Goal: Transaction & Acquisition: Purchase product/service

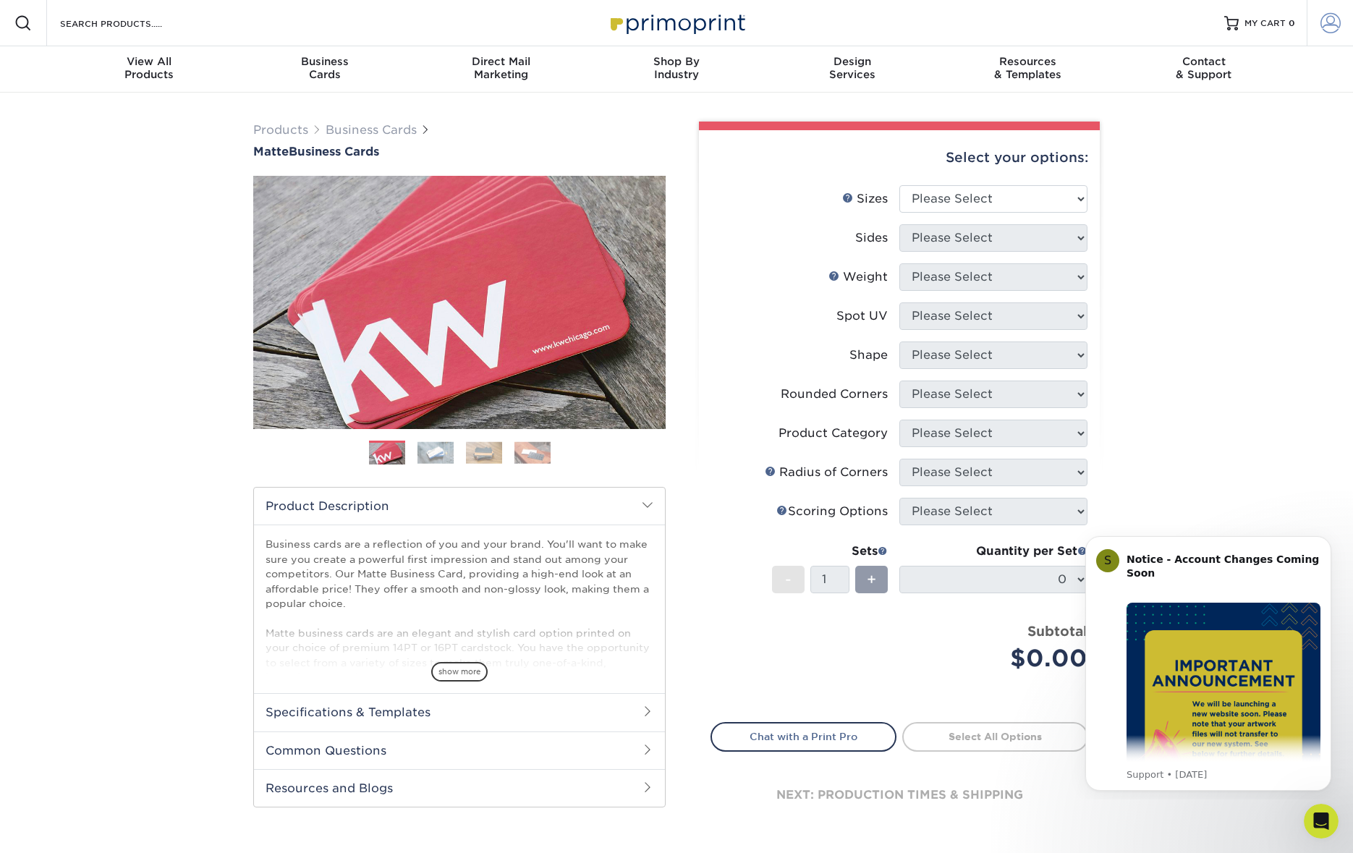
type input "[EMAIL_ADDRESS][DOMAIN_NAME]"
click at [1331, 23] on span at bounding box center [1331, 23] width 20 height 20
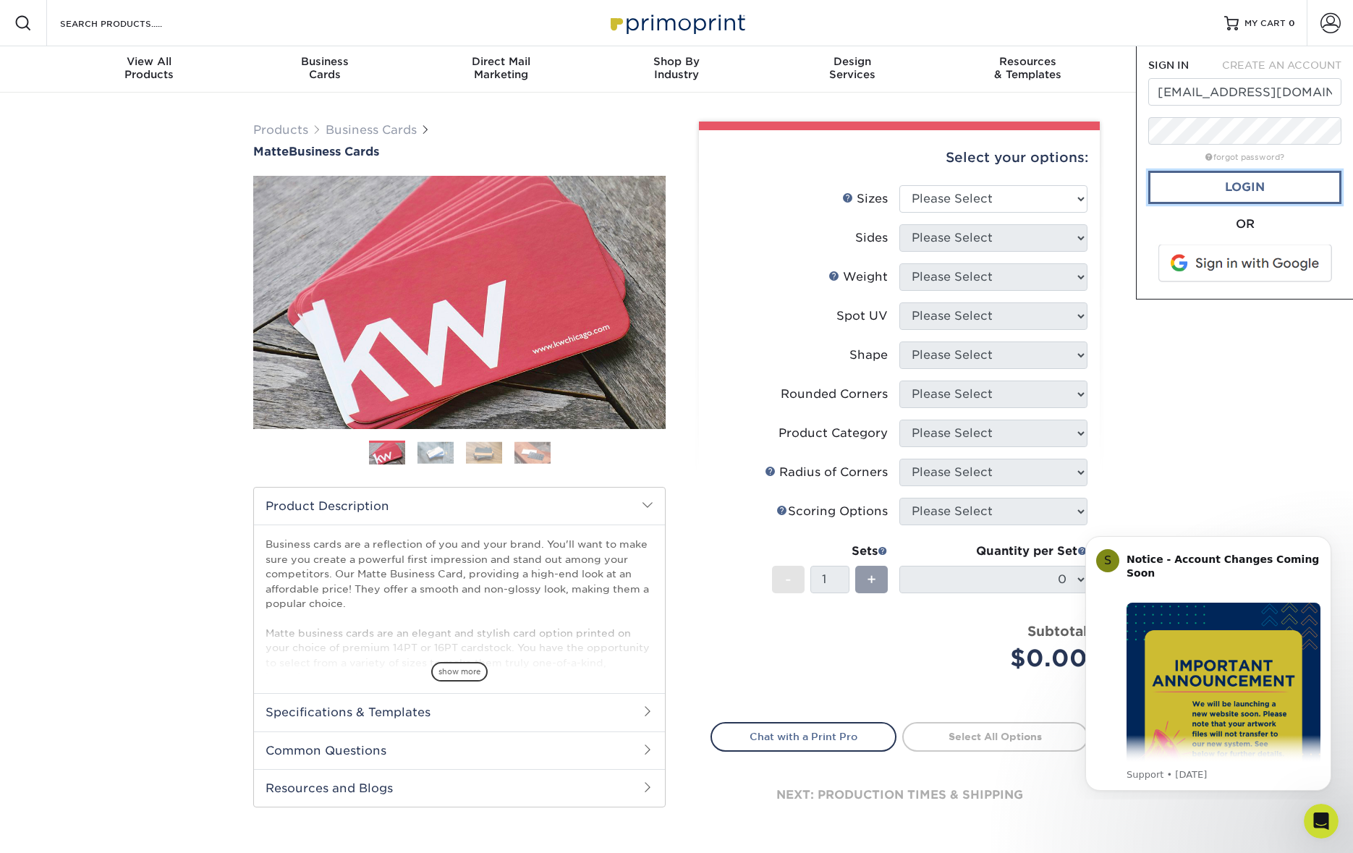
click at [1220, 185] on link "Login" at bounding box center [1244, 187] width 193 height 33
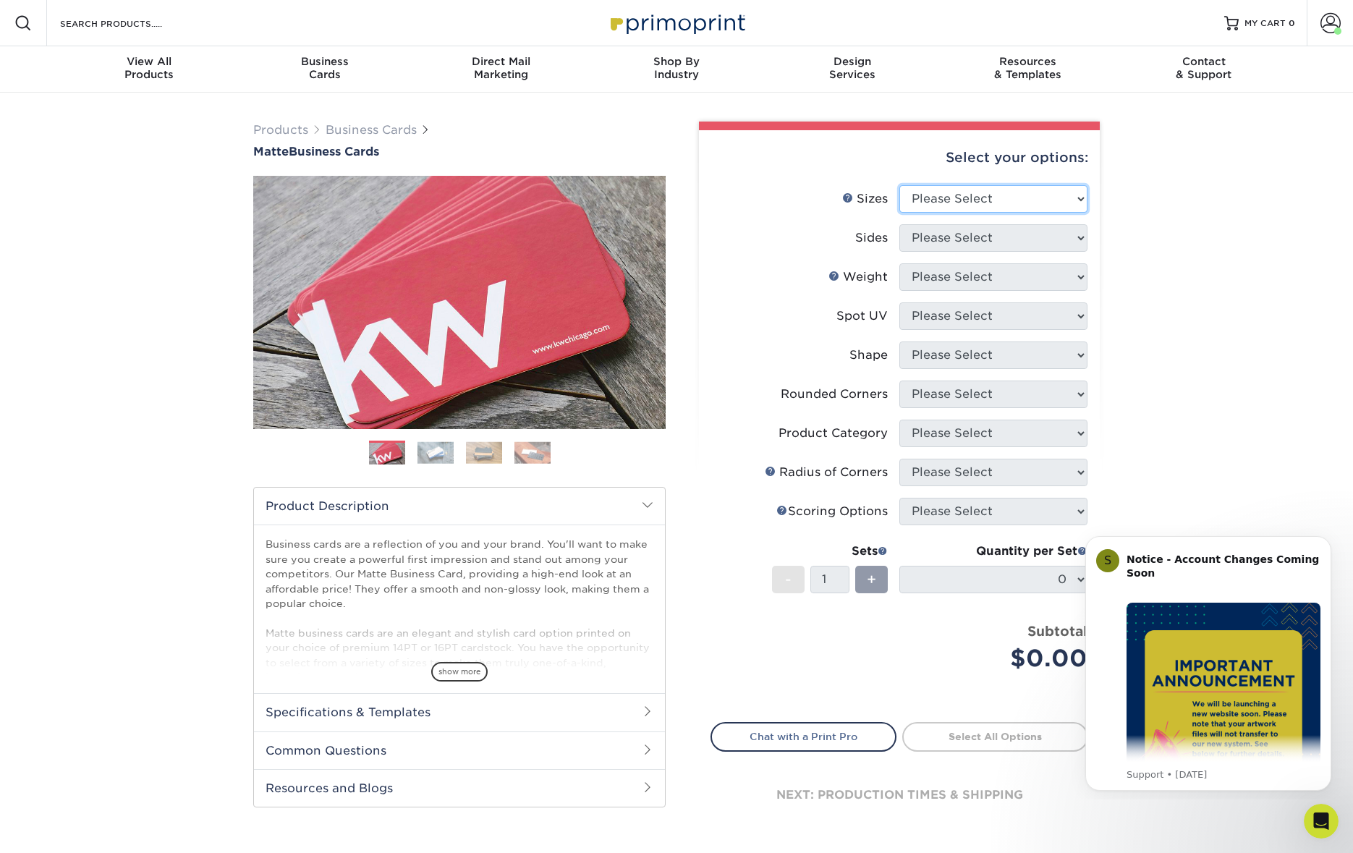
click at [1028, 197] on select "Please Select 1.5" x 3.5" - Mini 1.75" x 3.5" - Mini 2" x 2" - Square 2" x 3" -…" at bounding box center [993, 198] width 188 height 27
select select "2.00x3.50"
click at [899, 185] on select "Please Select 1.5" x 3.5" - Mini 1.75" x 3.5" - Mini 2" x 2" - Square 2" x 3" -…" at bounding box center [993, 198] width 188 height 27
click at [1016, 242] on select "Please Select Print Both Sides Print Front Only" at bounding box center [993, 237] width 188 height 27
select select "13abbda7-1d64-4f25-8bb2-c179b224825d"
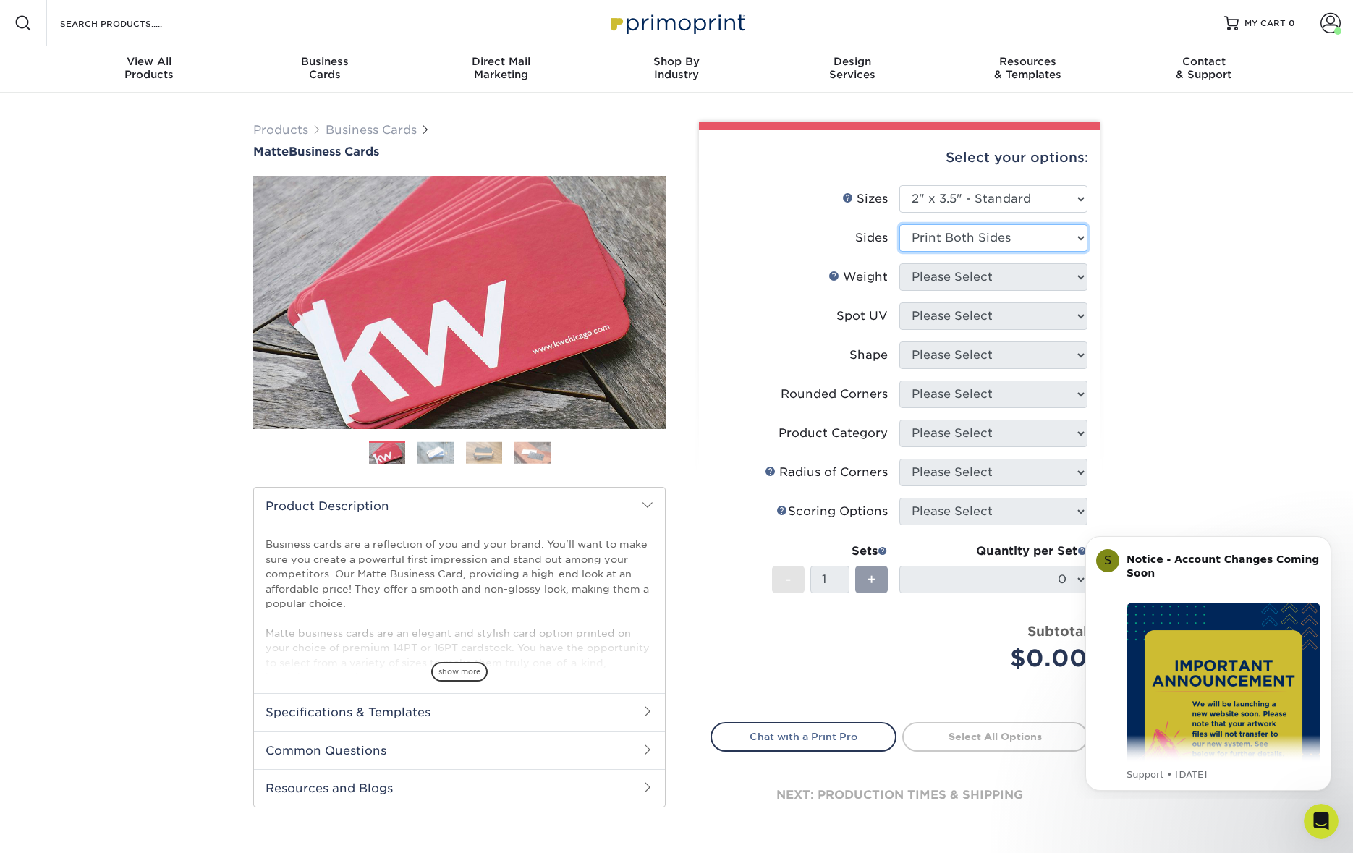
click at [899, 224] on select "Please Select Print Both Sides Print Front Only" at bounding box center [993, 237] width 188 height 27
click at [1013, 284] on select "Please Select 16PT 14PT" at bounding box center [993, 276] width 188 height 27
select select "16PT"
click at [899, 263] on select "Please Select 16PT 14PT" at bounding box center [993, 276] width 188 height 27
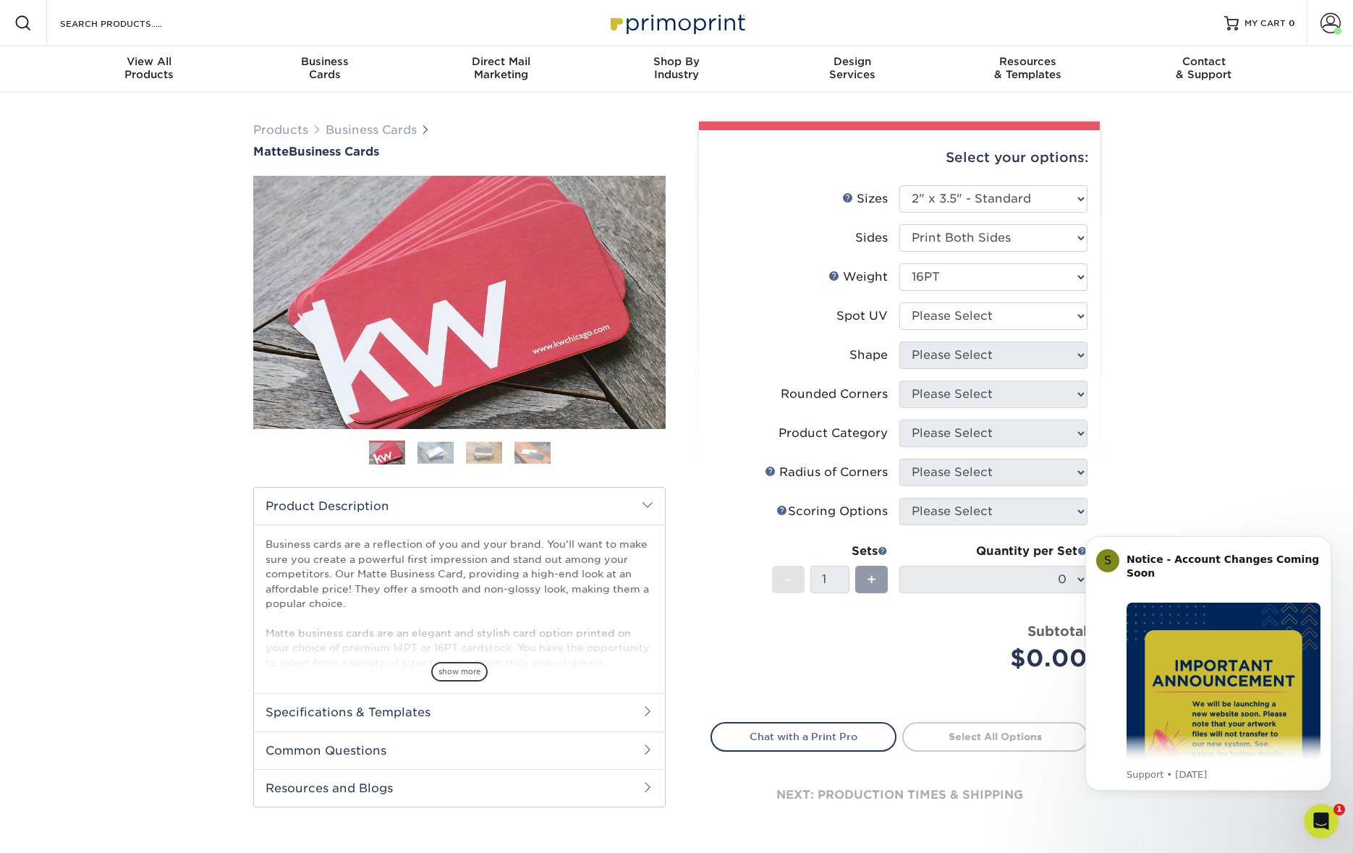
click at [1071, 580] on body "S Notice - Account Changes Coming Soon ​ Past Order Files Will Not Transfer: Wh…" at bounding box center [1208, 661] width 278 height 265
click at [868, 313] on div "Spot UV" at bounding box center [861, 316] width 51 height 17
click at [969, 285] on select "Please Select 16PT 14PT" at bounding box center [993, 276] width 188 height 27
click at [899, 263] on select "Please Select 16PT 14PT" at bounding box center [993, 276] width 188 height 27
click at [972, 319] on select "Please Select No Spot UV Front and Back (Both Sides) Front Only Back Only" at bounding box center [993, 315] width 188 height 27
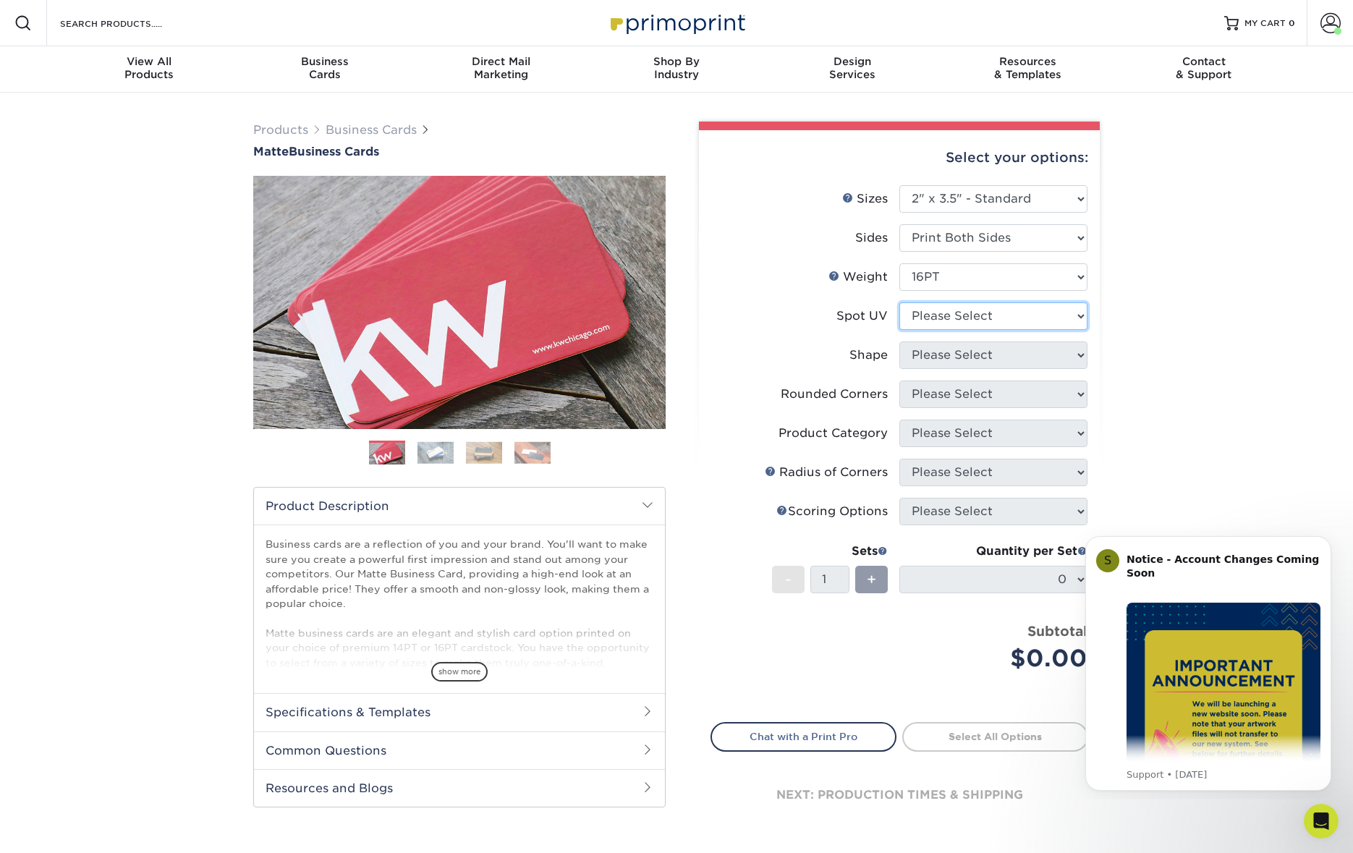
select select "3"
click at [899, 302] on select "Please Select No Spot UV Front and Back (Both Sides) Front Only Back Only" at bounding box center [993, 315] width 188 height 27
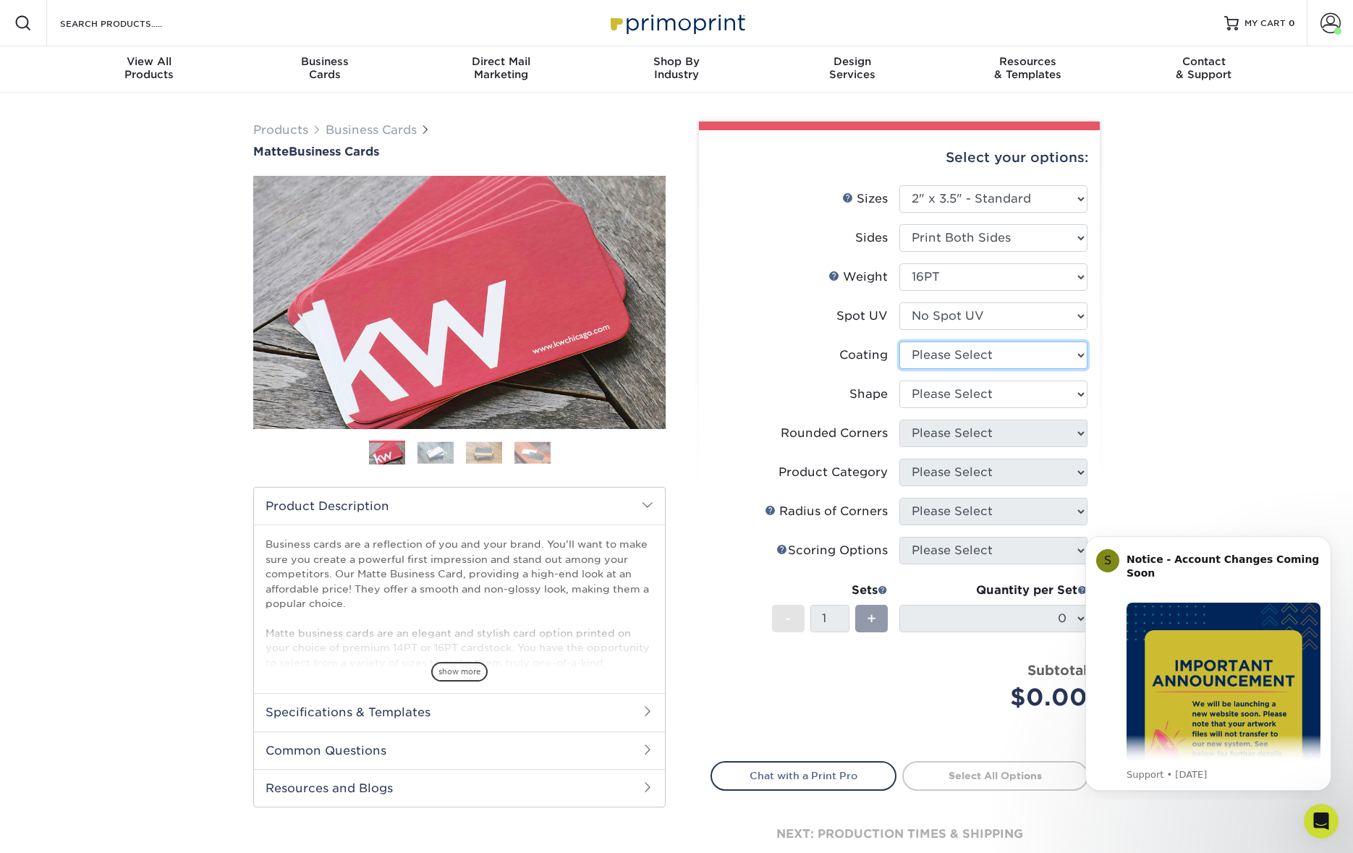
click at [961, 349] on select at bounding box center [993, 355] width 188 height 27
click at [899, 342] on select at bounding box center [993, 355] width 188 height 27
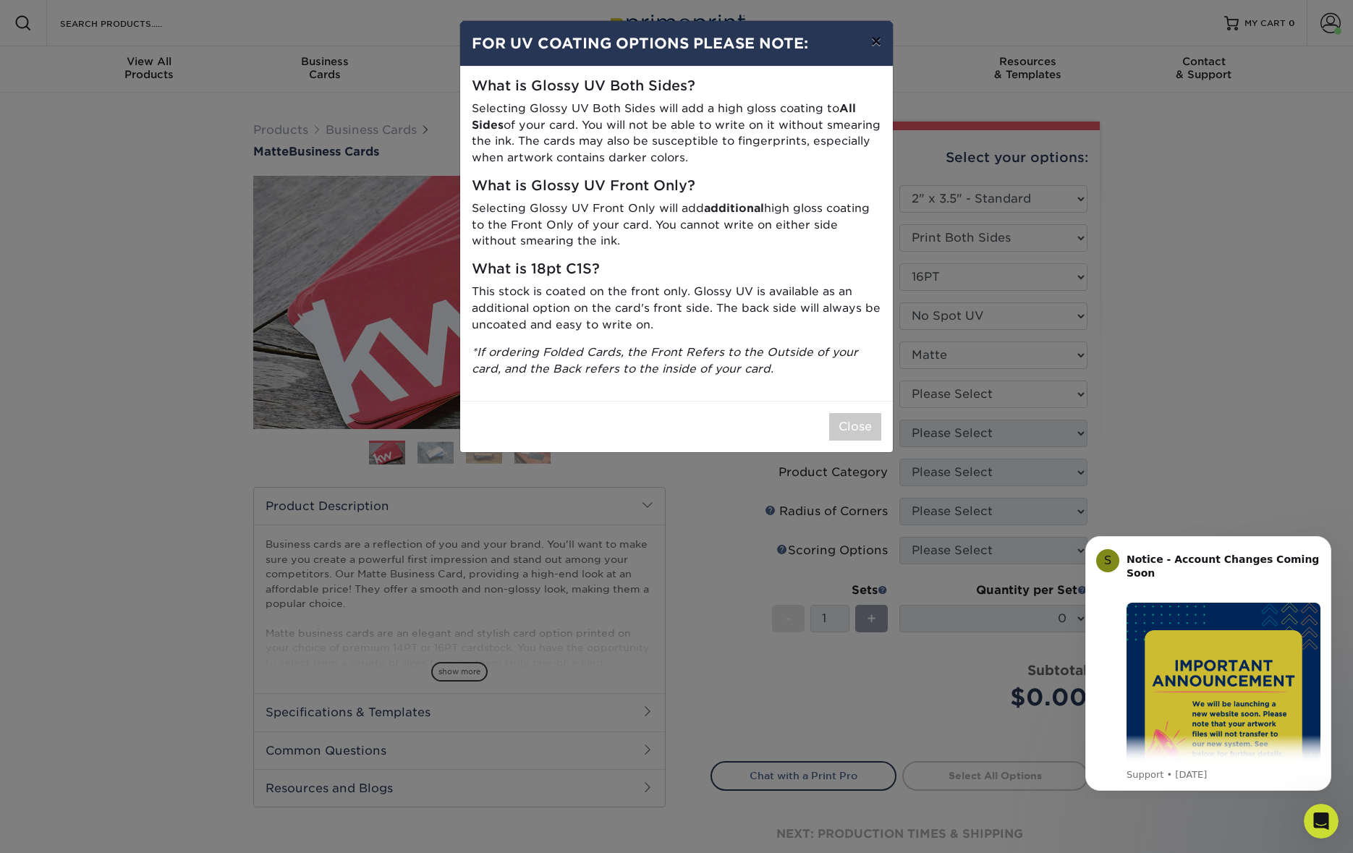
click at [874, 43] on button "×" at bounding box center [876, 41] width 33 height 41
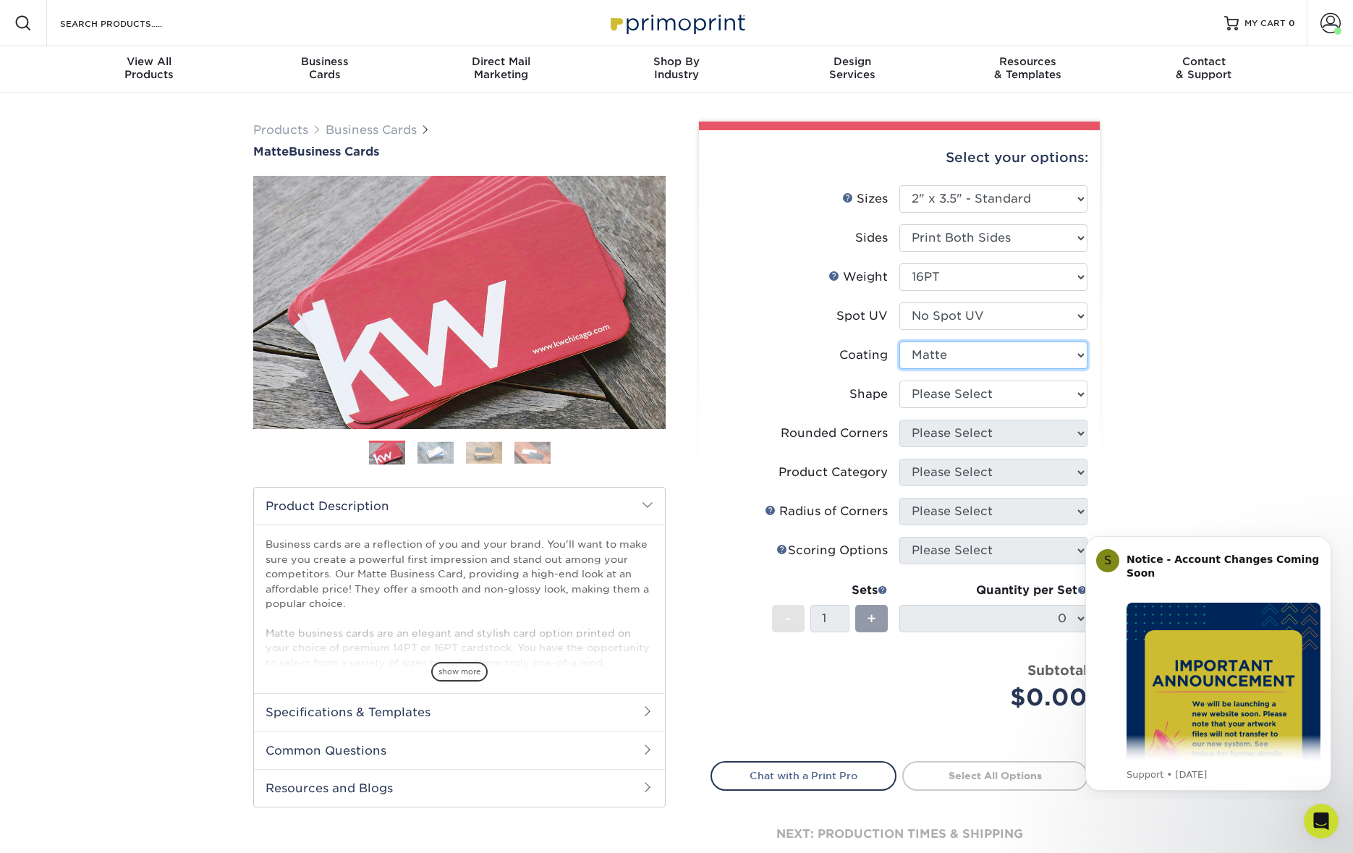
click at [994, 361] on select at bounding box center [993, 355] width 188 height 27
click at [899, 342] on select at bounding box center [993, 355] width 188 height 27
click at [1000, 357] on select at bounding box center [993, 355] width 188 height 27
select select "121bb7b5-3b4d-429f-bd8d-bbf80e953313"
click at [899, 342] on select at bounding box center [993, 355] width 188 height 27
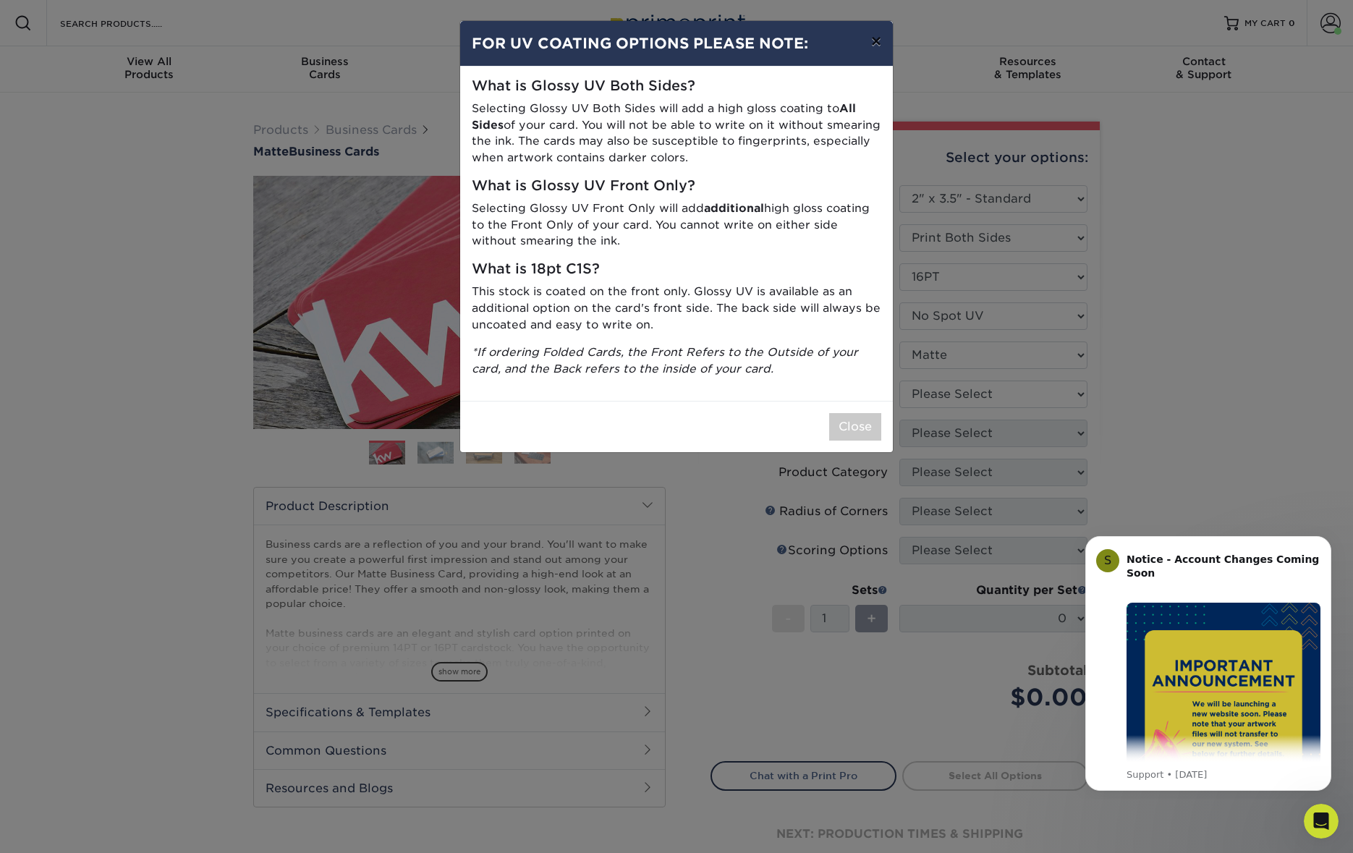
click at [884, 43] on button "×" at bounding box center [876, 41] width 33 height 41
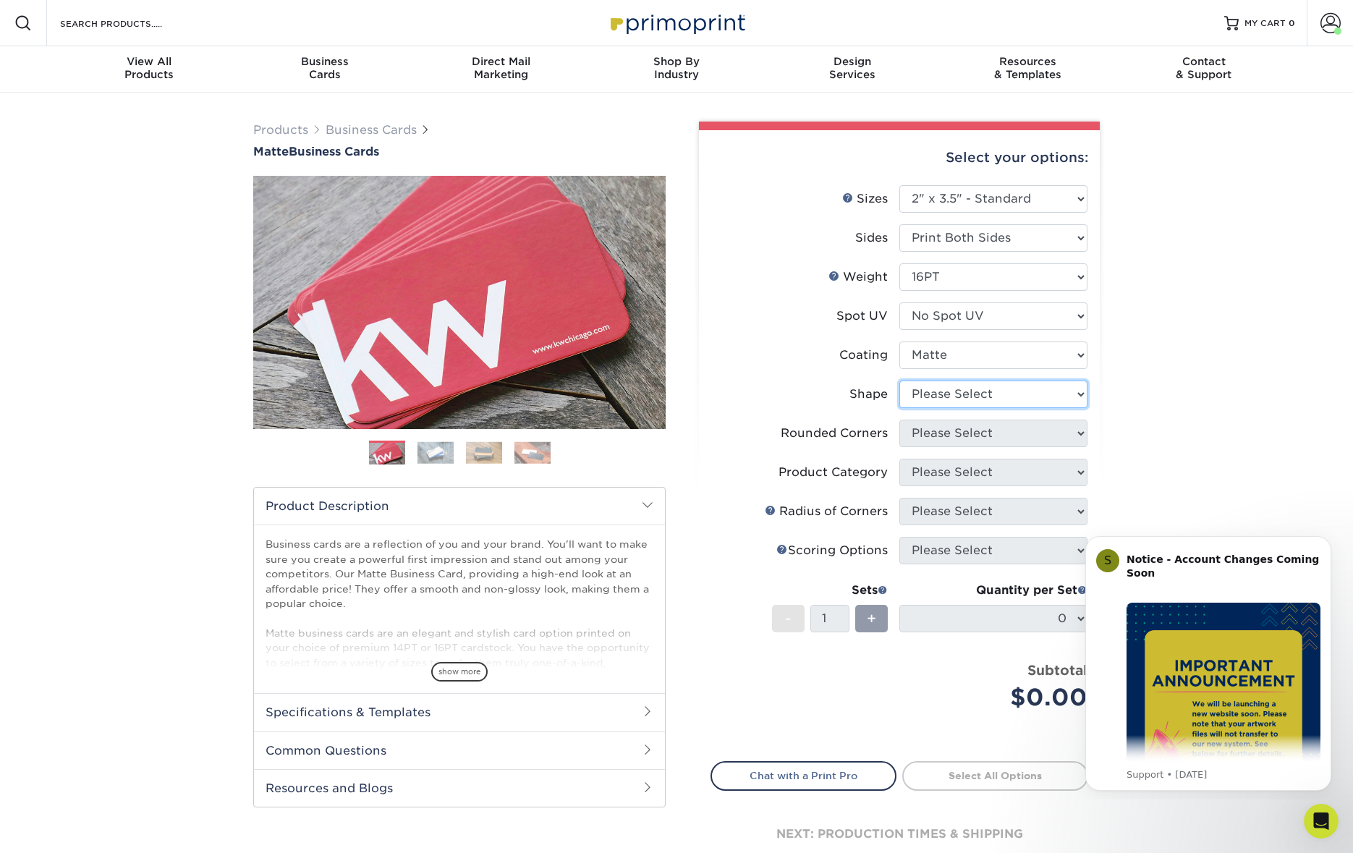
click at [1002, 392] on select "Please Select Standard Oval" at bounding box center [993, 394] width 188 height 27
select select "standard"
click at [899, 381] on select "Please Select Standard Oval" at bounding box center [993, 394] width 188 height 27
click at [1028, 432] on select "Please Select Yes - Round 2 Corners Yes - Round 4 Corners No" at bounding box center [993, 433] width 188 height 27
select select "7672df9e-0e0a-464d-8e1f-920c575e4da3"
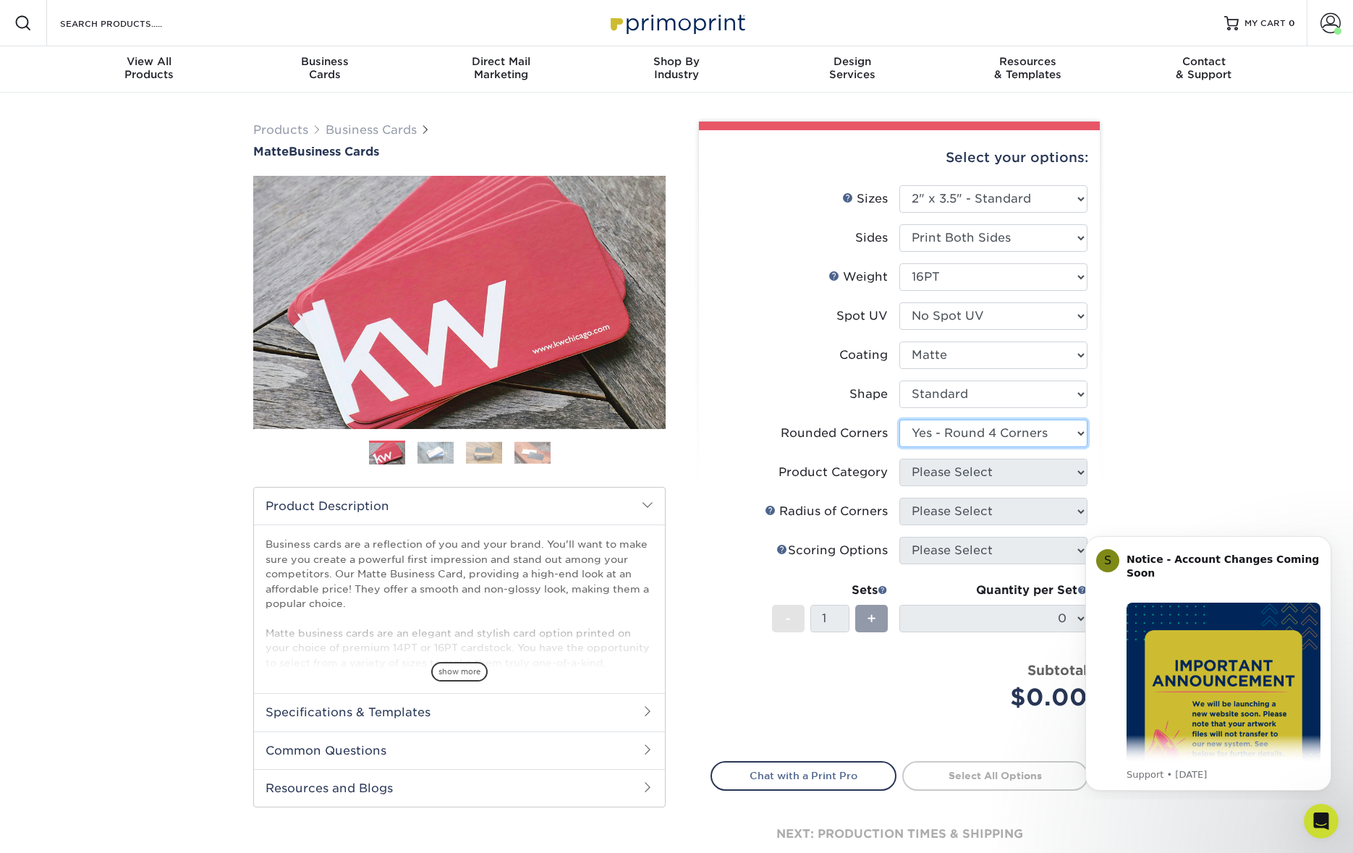
click at [899, 420] on select "Please Select Yes - Round 2 Corners Yes - Round 4 Corners No" at bounding box center [993, 433] width 188 height 27
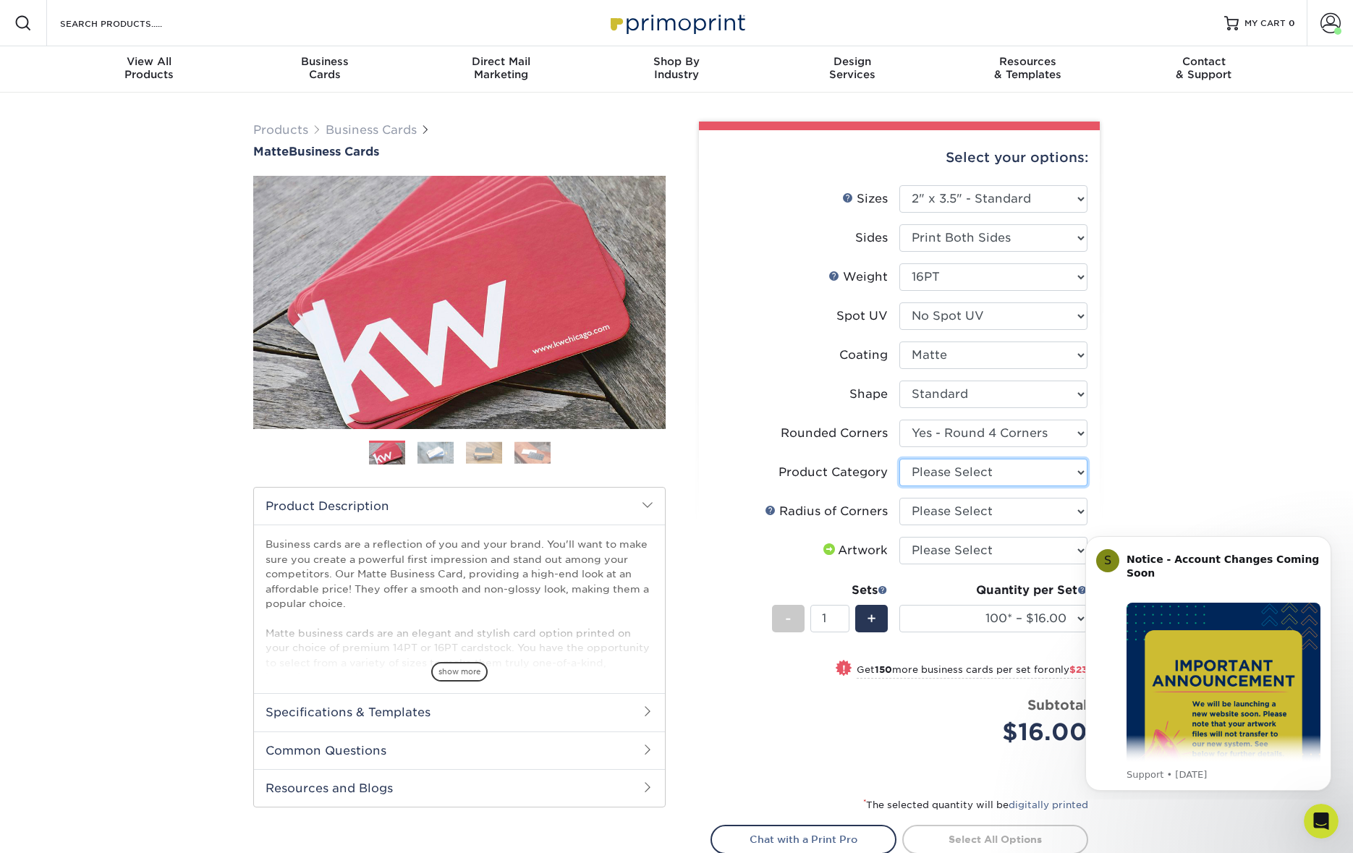
click at [1018, 473] on select "Please Select Business Cards" at bounding box center [993, 472] width 188 height 27
select select "3b5148f1-0588-4f88-a218-97bcfdce65c1"
click at [899, 459] on select "Please Select Business Cards" at bounding box center [993, 472] width 188 height 27
click at [989, 510] on select "Please Select Rounded 1/8" Rounded 1/4"" at bounding box center [993, 511] width 188 height 27
select select "589680c7-ee9a-431b-9d12-d7aeb1386a97"
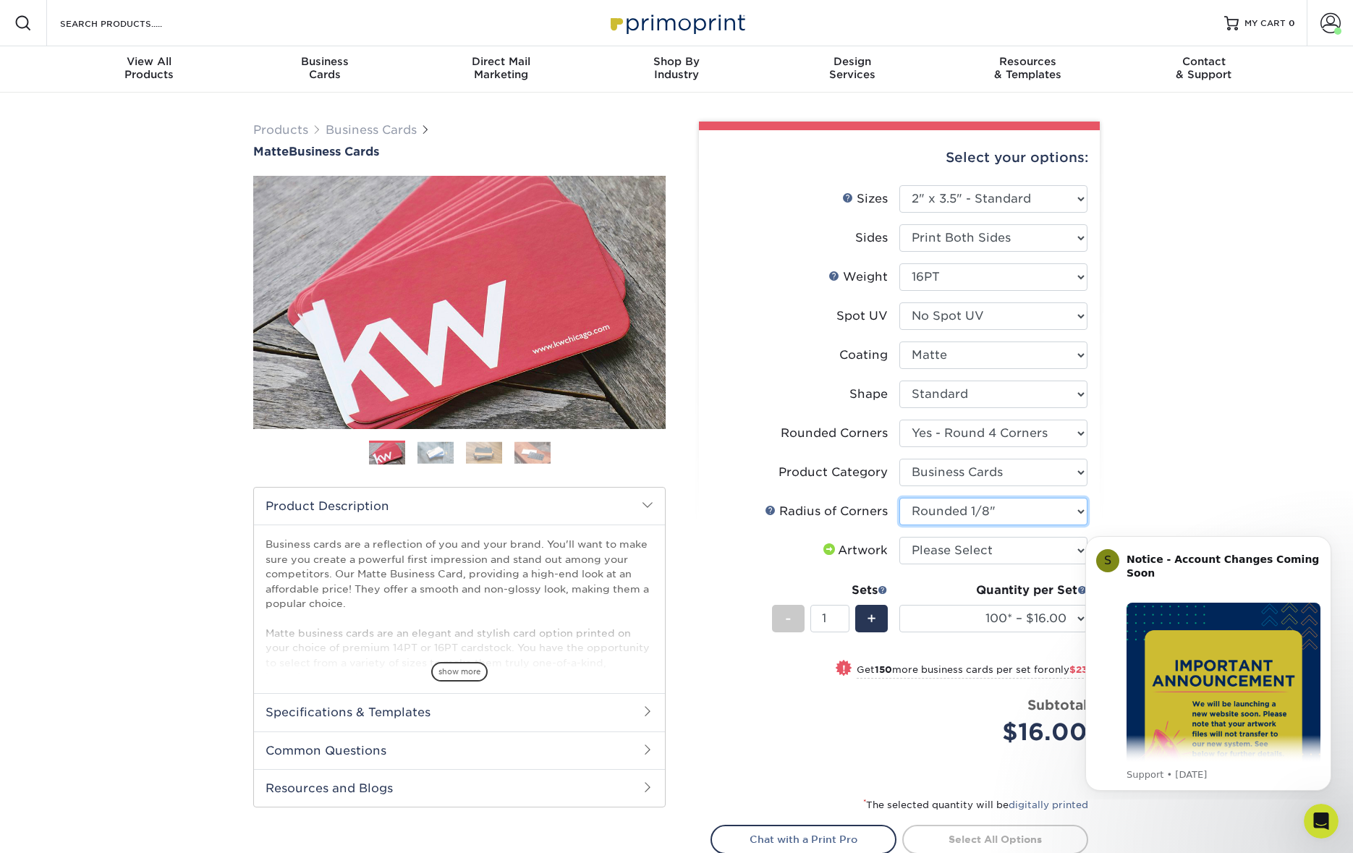
click at [899, 498] on select "Please Select Rounded 1/8" Rounded 1/4"" at bounding box center [993, 511] width 188 height 27
click at [988, 551] on select "Please Select I will upload files I need a design - $100" at bounding box center [993, 550] width 188 height 27
select select "upload"
click at [899, 537] on select "Please Select I will upload files I need a design - $100" at bounding box center [993, 550] width 188 height 27
click at [1072, 618] on body "S Notice - Account Changes Coming Soon ​ Past Order Files Will Not Transfer: Wh…" at bounding box center [1208, 661] width 278 height 265
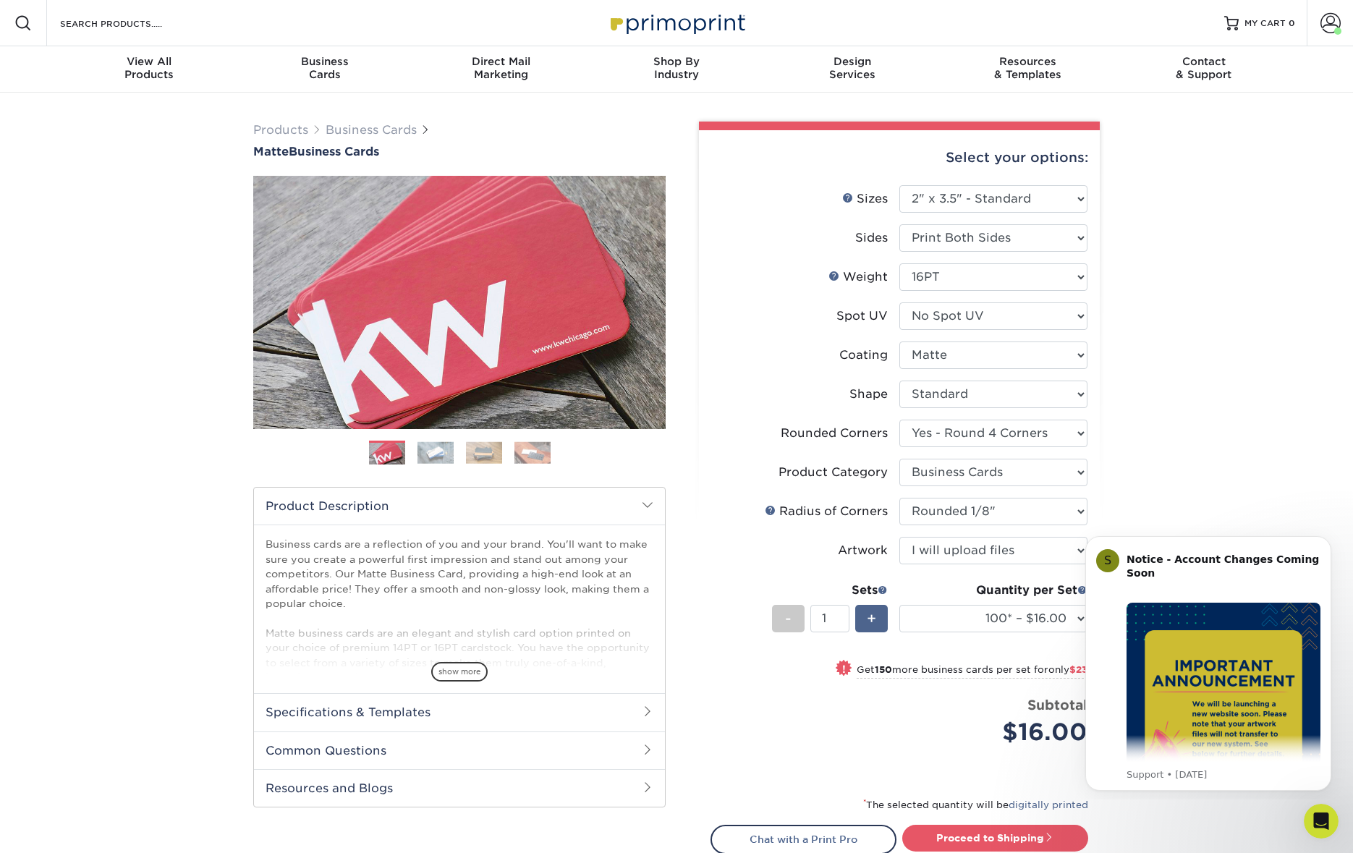
click at [874, 619] on span "+" at bounding box center [871, 619] width 9 height 22
type input "2"
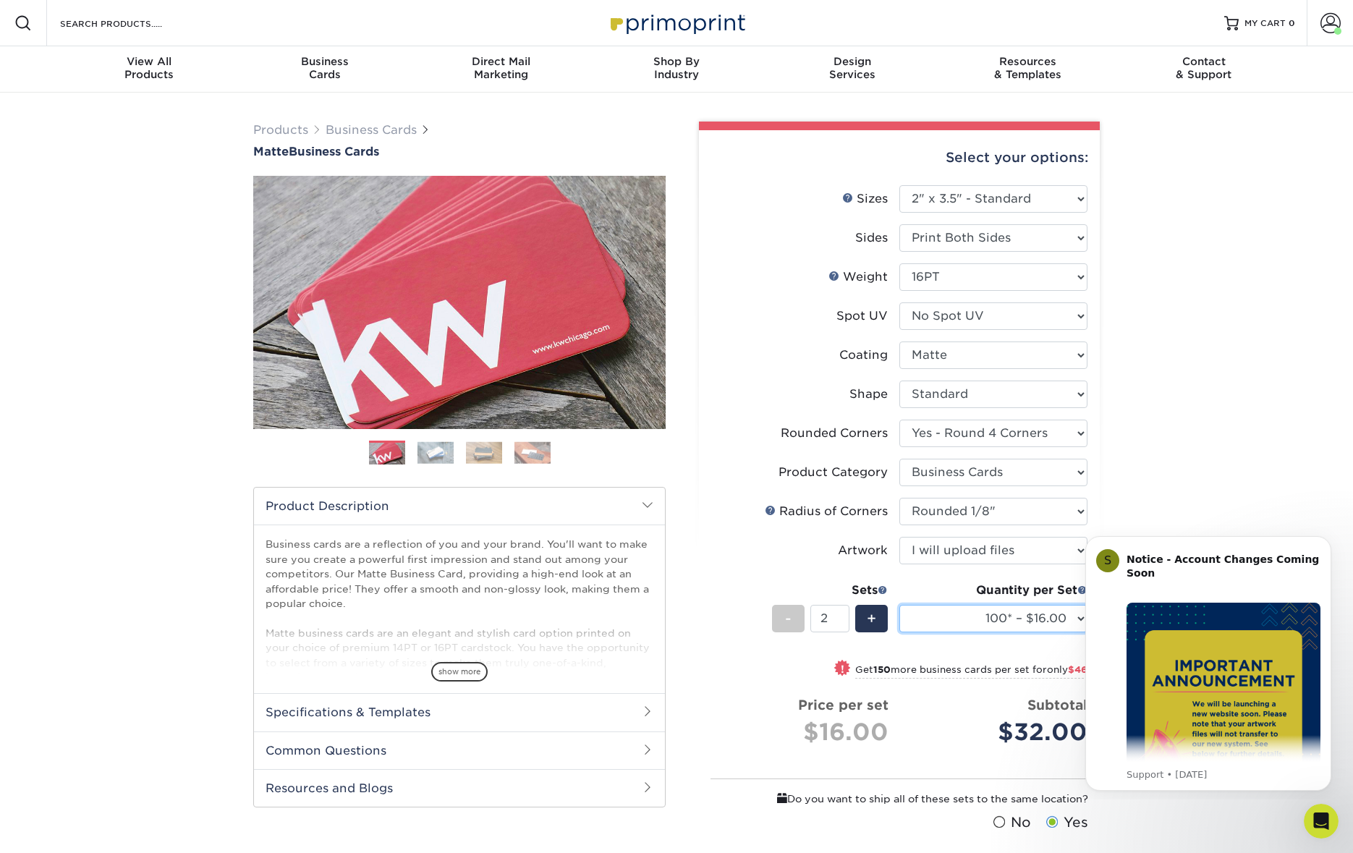
click at [958, 620] on select "100* – $16.00 250* – $39.00 500 – $77.00 1000 – $94.00 2500 – $173.00 5000 – $2…" at bounding box center [993, 618] width 188 height 27
select select "500 – $77.00"
click at [899, 605] on select "100* – $16.00 250* – $39.00 500 – $77.00 1000 – $94.00 2500 – $173.00 5000 – $2…" at bounding box center [993, 618] width 188 height 27
click at [789, 617] on span "-" at bounding box center [788, 619] width 7 height 22
type input "1"
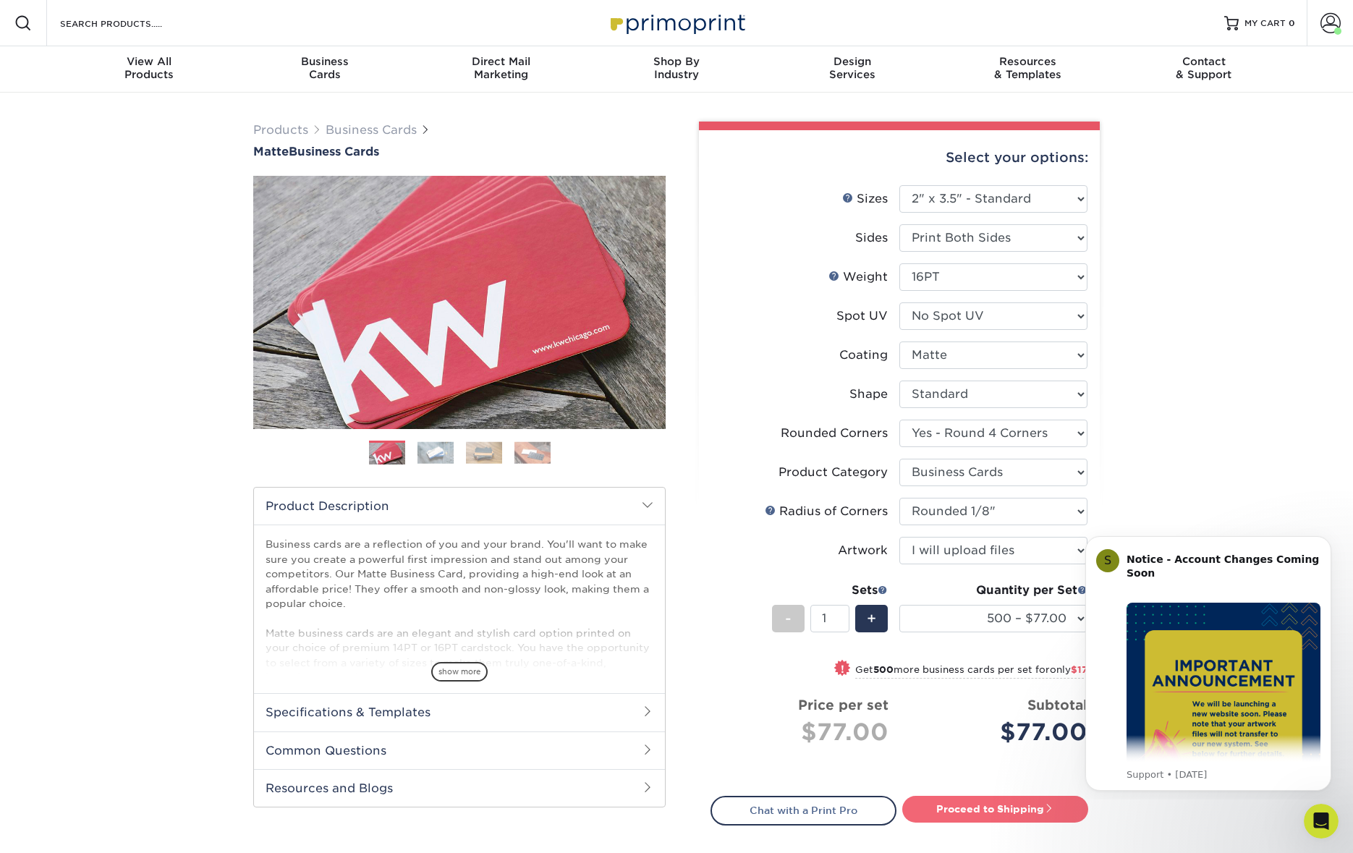
click at [931, 808] on link "Proceed to Shipping" at bounding box center [995, 809] width 186 height 26
type input "Set 1"
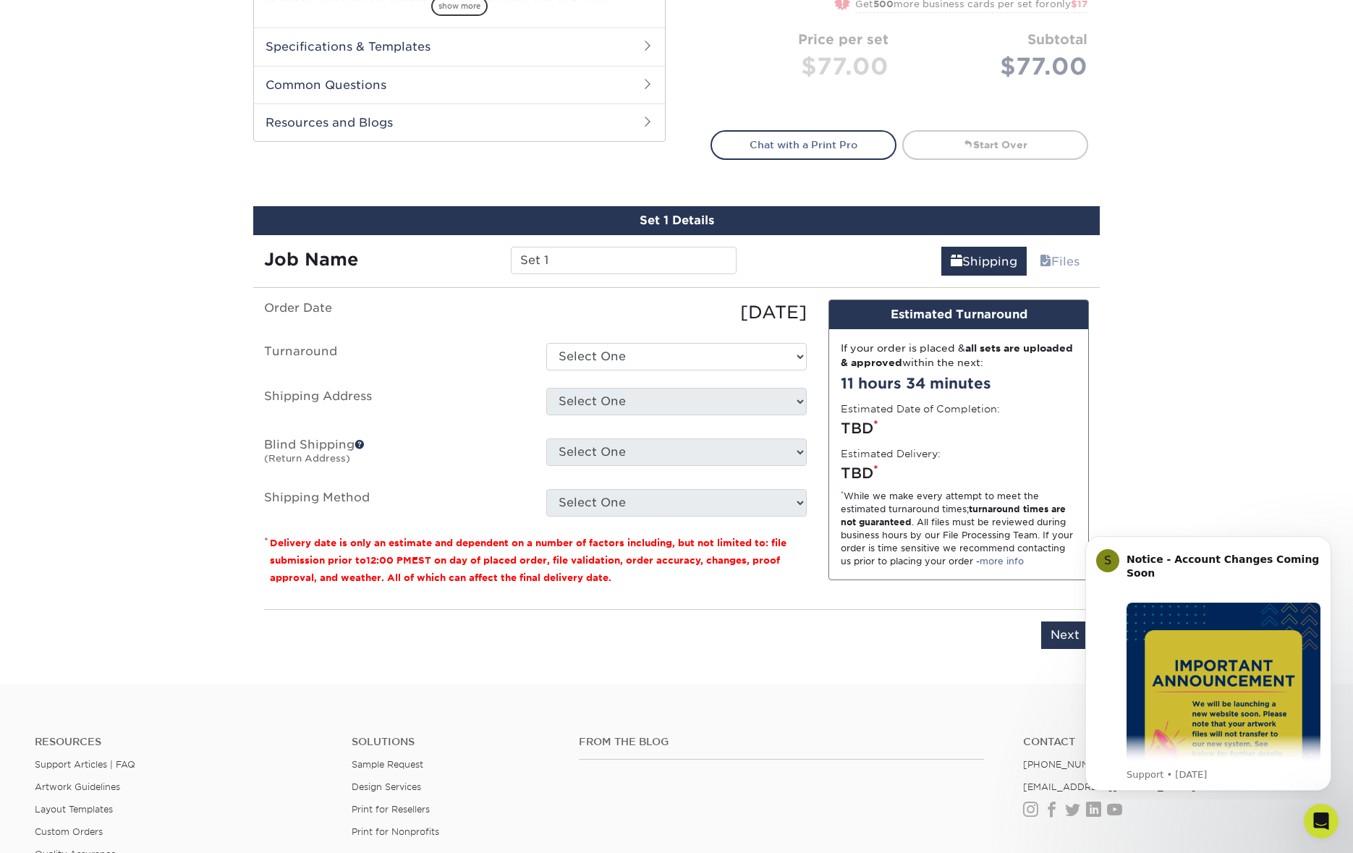
scroll to position [835, 0]
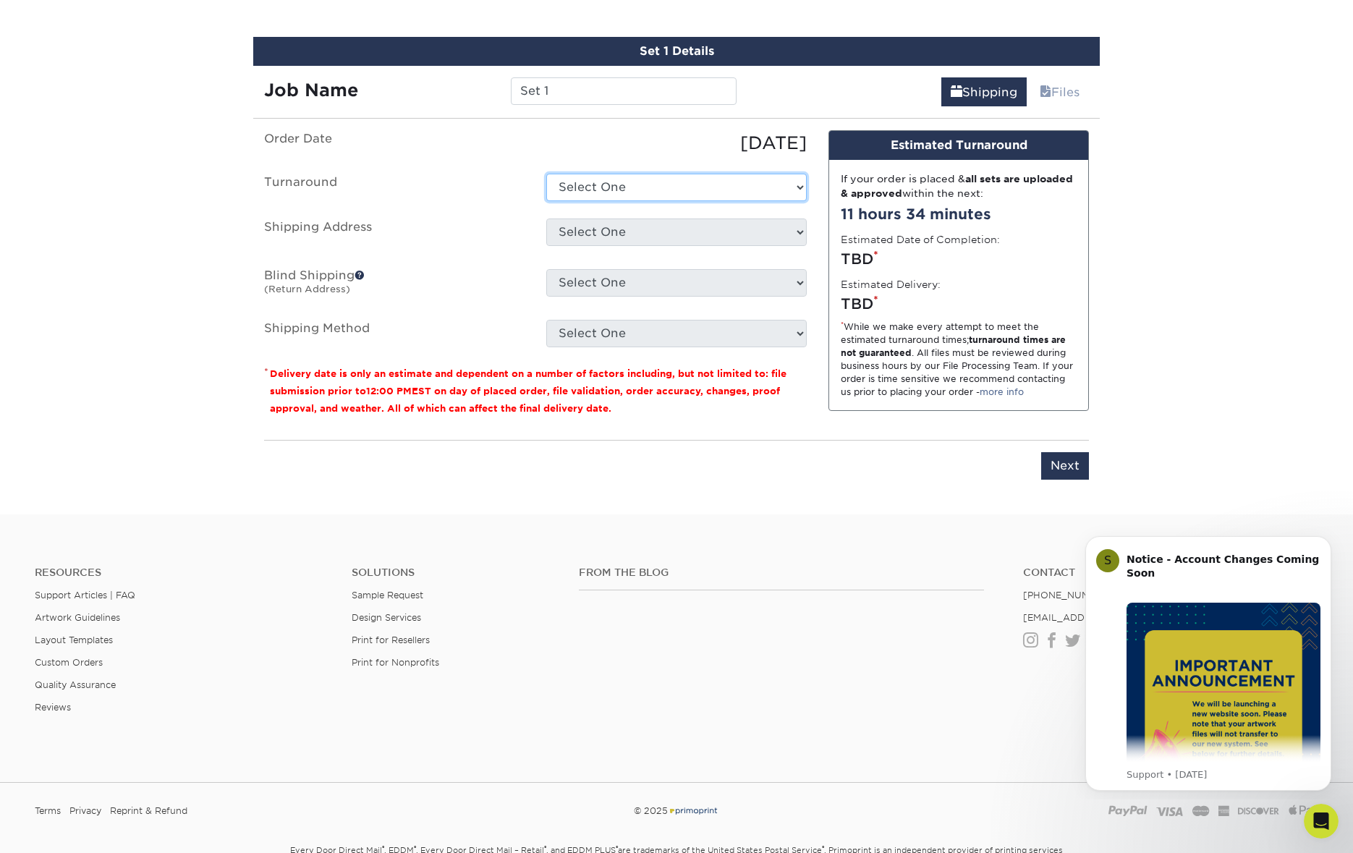
click at [651, 184] on select "Select One 2-4 Business Days 2 Day Next Business Day" at bounding box center [676, 187] width 260 height 27
select select "79b99939-68c2-4d83-85ff-9c9387913688"
click at [546, 174] on select "Select One 2-4 Business Days 2 Day Next Business Day" at bounding box center [676, 187] width 260 height 27
click at [655, 234] on select "Select One [STREET_ADDRESS][PERSON_NAME] + Add New Address" at bounding box center [676, 232] width 260 height 27
select select "25206"
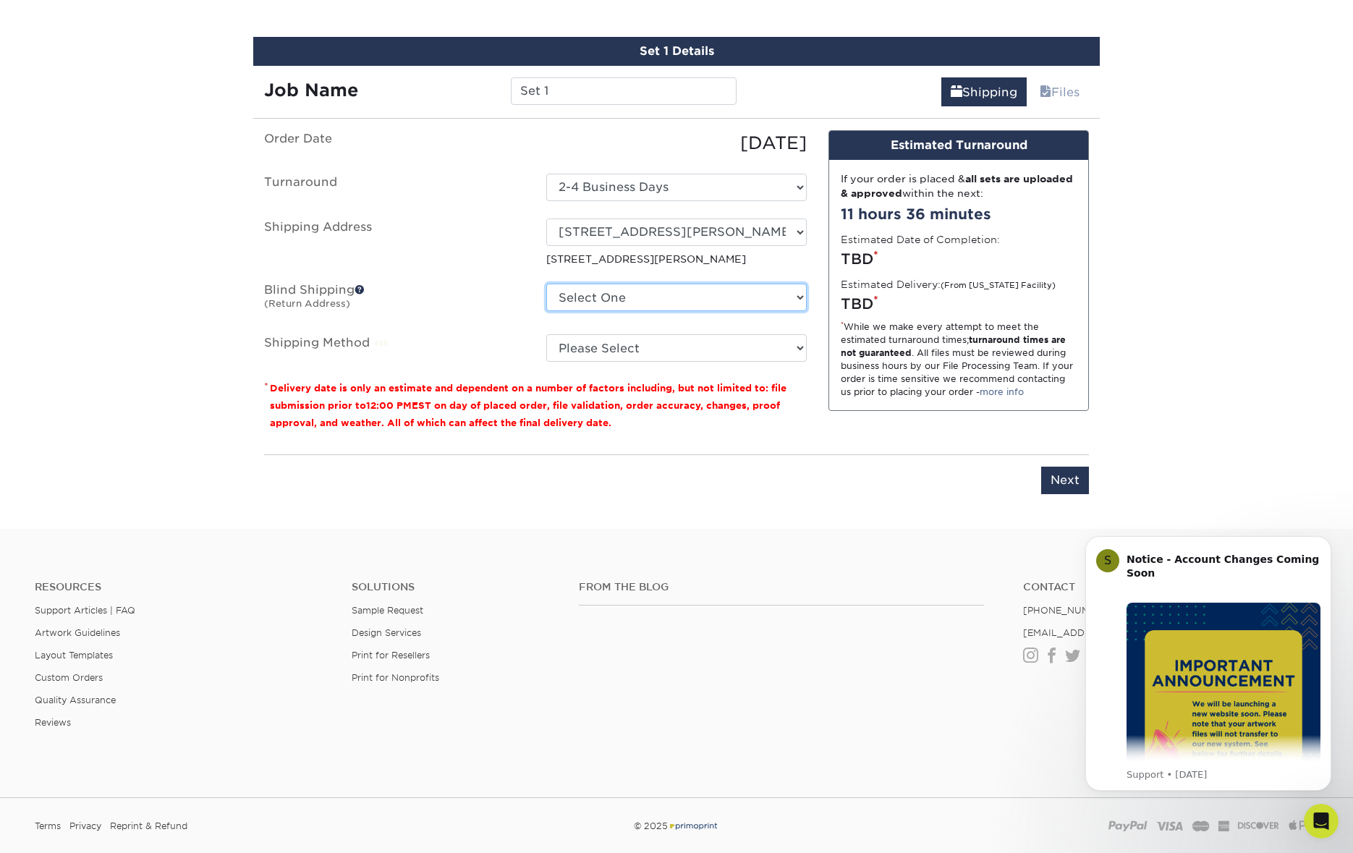
click at [802, 297] on select "Select One [STREET_ADDRESS][PERSON_NAME] + Add New Address" at bounding box center [676, 297] width 260 height 27
click at [646, 343] on select "Please Select Ground Shipping (+$8.96) 3 Day Shipping Service (+$15.34) 2 Day A…" at bounding box center [676, 347] width 260 height 27
select select "03"
click at [546, 334] on select "Please Select Ground Shipping (+$8.96) 3 Day Shipping Service (+$15.34) 2 Day A…" at bounding box center [676, 347] width 260 height 27
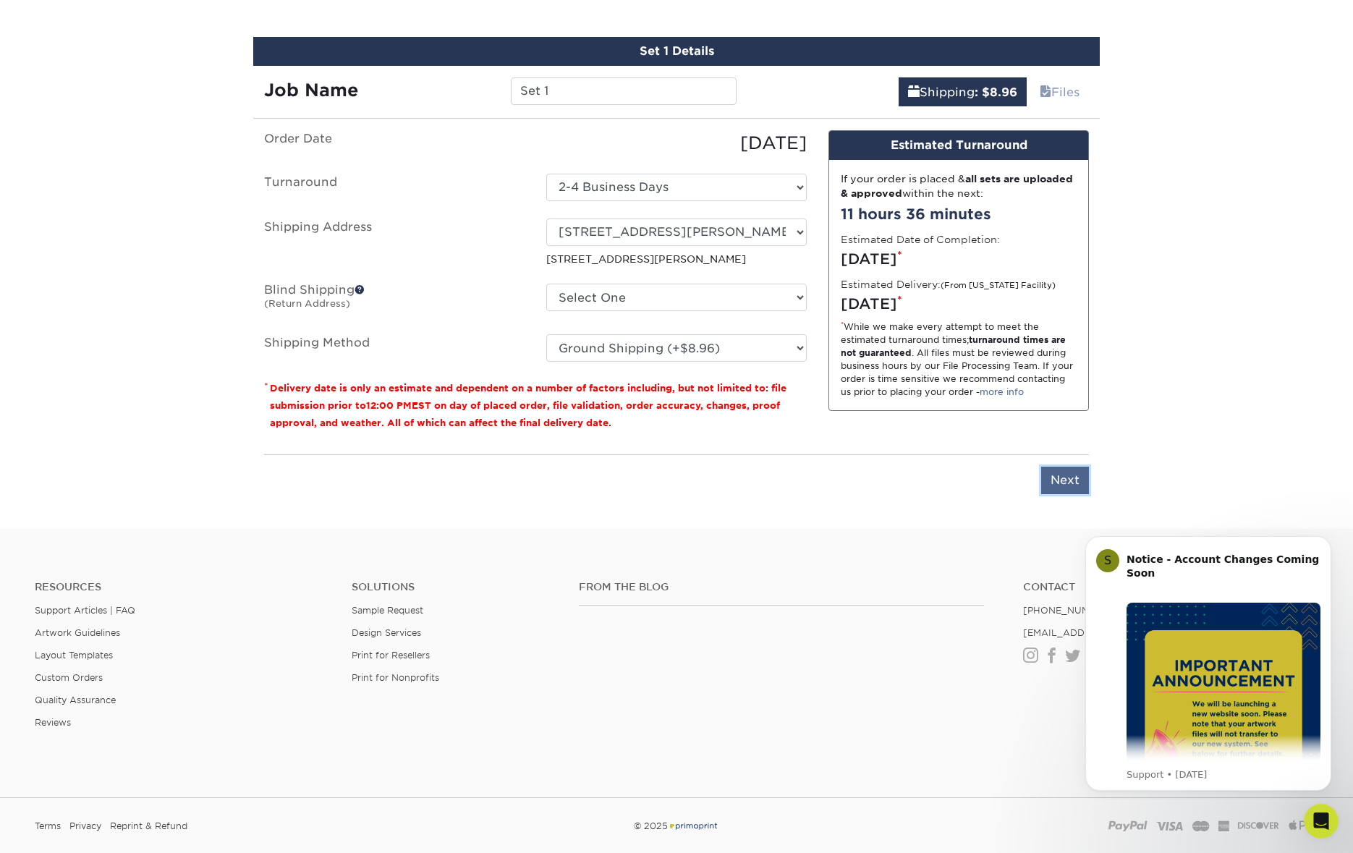
click at [1062, 485] on input "Next" at bounding box center [1065, 480] width 48 height 27
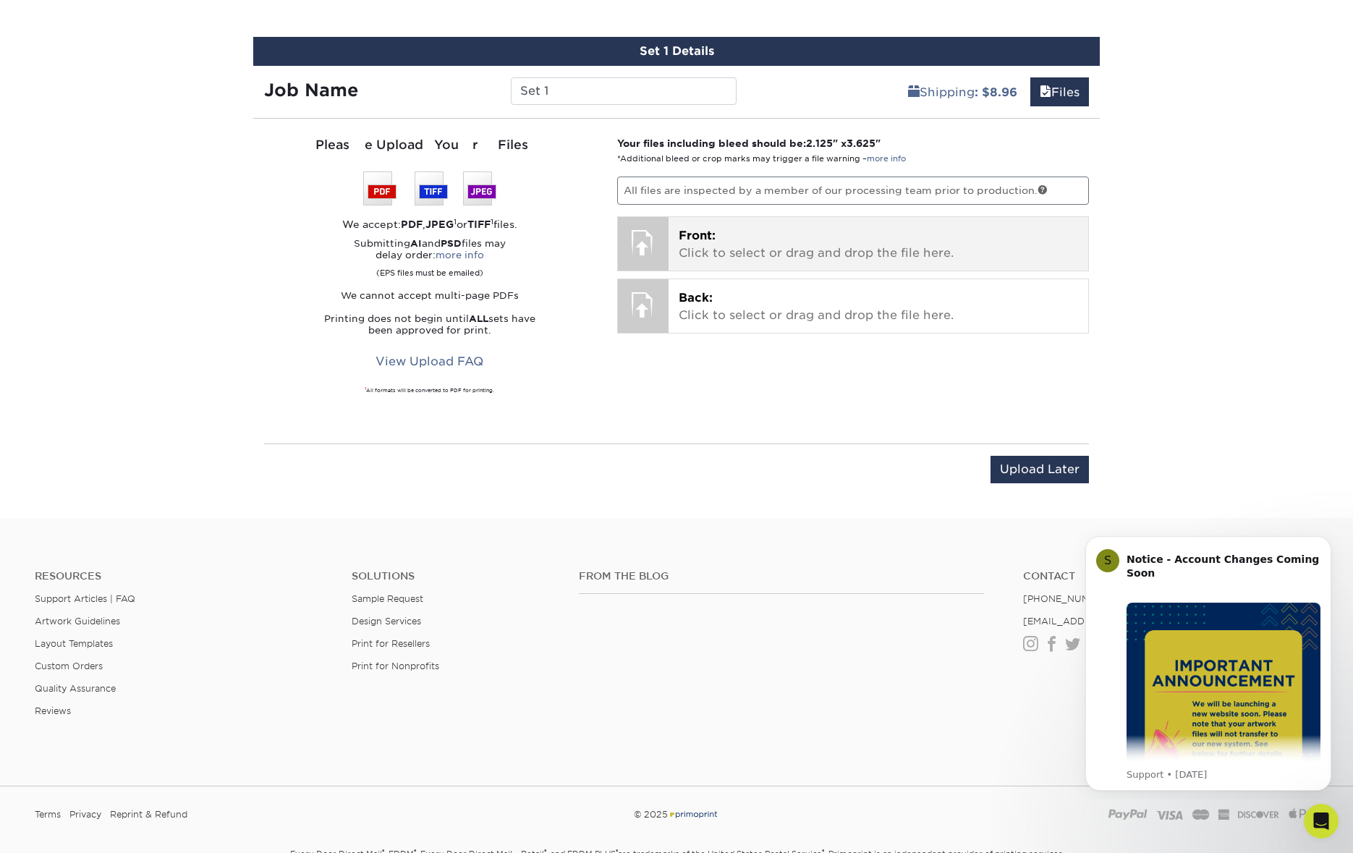
click at [782, 244] on p "Front: Click to select or drag and drop the file here." at bounding box center [879, 244] width 400 height 35
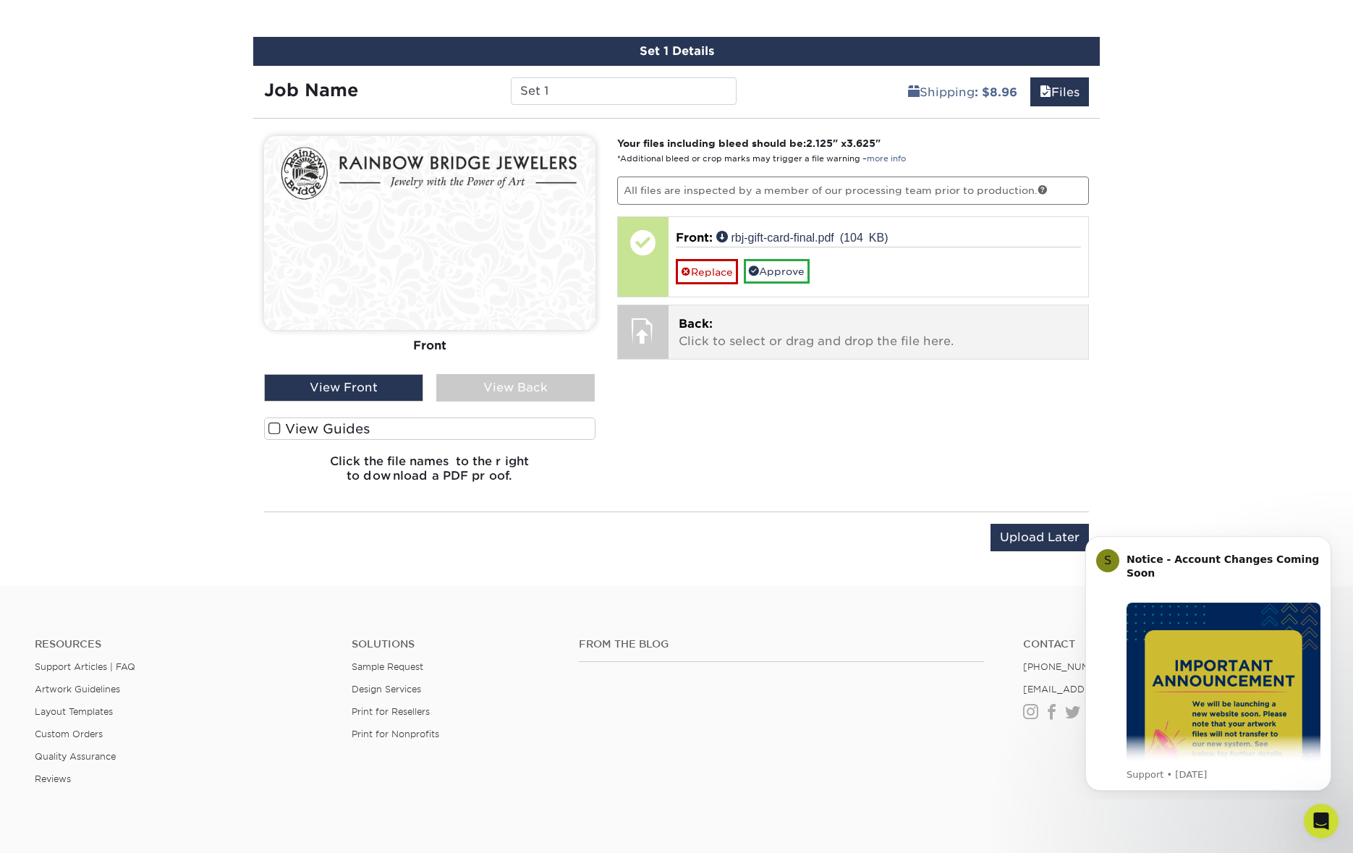
click at [700, 338] on p "Back: Click to select or drag and drop the file here." at bounding box center [879, 332] width 400 height 35
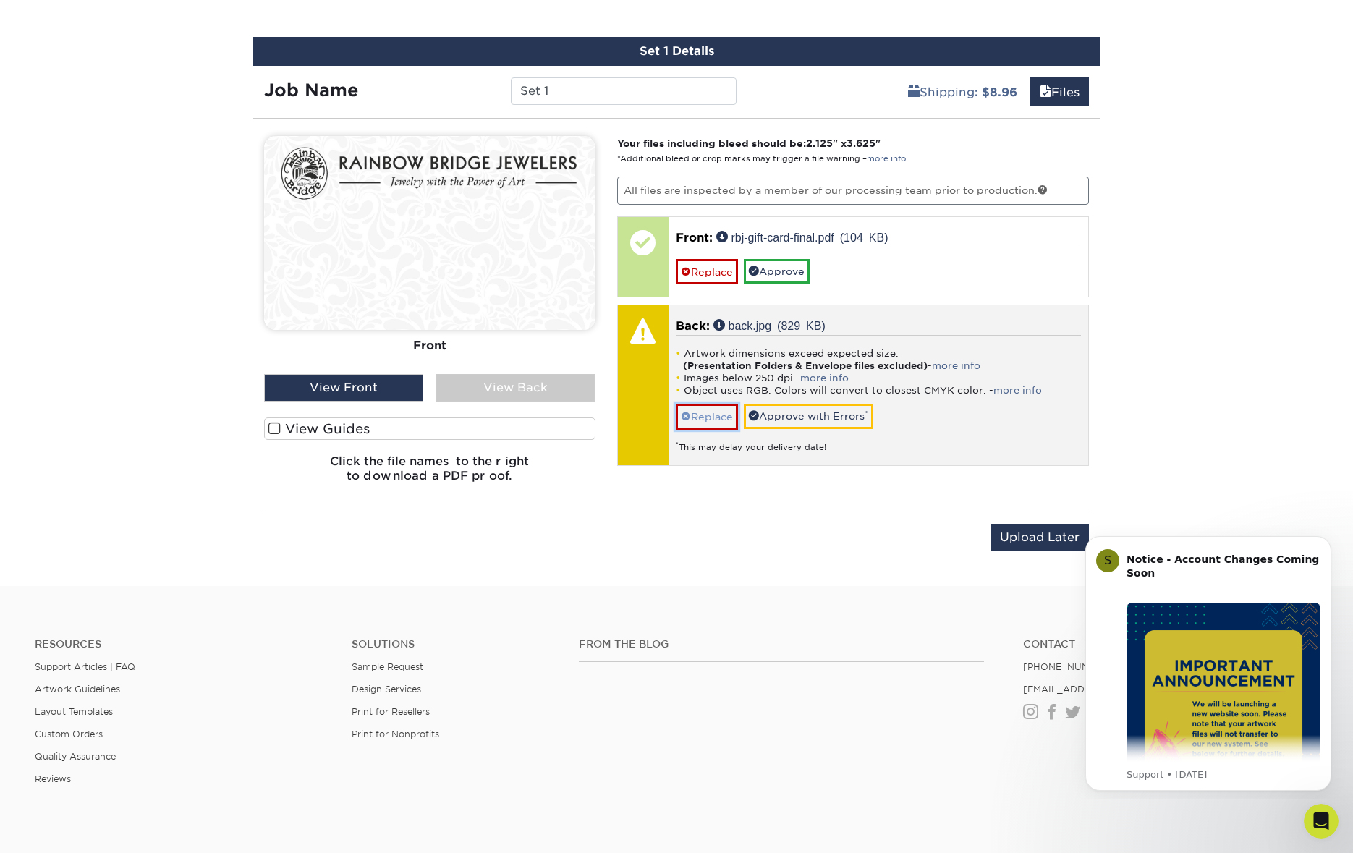
click at [728, 416] on link "Replace" at bounding box center [707, 416] width 62 height 25
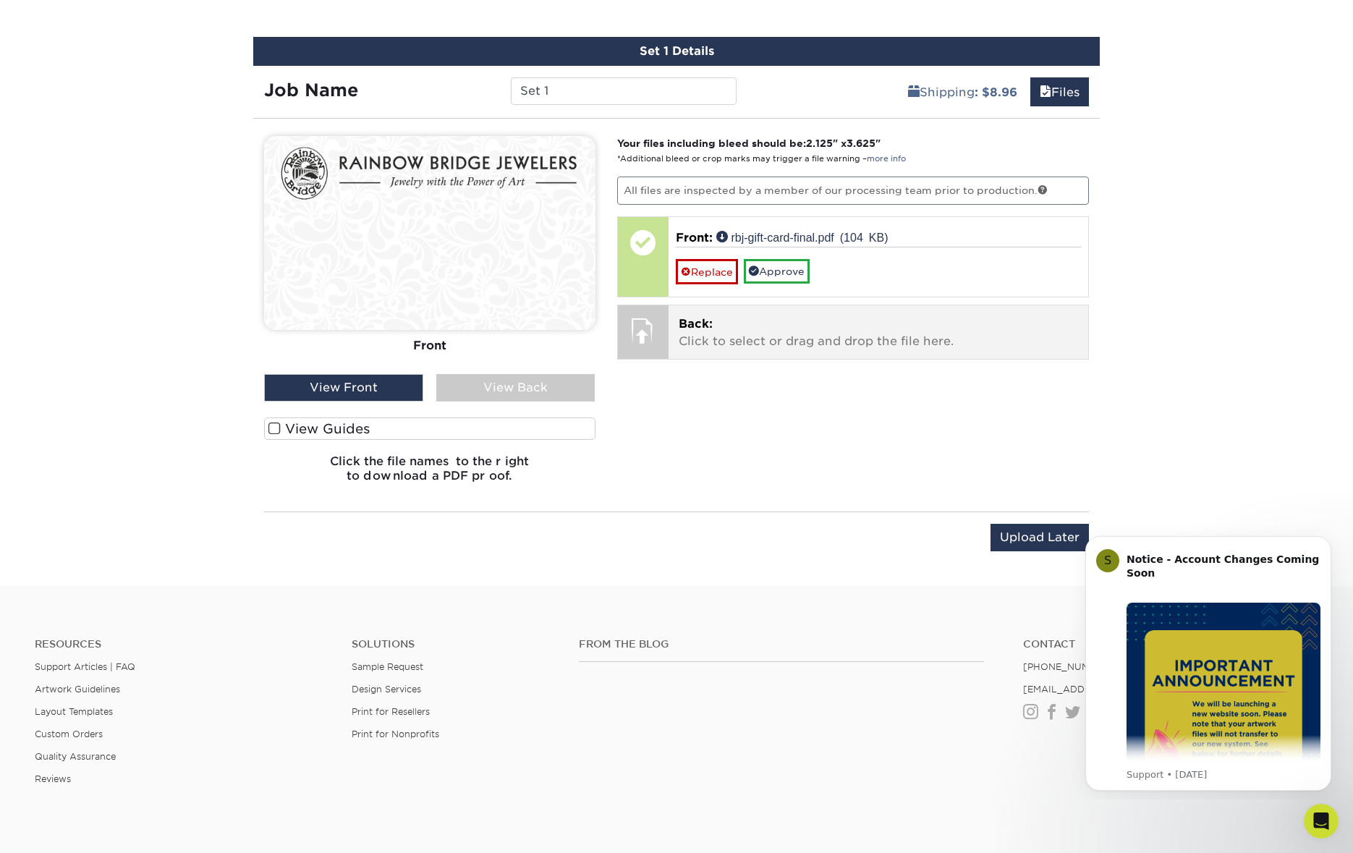
click at [719, 334] on p "Back: Click to select or drag and drop the file here." at bounding box center [879, 332] width 400 height 35
click at [720, 334] on p "Back: Click to select or drag and drop the file here." at bounding box center [879, 332] width 400 height 35
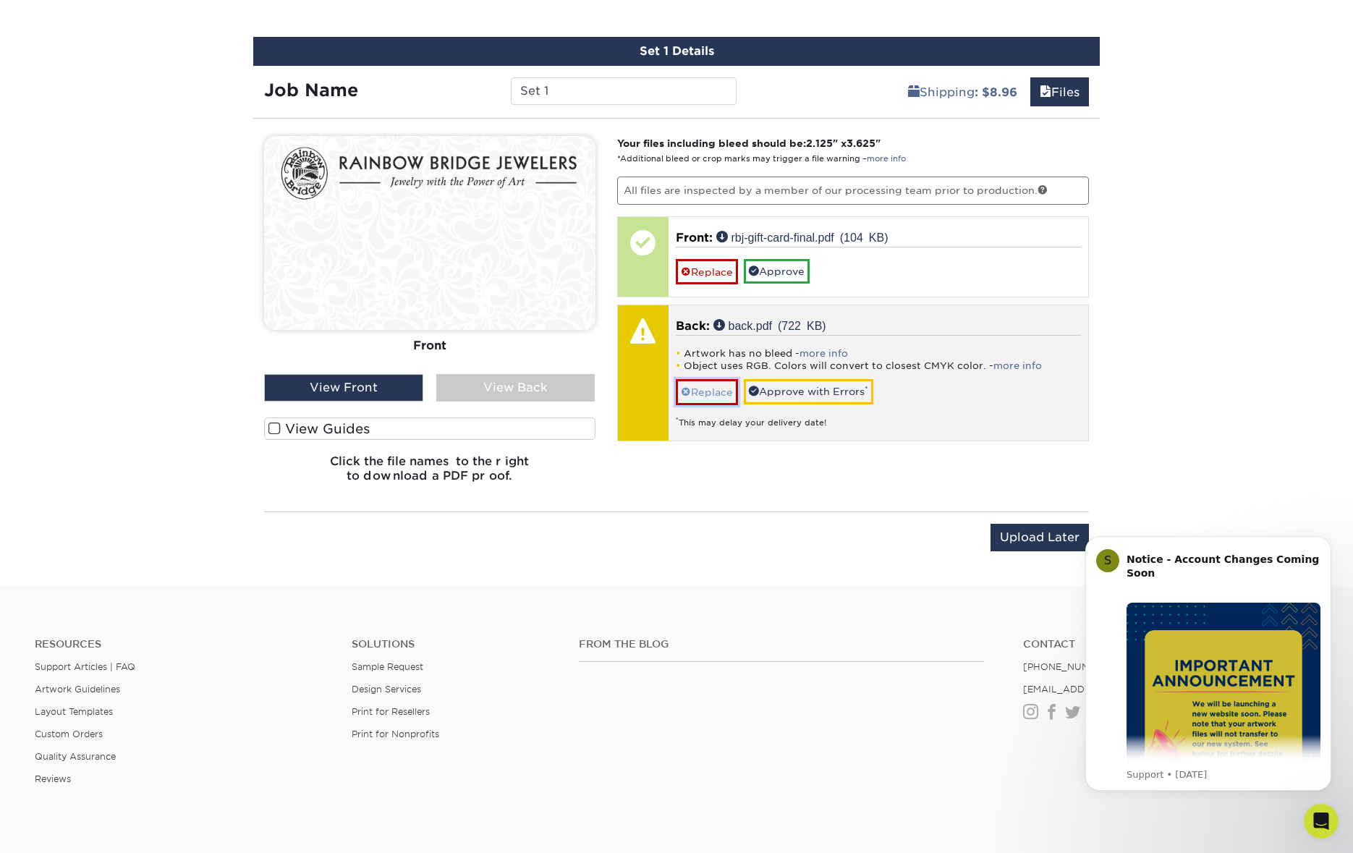
click at [716, 390] on link "Replace" at bounding box center [707, 391] width 62 height 25
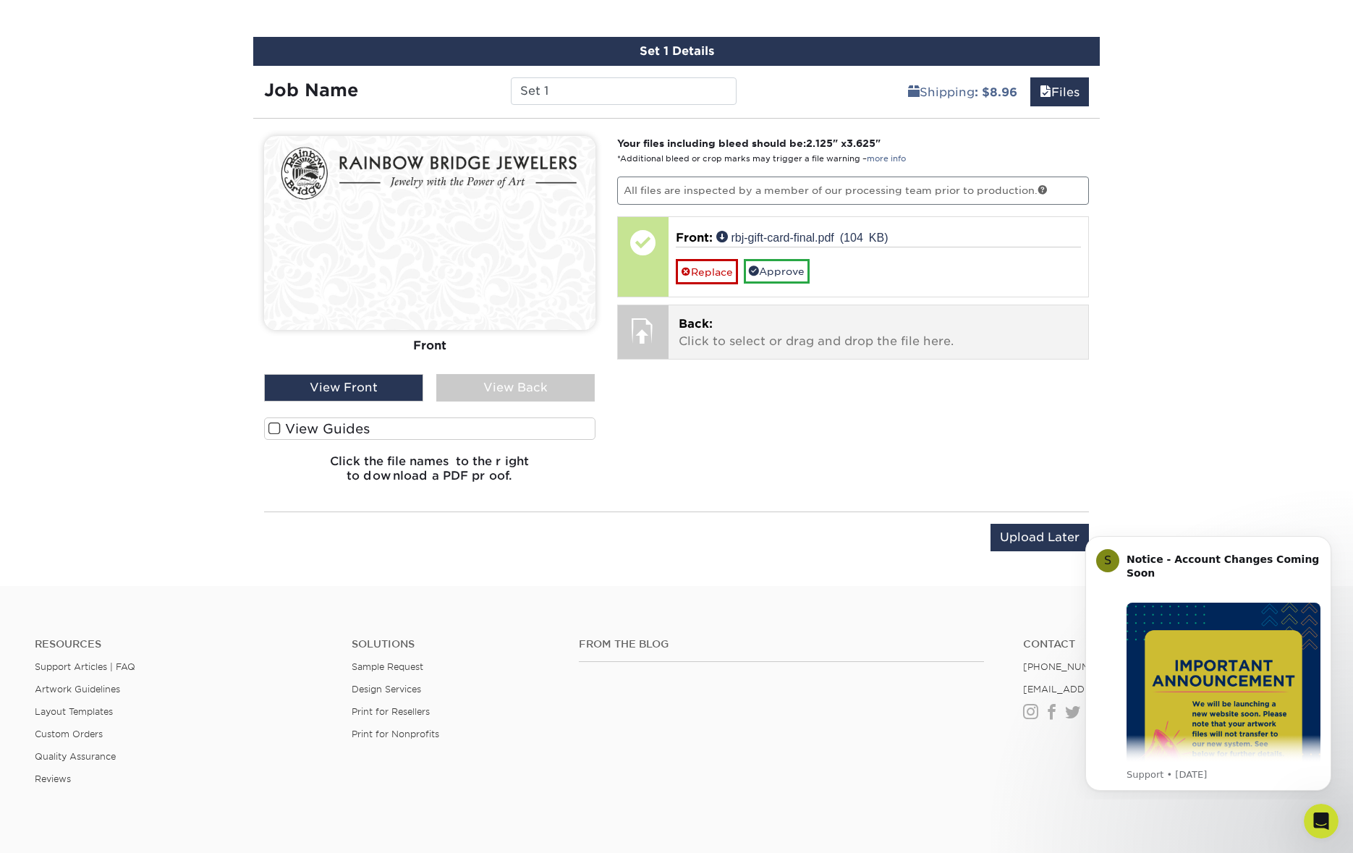
click at [682, 335] on p "Back: Click to select or drag and drop the file here." at bounding box center [879, 332] width 400 height 35
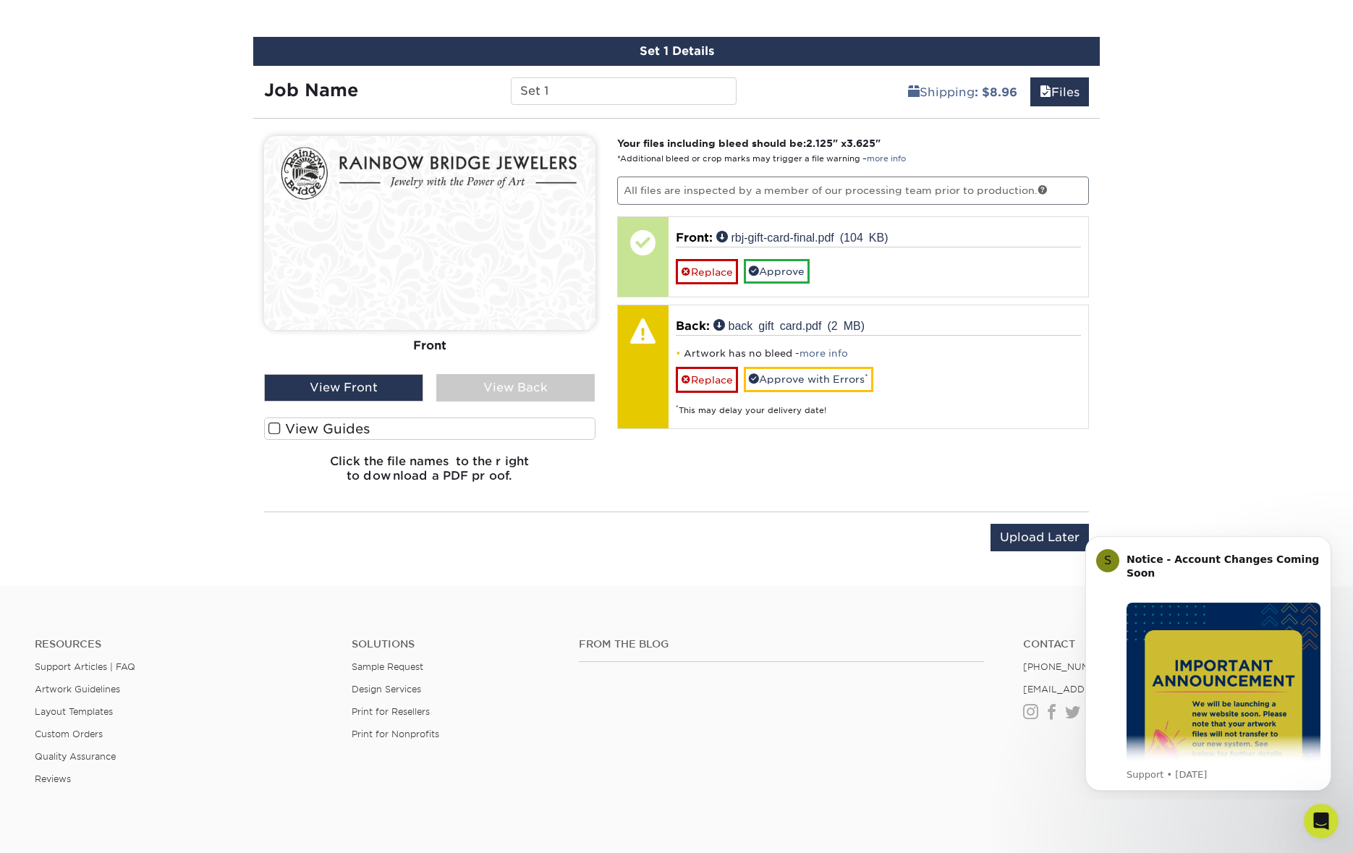
click at [496, 389] on div "View Back" at bounding box center [515, 387] width 159 height 27
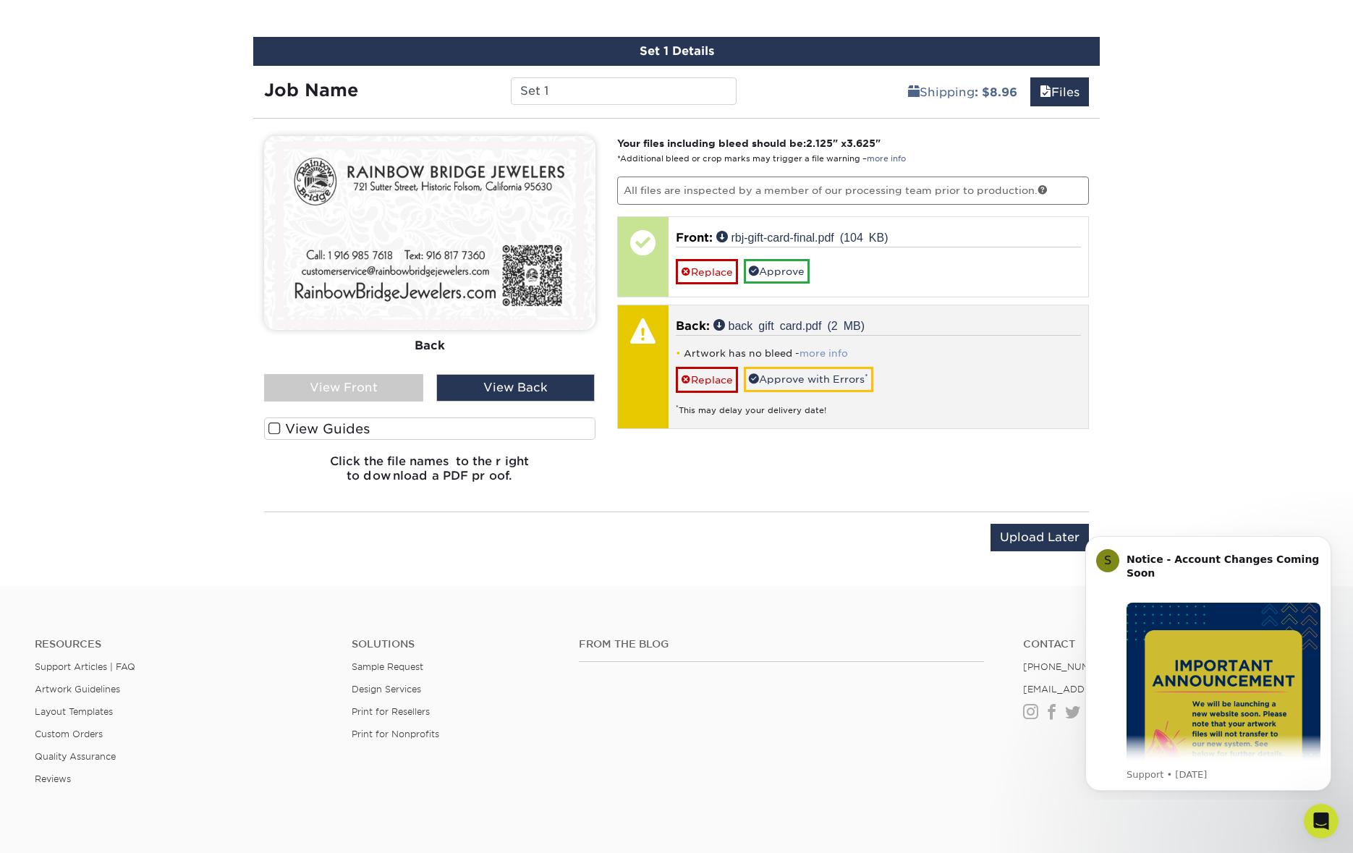
click at [829, 353] on link "more info" at bounding box center [824, 353] width 48 height 11
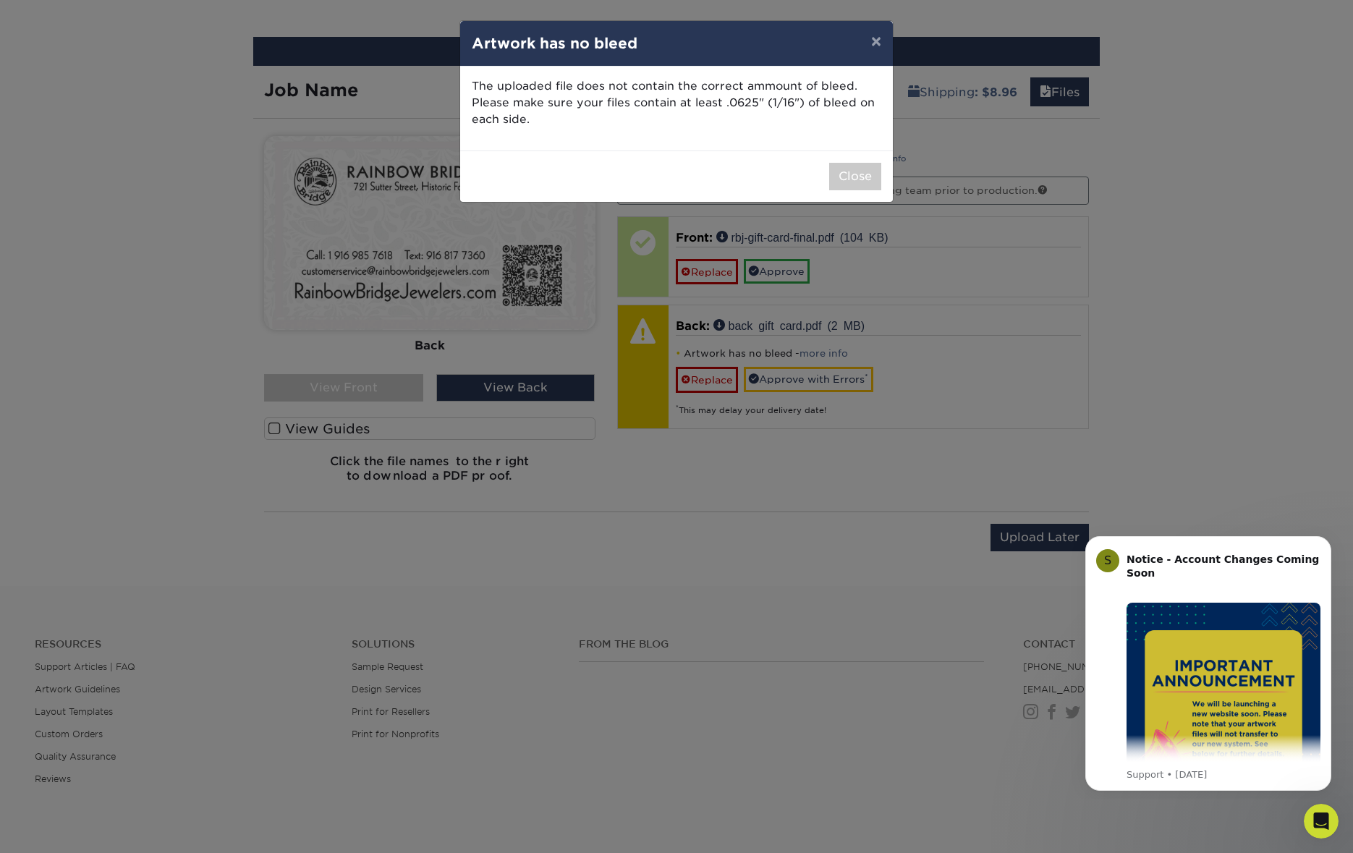
click at [1035, 386] on div "× Artwork has no bleed The uploaded file does not contain the correct ammount o…" at bounding box center [676, 426] width 1353 height 853
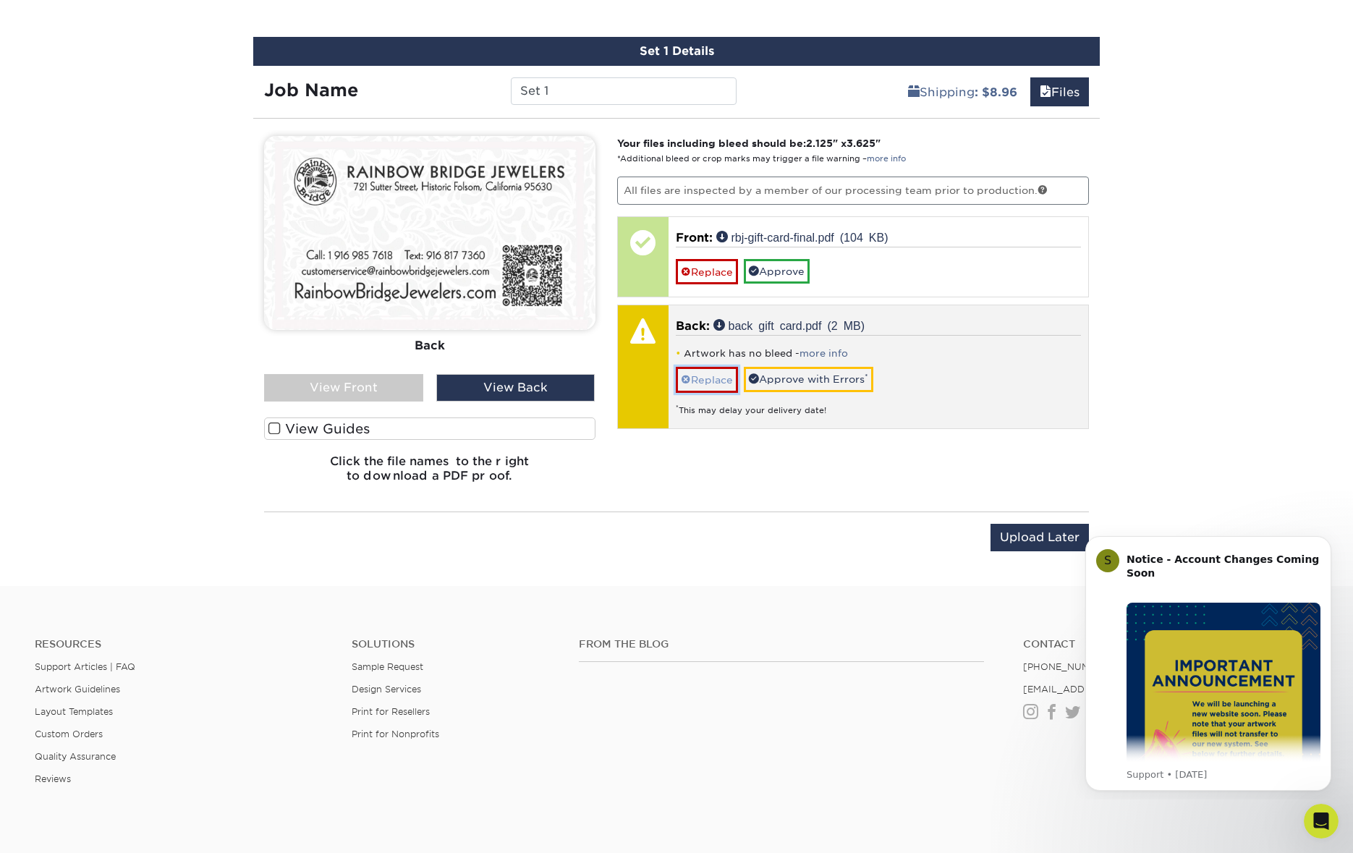
click at [712, 383] on link "Replace" at bounding box center [707, 379] width 62 height 25
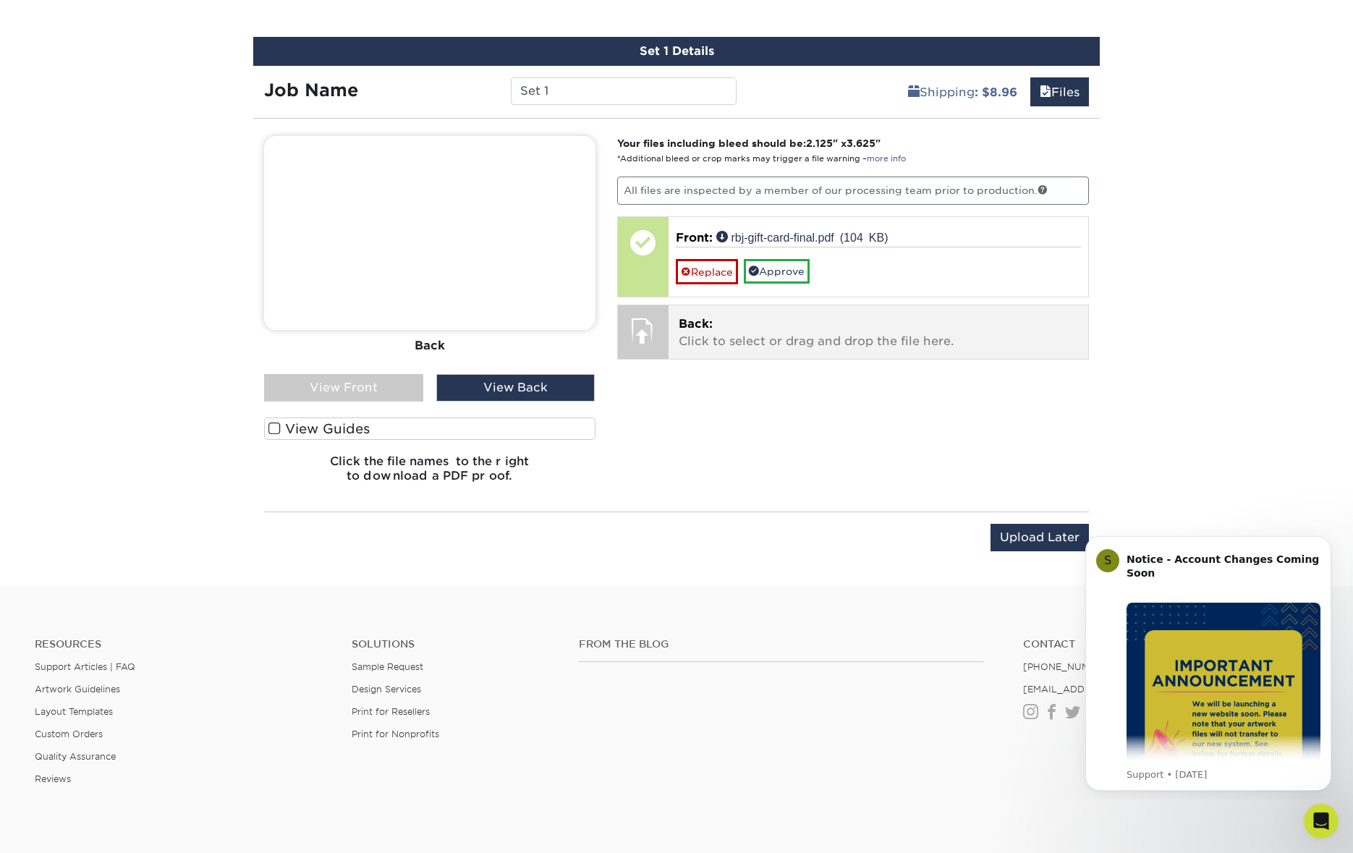
click at [700, 338] on p "Back: Click to select or drag and drop the file here." at bounding box center [879, 332] width 400 height 35
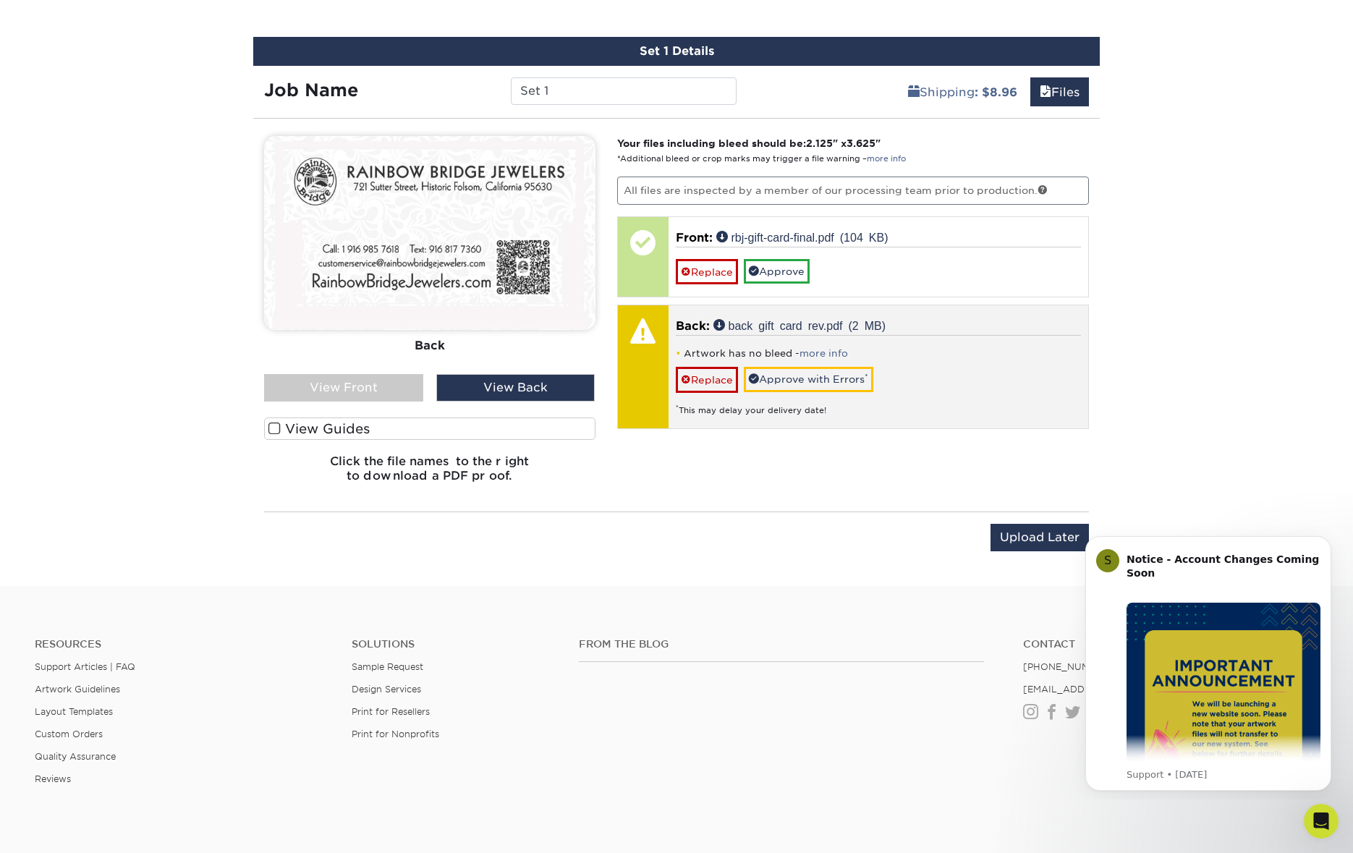
click at [788, 354] on li "Artwork has no bleed - more info" at bounding box center [879, 353] width 406 height 12
click at [711, 376] on link "Replace" at bounding box center [707, 379] width 62 height 25
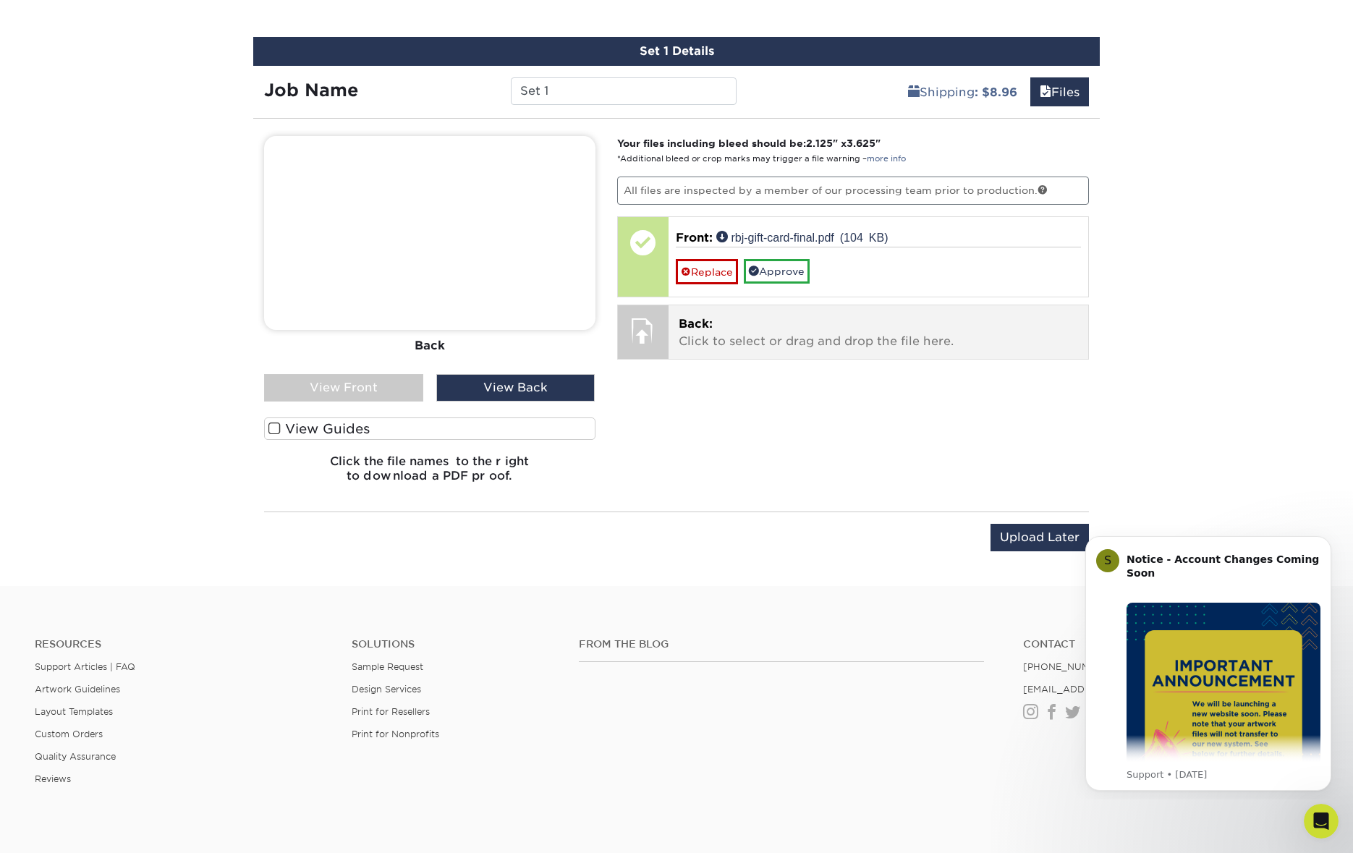
click at [747, 342] on p "Back: Click to select or drag and drop the file here." at bounding box center [879, 332] width 400 height 35
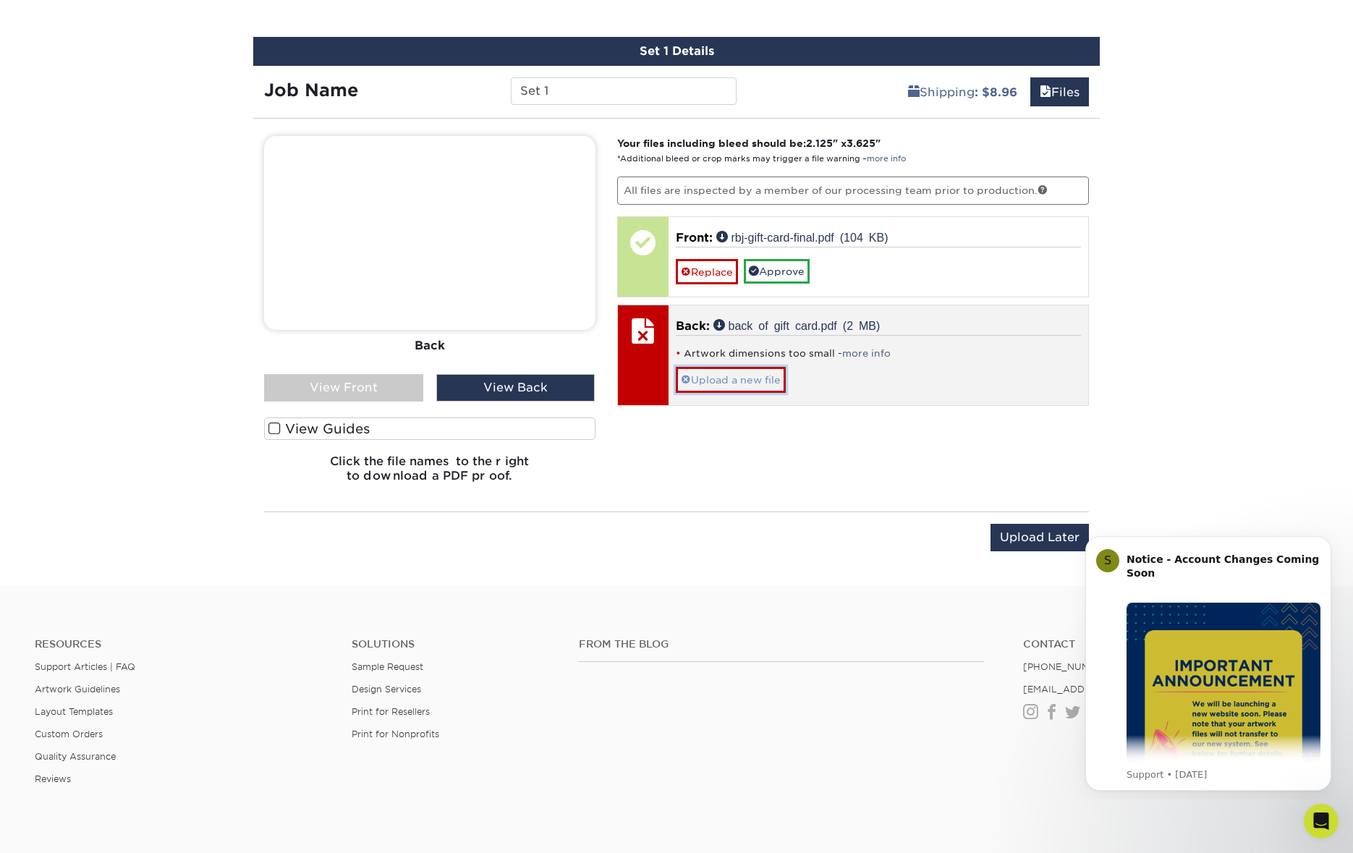
click at [745, 383] on link "Upload a new file" at bounding box center [731, 379] width 110 height 25
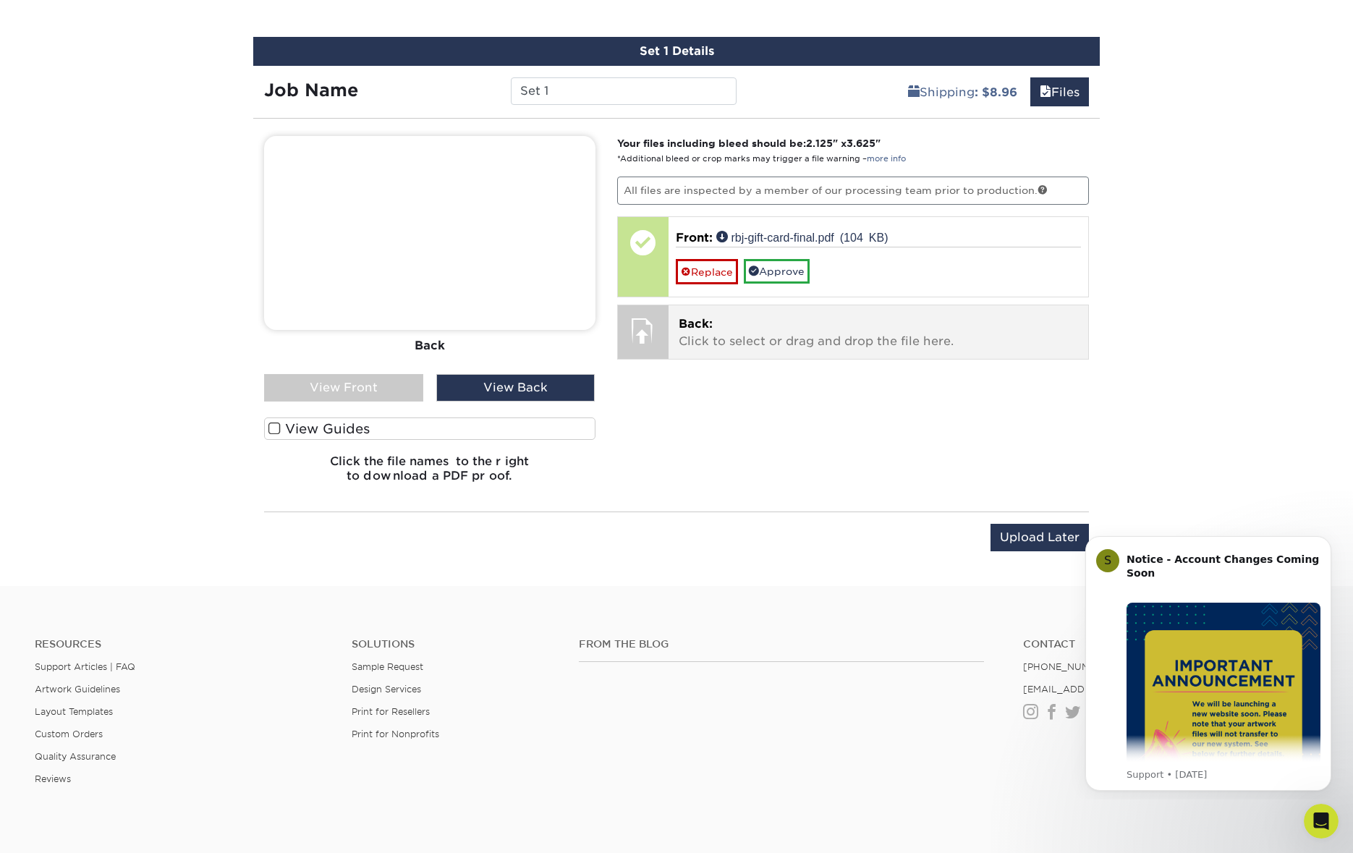
click at [739, 336] on p "Back: Click to select or drag and drop the file here." at bounding box center [879, 332] width 400 height 35
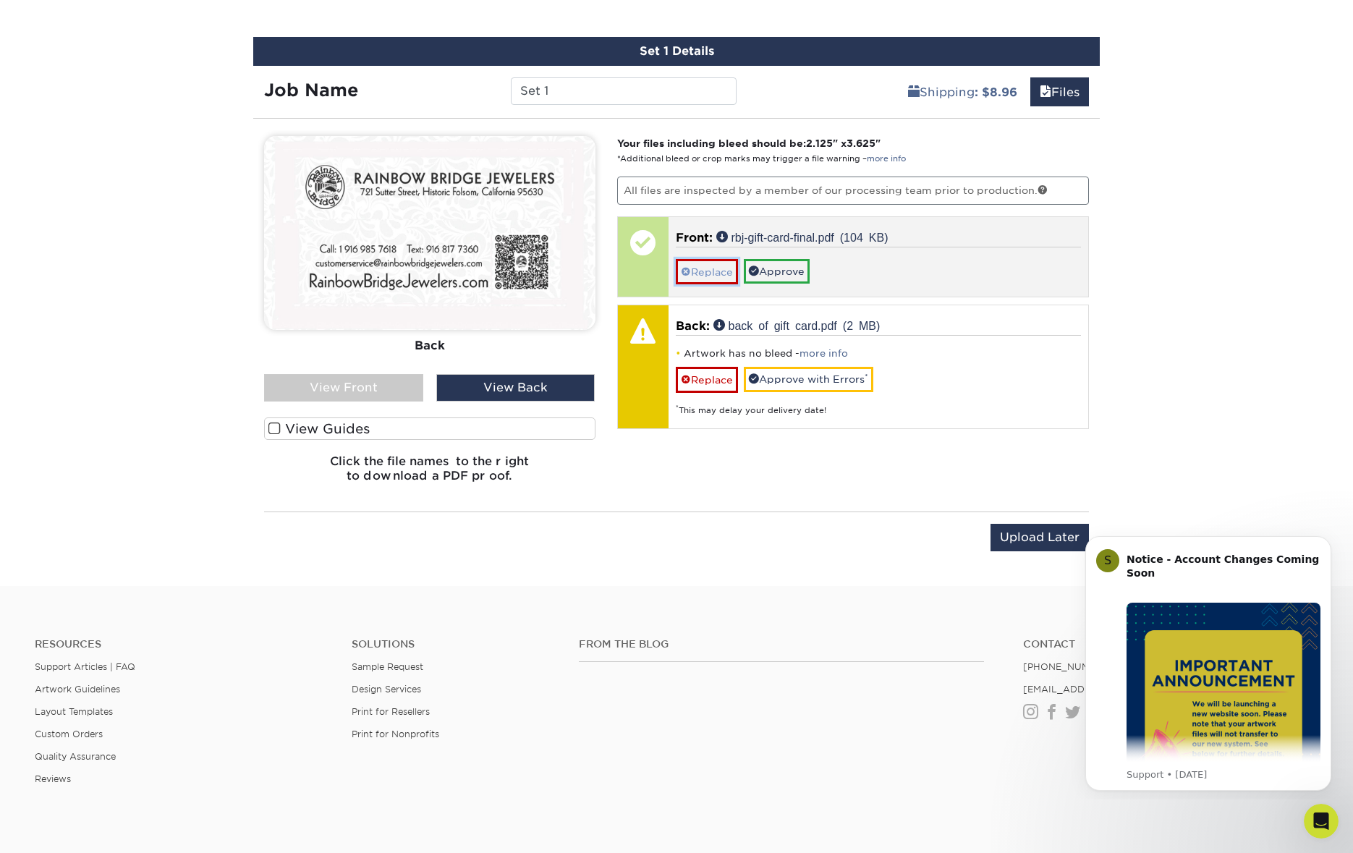
click at [720, 266] on link "Replace" at bounding box center [707, 271] width 62 height 25
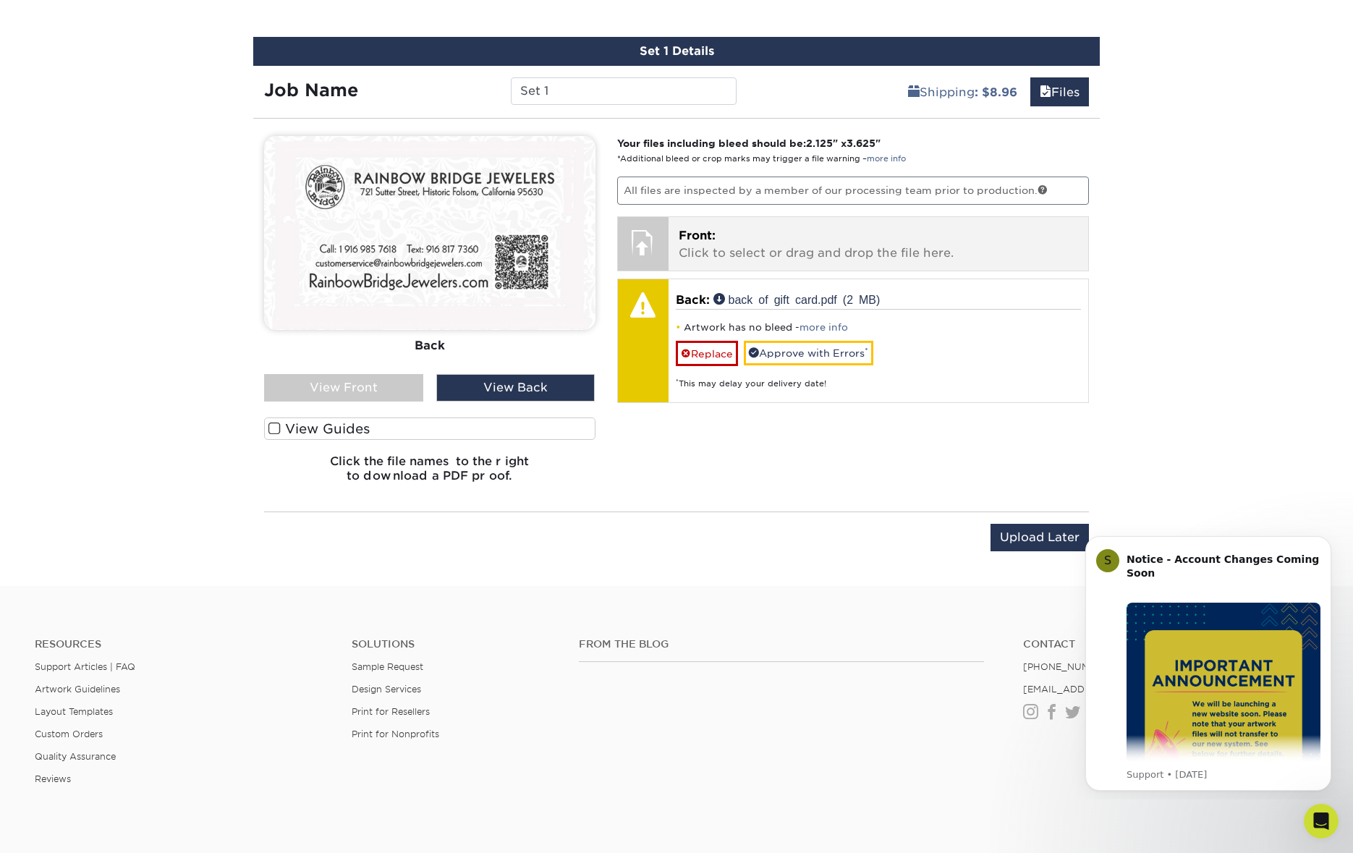
click at [726, 253] on p "Front: Click to select or drag and drop the file here." at bounding box center [879, 244] width 400 height 35
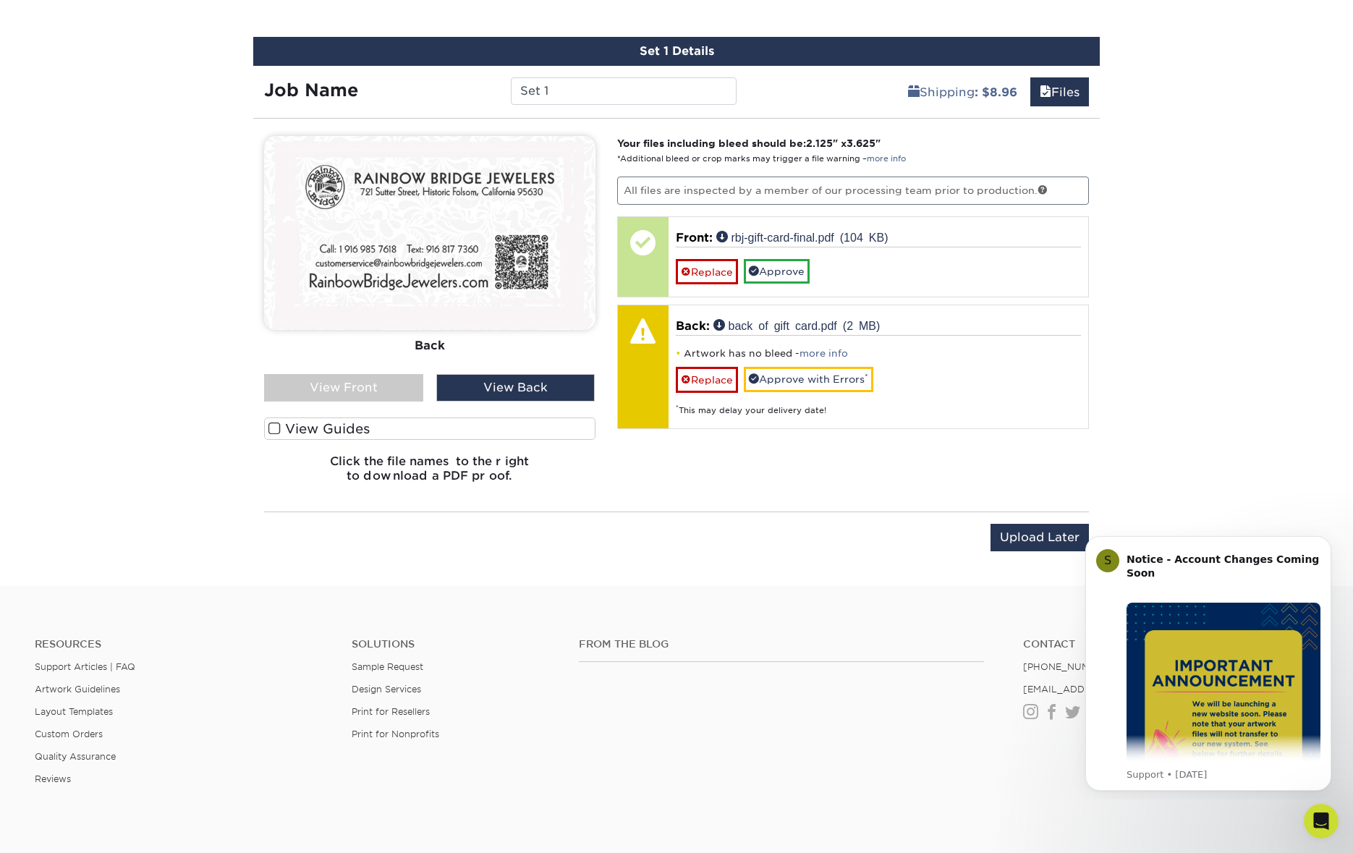
click at [381, 384] on div "View Front" at bounding box center [343, 387] width 159 height 27
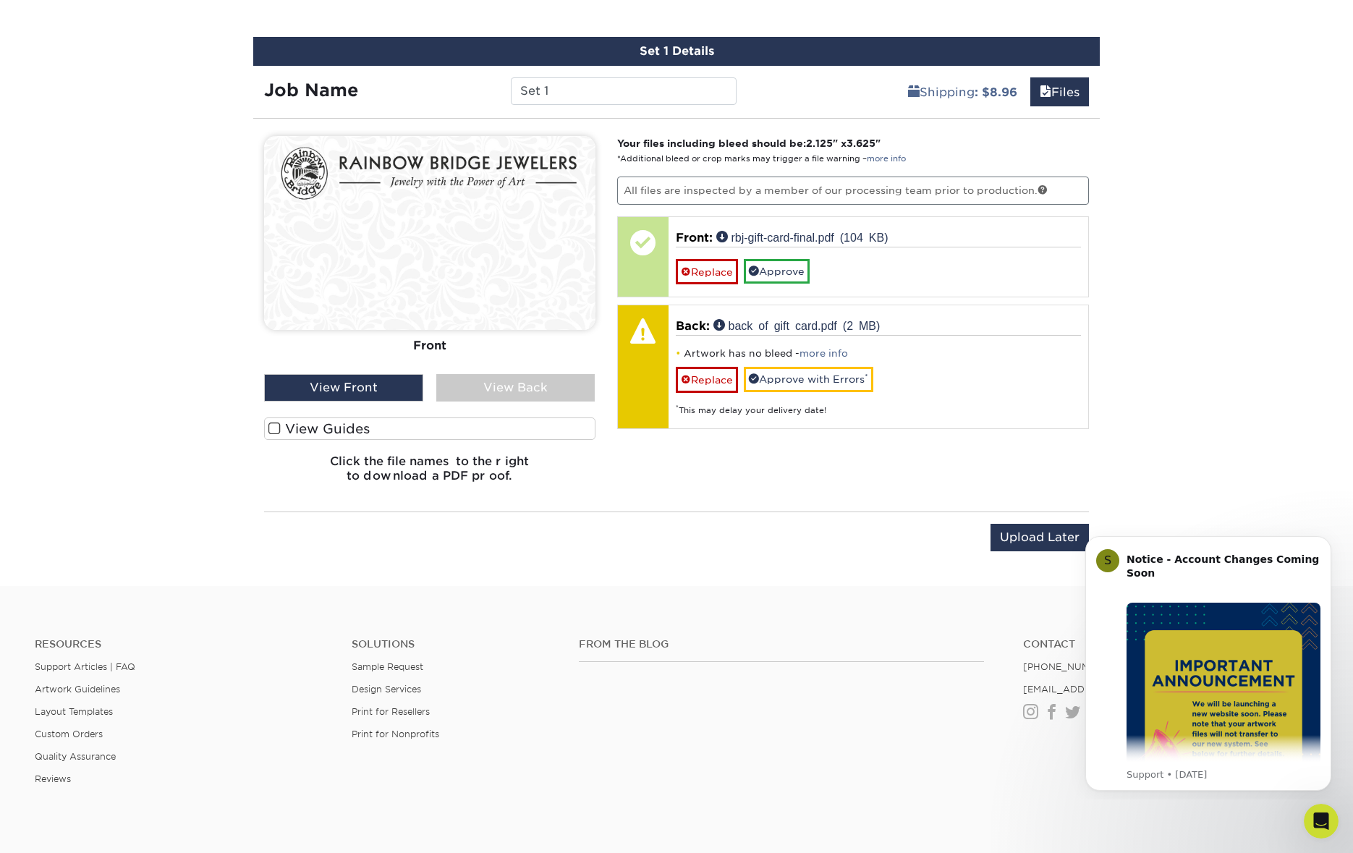
click at [566, 384] on div "View Back" at bounding box center [515, 387] width 159 height 27
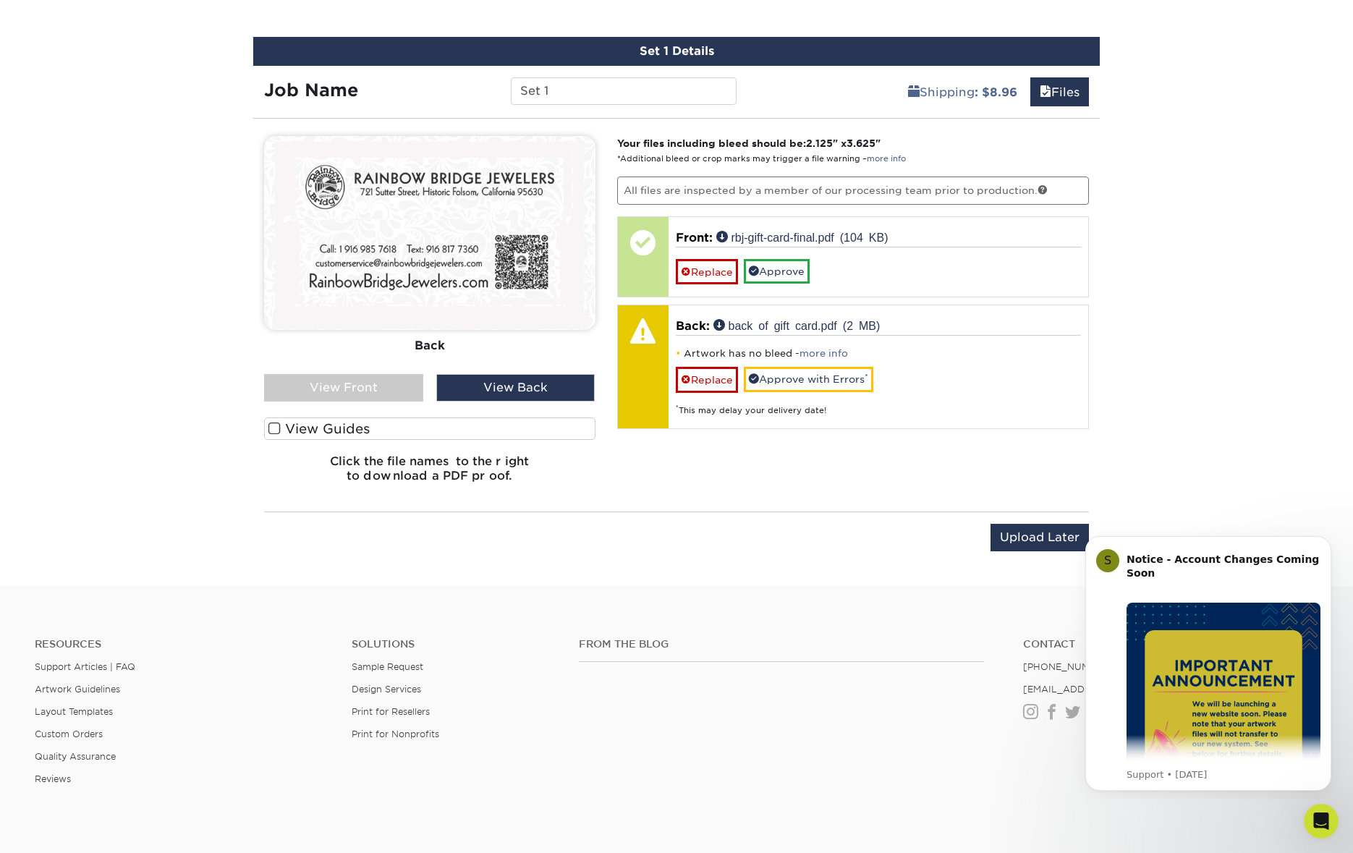
click at [271, 428] on span at bounding box center [274, 429] width 12 height 14
click at [0, 0] on input "View Guides" at bounding box center [0, 0] width 0 height 0
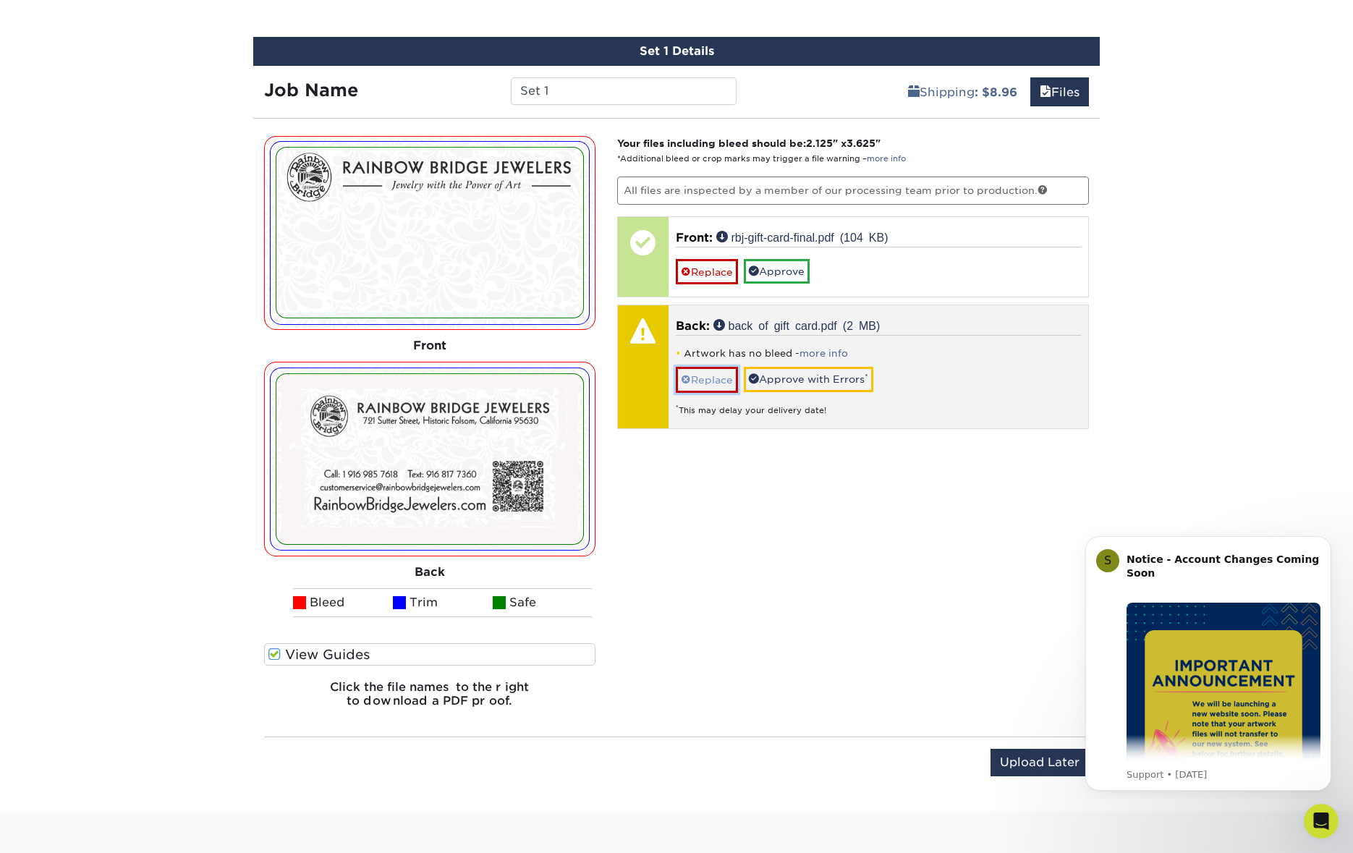
click at [712, 384] on link "Replace" at bounding box center [707, 379] width 62 height 25
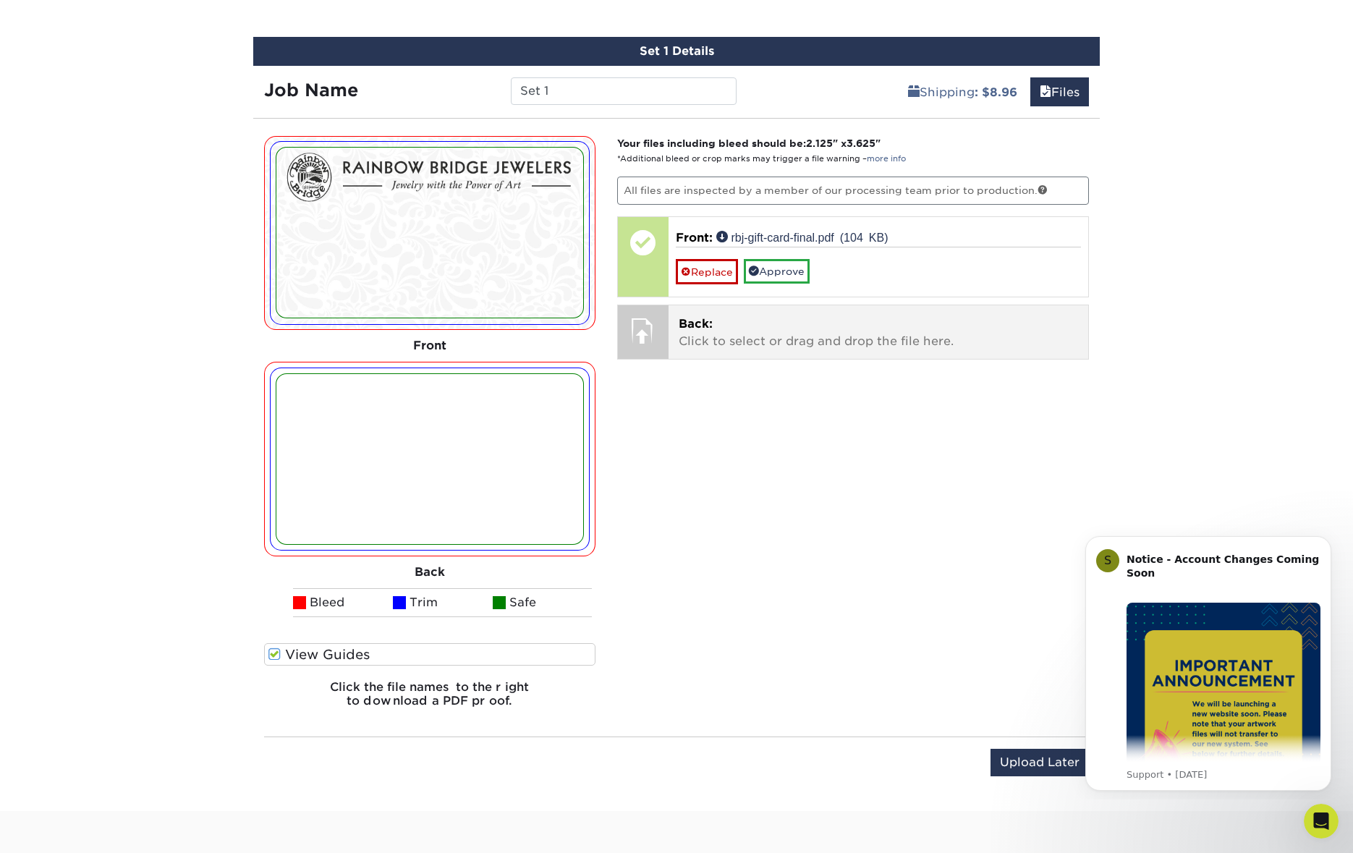
scroll to position [834, 0]
click at [724, 344] on p "Back: Click to select or drag and drop the file here." at bounding box center [879, 333] width 400 height 35
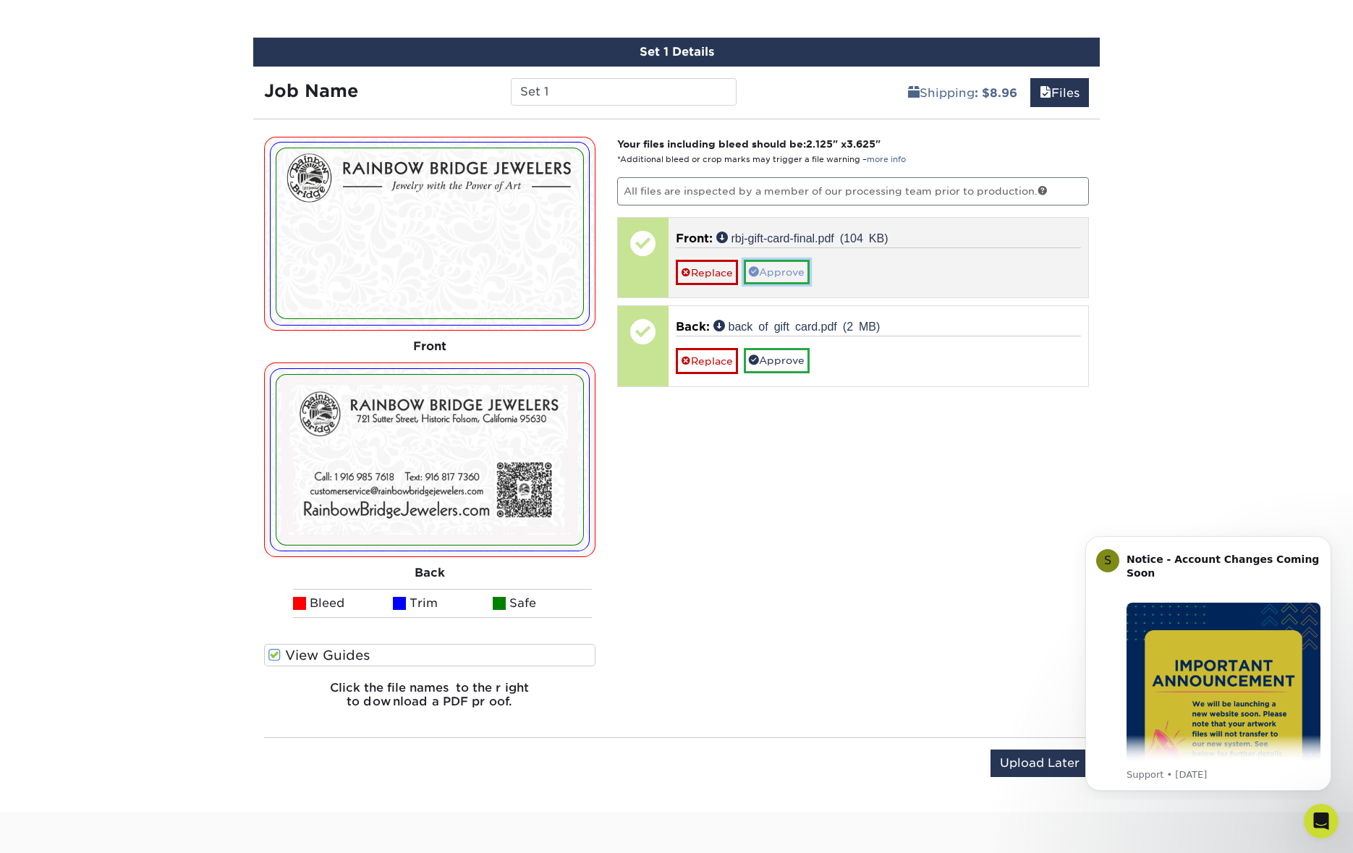
click at [766, 268] on link "Approve" at bounding box center [777, 272] width 66 height 25
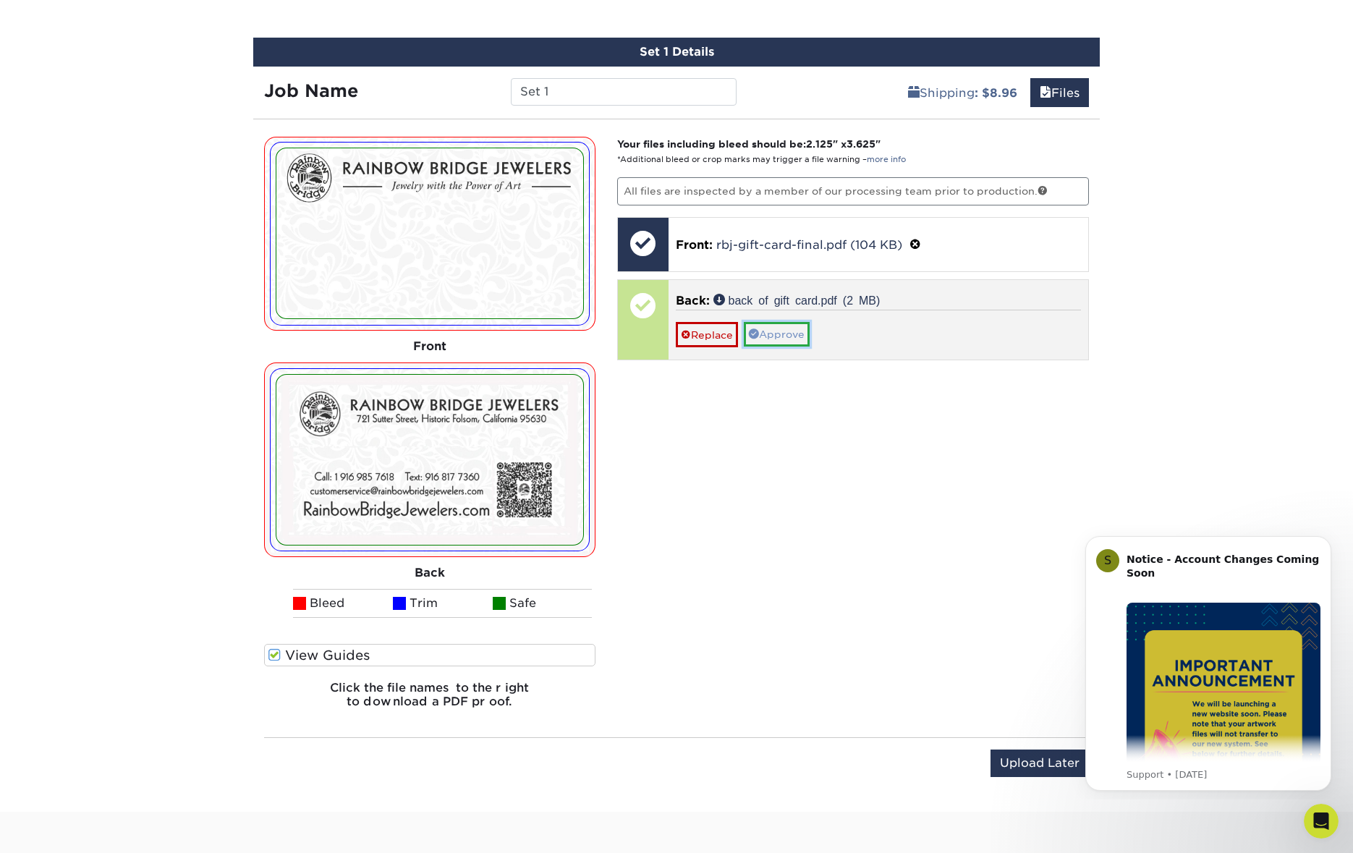
click at [781, 332] on link "Approve" at bounding box center [777, 334] width 66 height 25
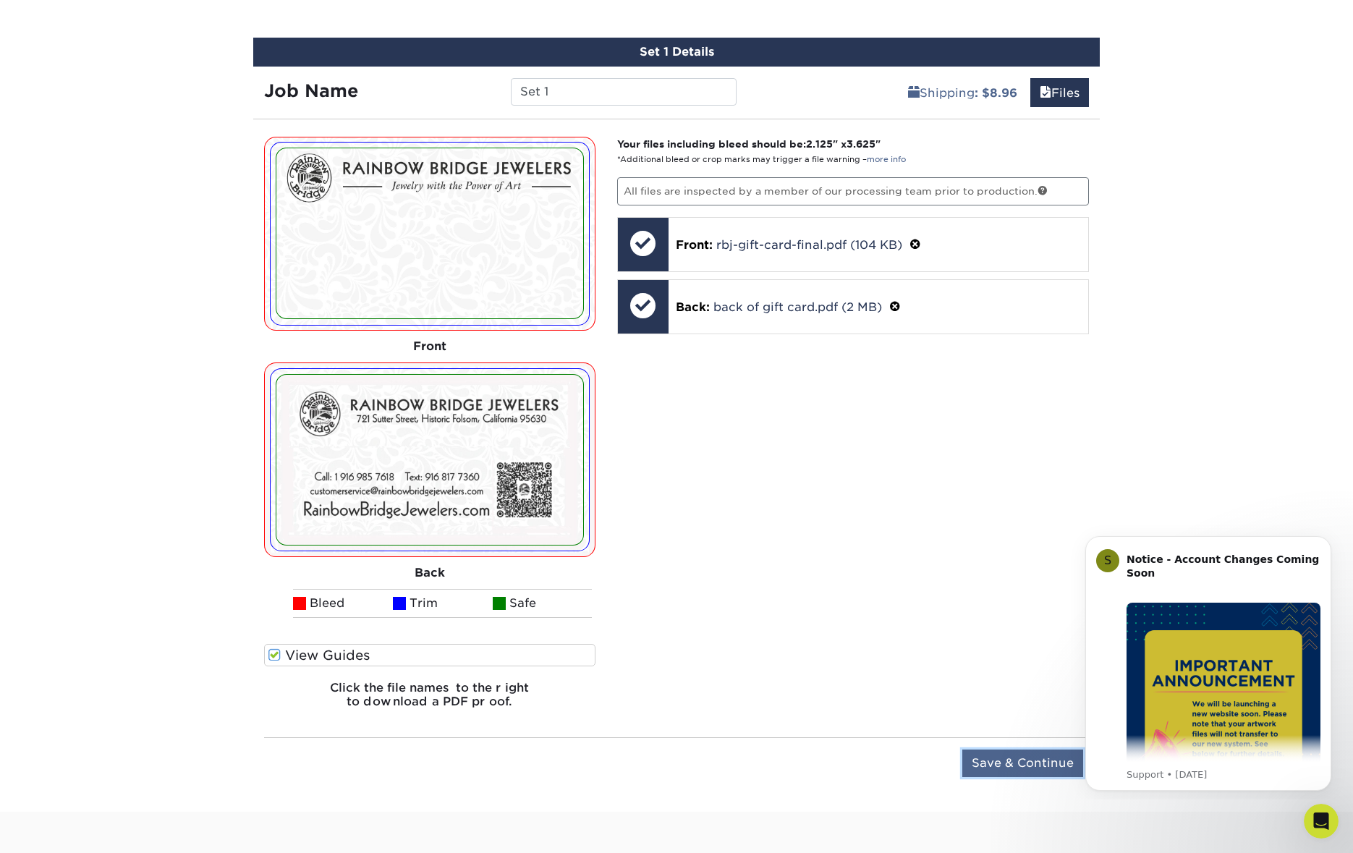
click at [995, 761] on input "Save & Continue" at bounding box center [1022, 763] width 121 height 27
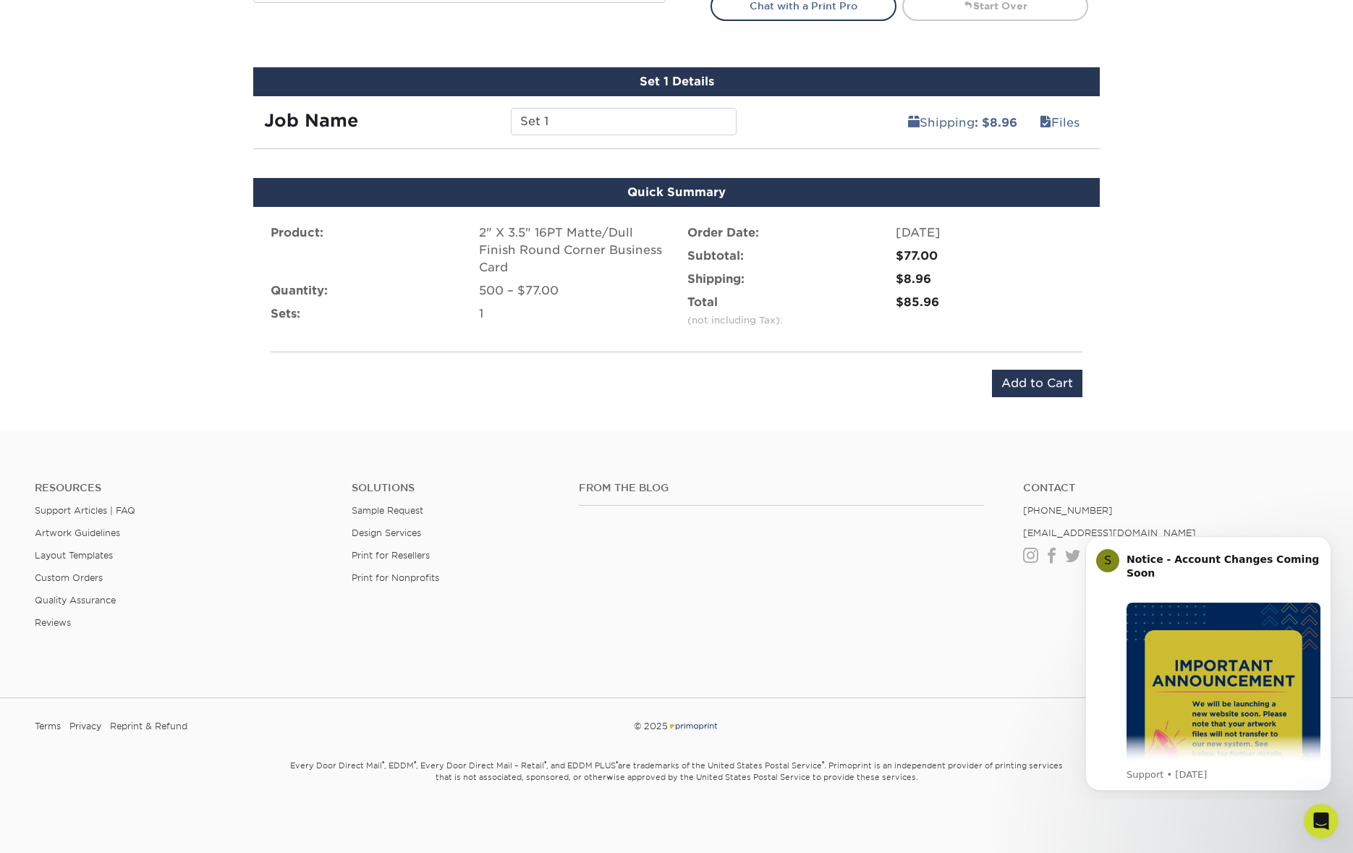
scroll to position [789, 0]
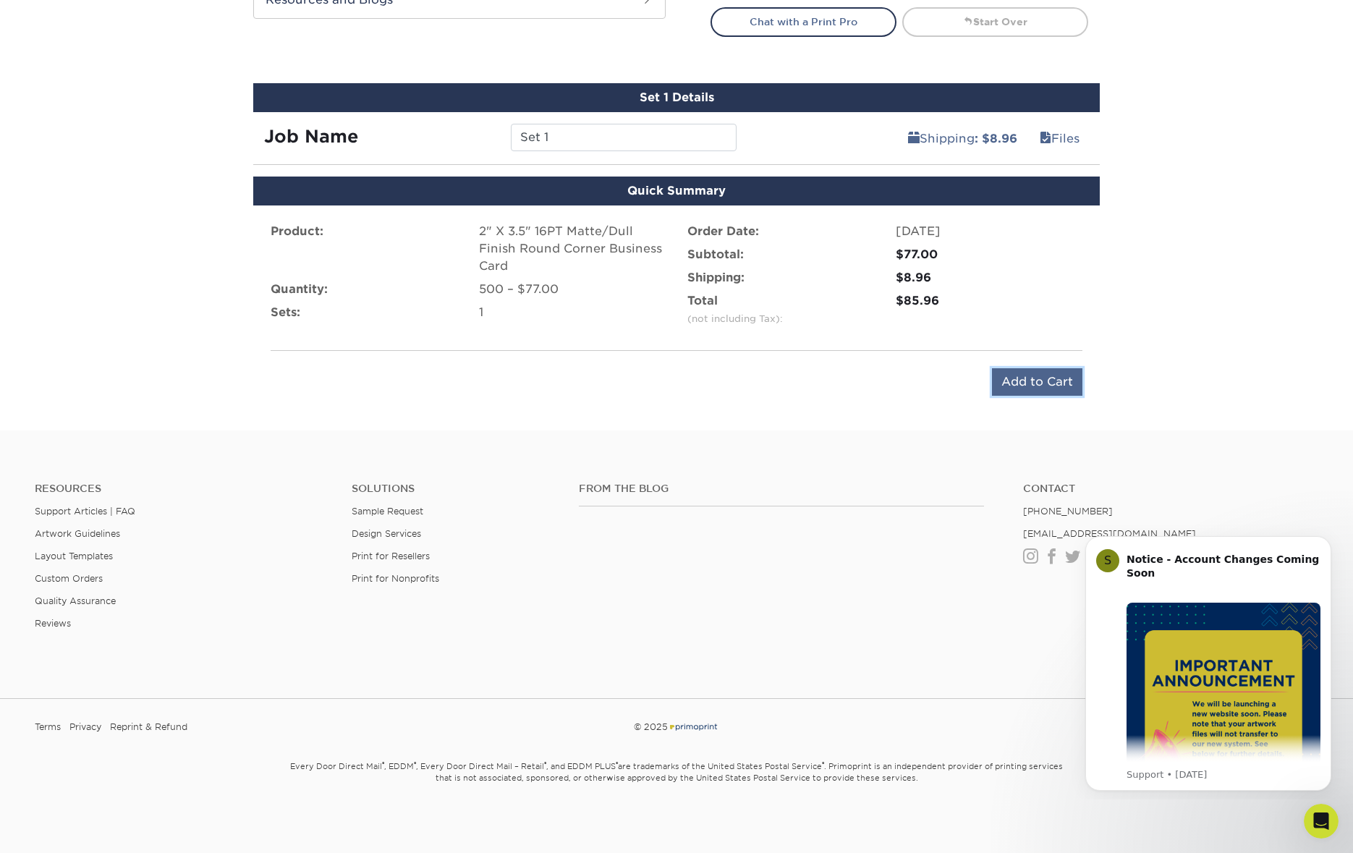
click at [1046, 384] on input "Add to Cart" at bounding box center [1037, 381] width 90 height 27
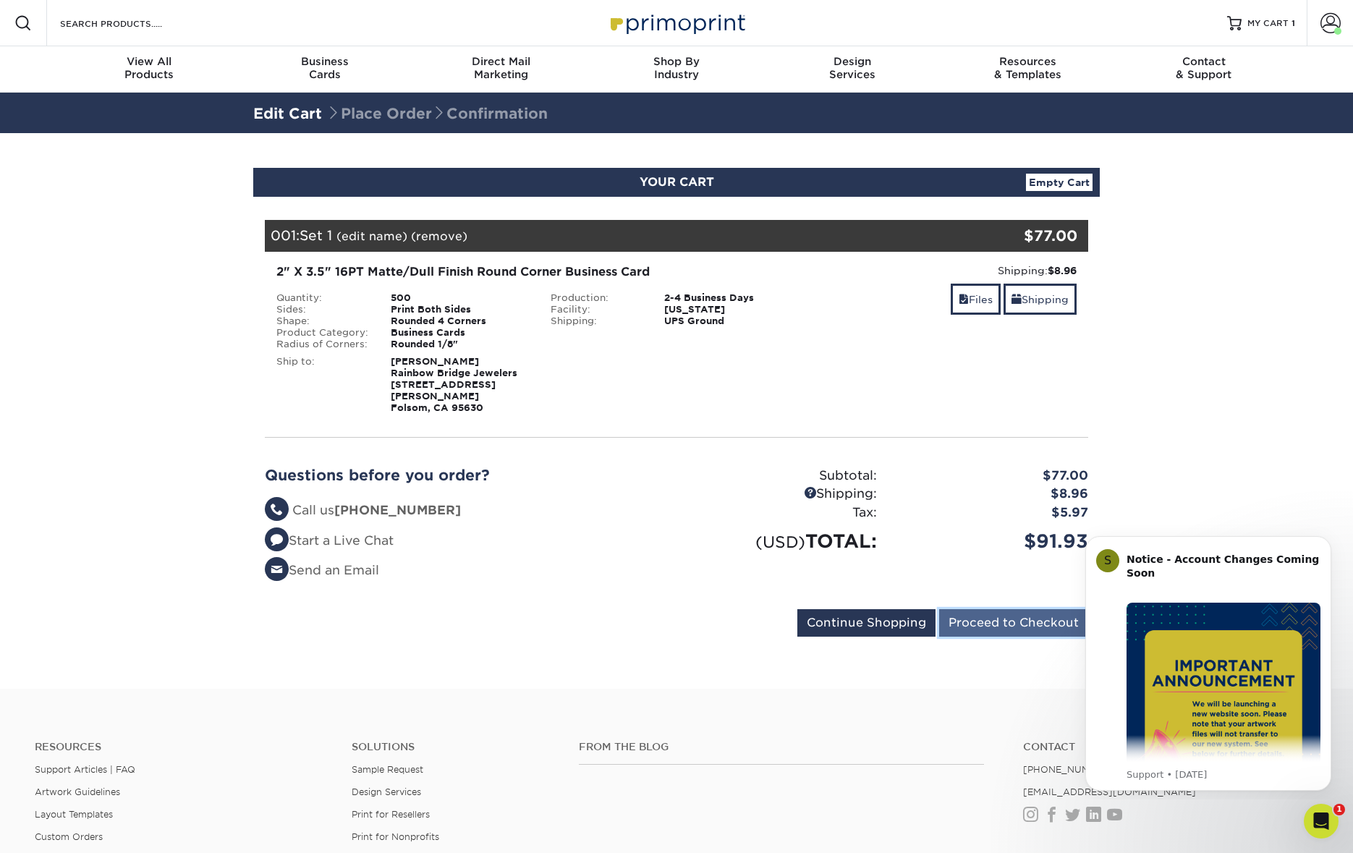
click at [964, 614] on input "Proceed to Checkout" at bounding box center [1013, 622] width 149 height 27
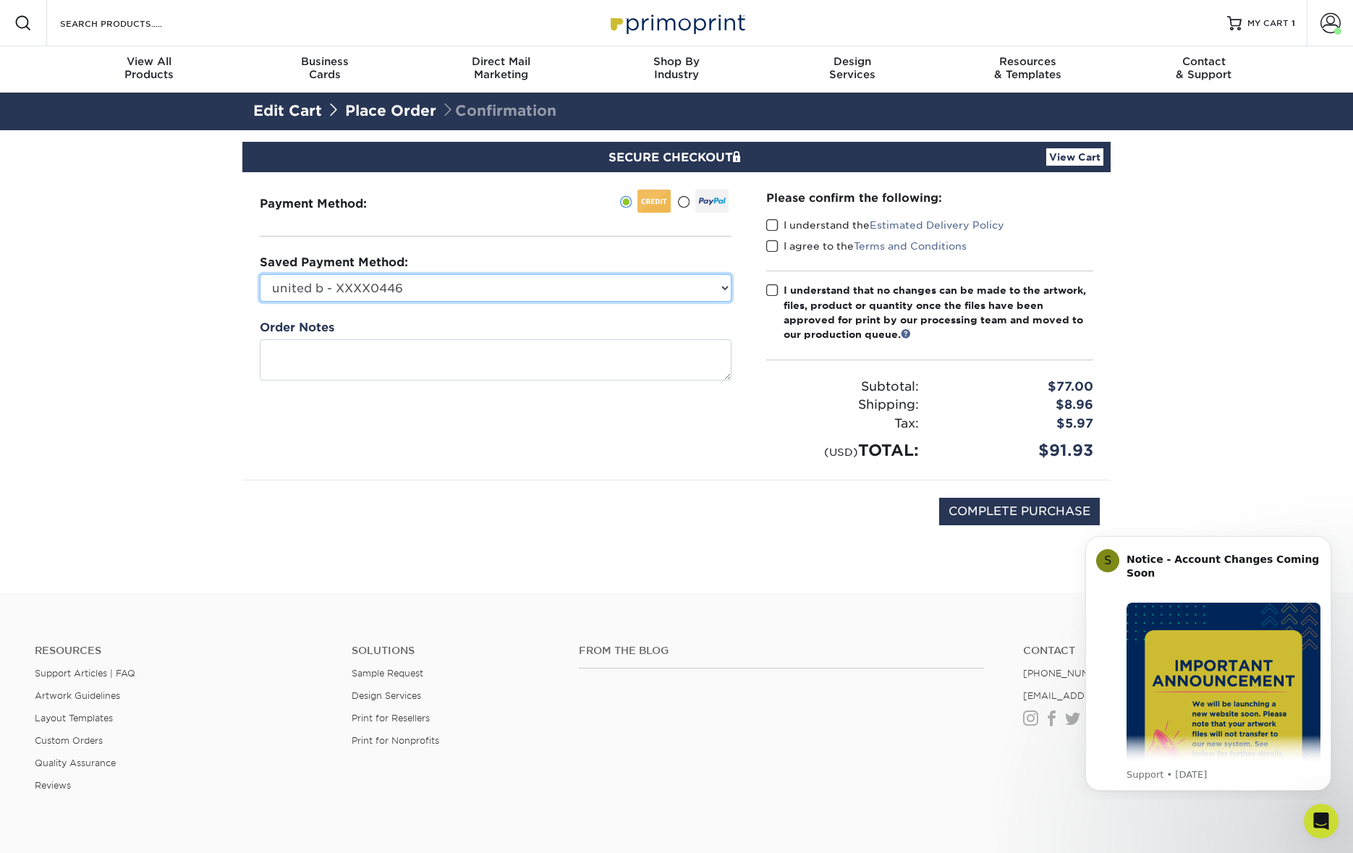
click at [724, 285] on select "united b - XXXX0446 New Credit Card" at bounding box center [496, 287] width 472 height 27
click at [260, 274] on select "united b - XXXX0446 New Credit Card" at bounding box center [496, 287] width 472 height 27
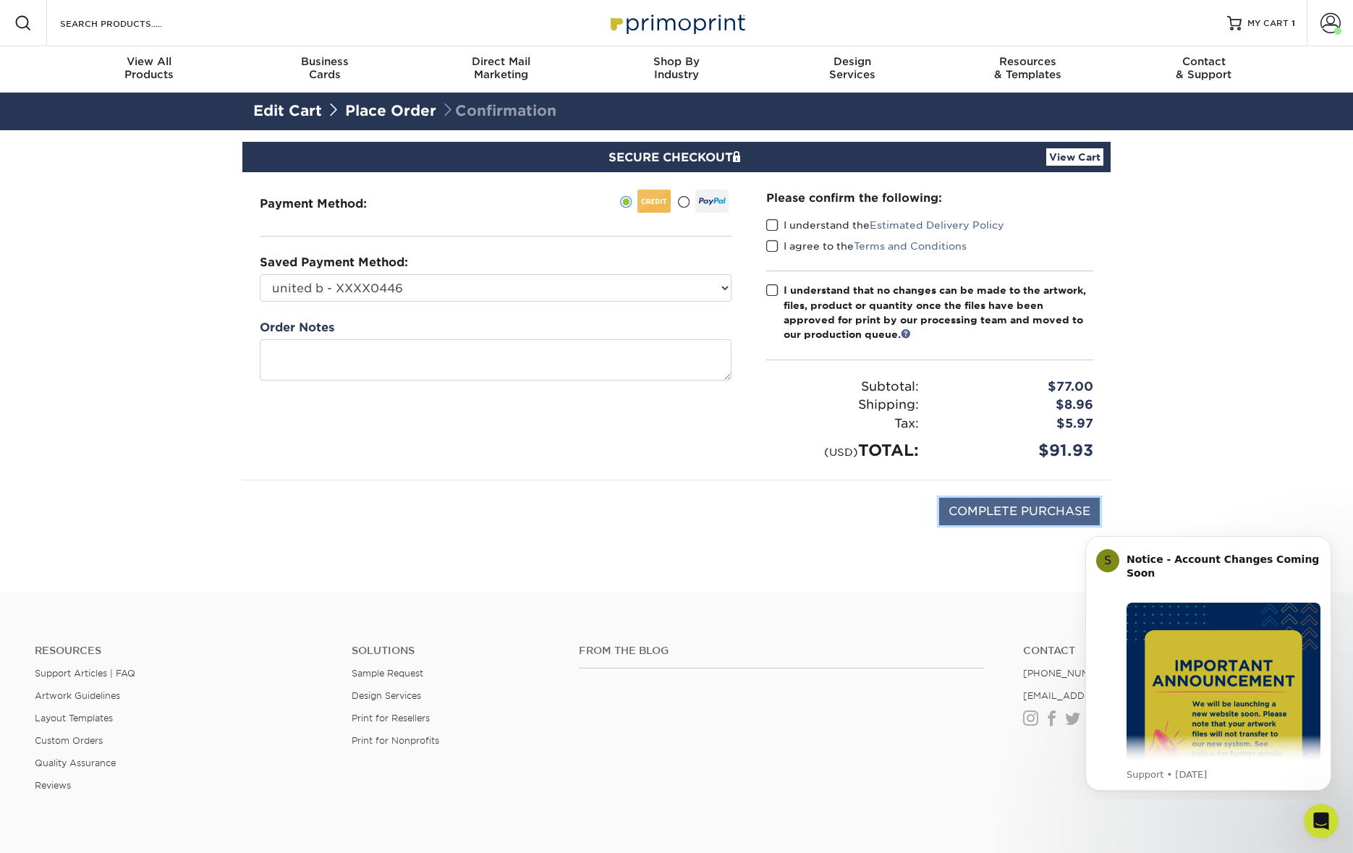
click at [1011, 513] on input "COMPLETE PURCHASE" at bounding box center [1019, 511] width 161 height 27
click at [768, 223] on span at bounding box center [772, 226] width 12 height 14
click at [0, 0] on input "I understand the Estimated Delivery Policy" at bounding box center [0, 0] width 0 height 0
click at [776, 245] on span at bounding box center [772, 247] width 12 height 14
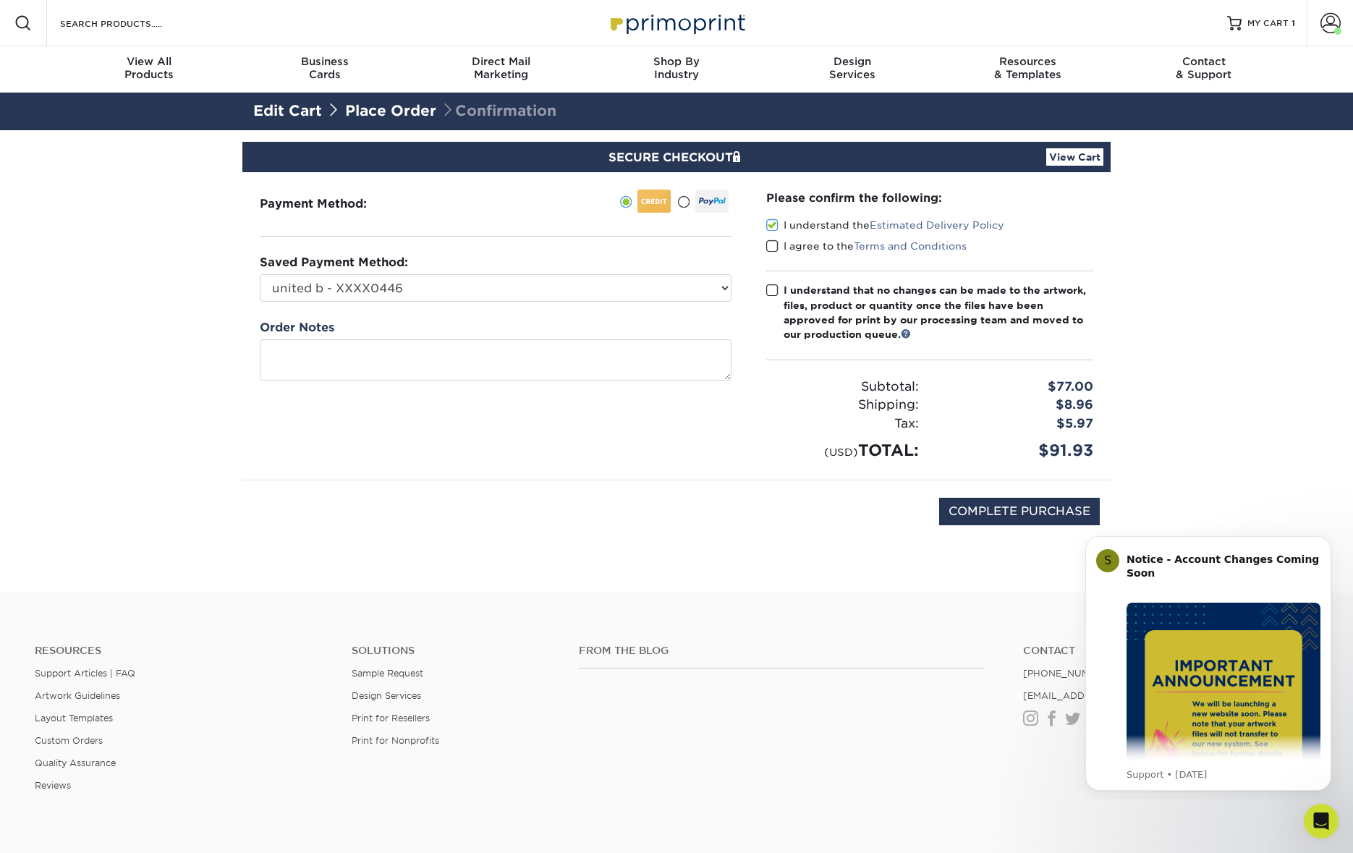
click at [0, 0] on input "I agree to the Terms and Conditions" at bounding box center [0, 0] width 0 height 0
click at [772, 287] on span at bounding box center [772, 291] width 12 height 14
click at [0, 0] on input "I understand that no changes can be made to the artwork, files, product or quan…" at bounding box center [0, 0] width 0 height 0
click at [1013, 507] on input "COMPLETE PURCHASE" at bounding box center [1019, 511] width 161 height 27
type input "PROCESSING, PLEASE WAIT..."
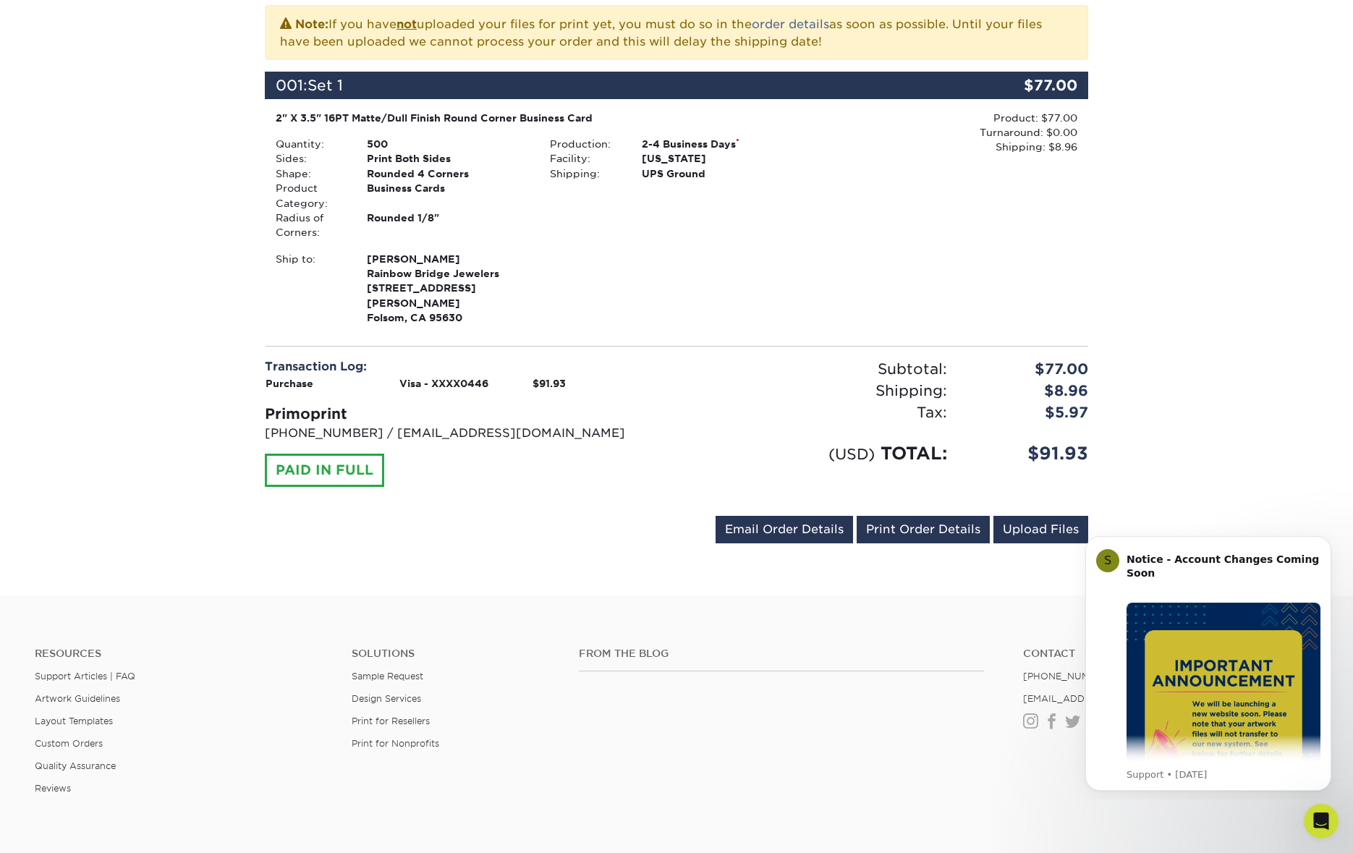
scroll to position [334, 0]
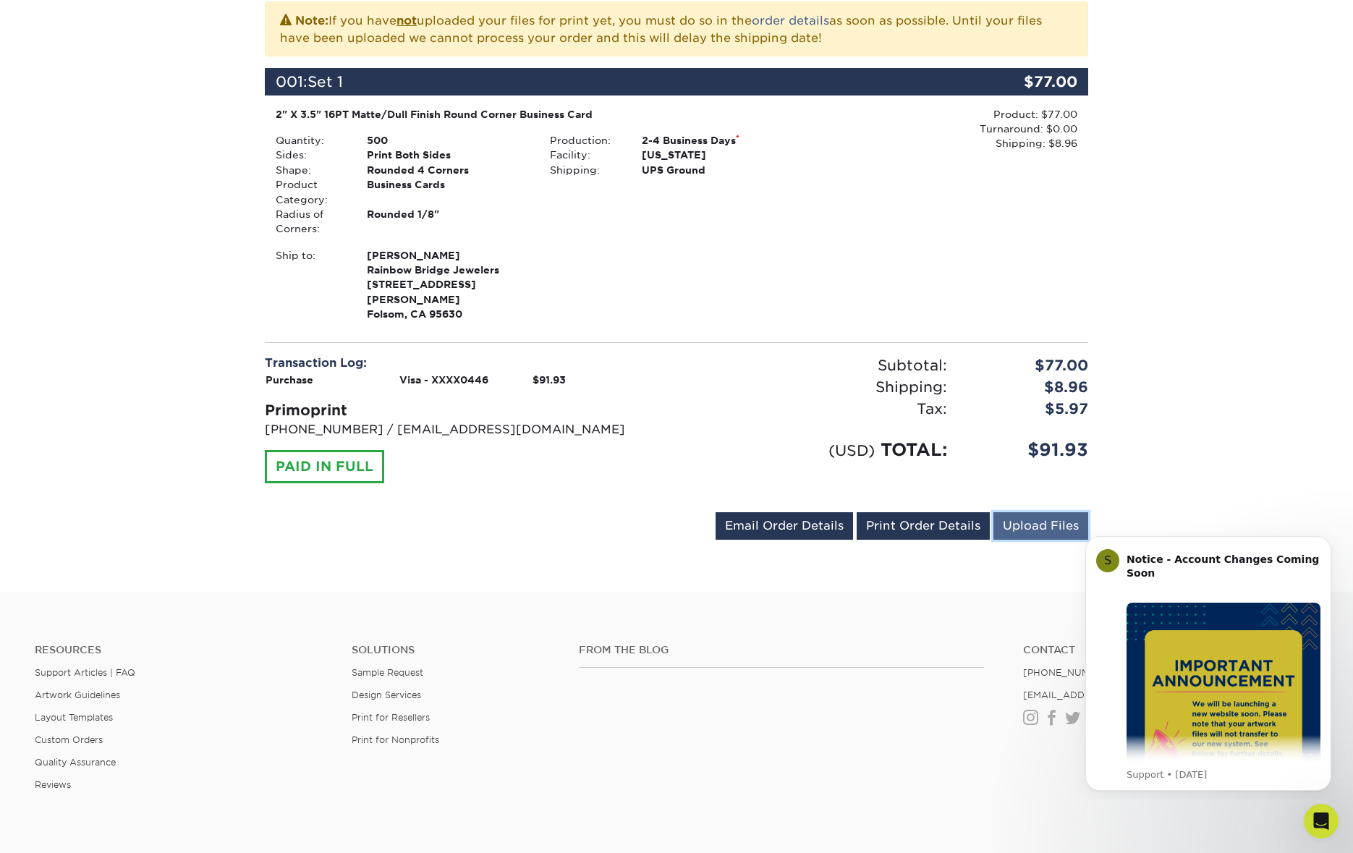
click at [1045, 512] on link "Upload Files" at bounding box center [1041, 525] width 95 height 27
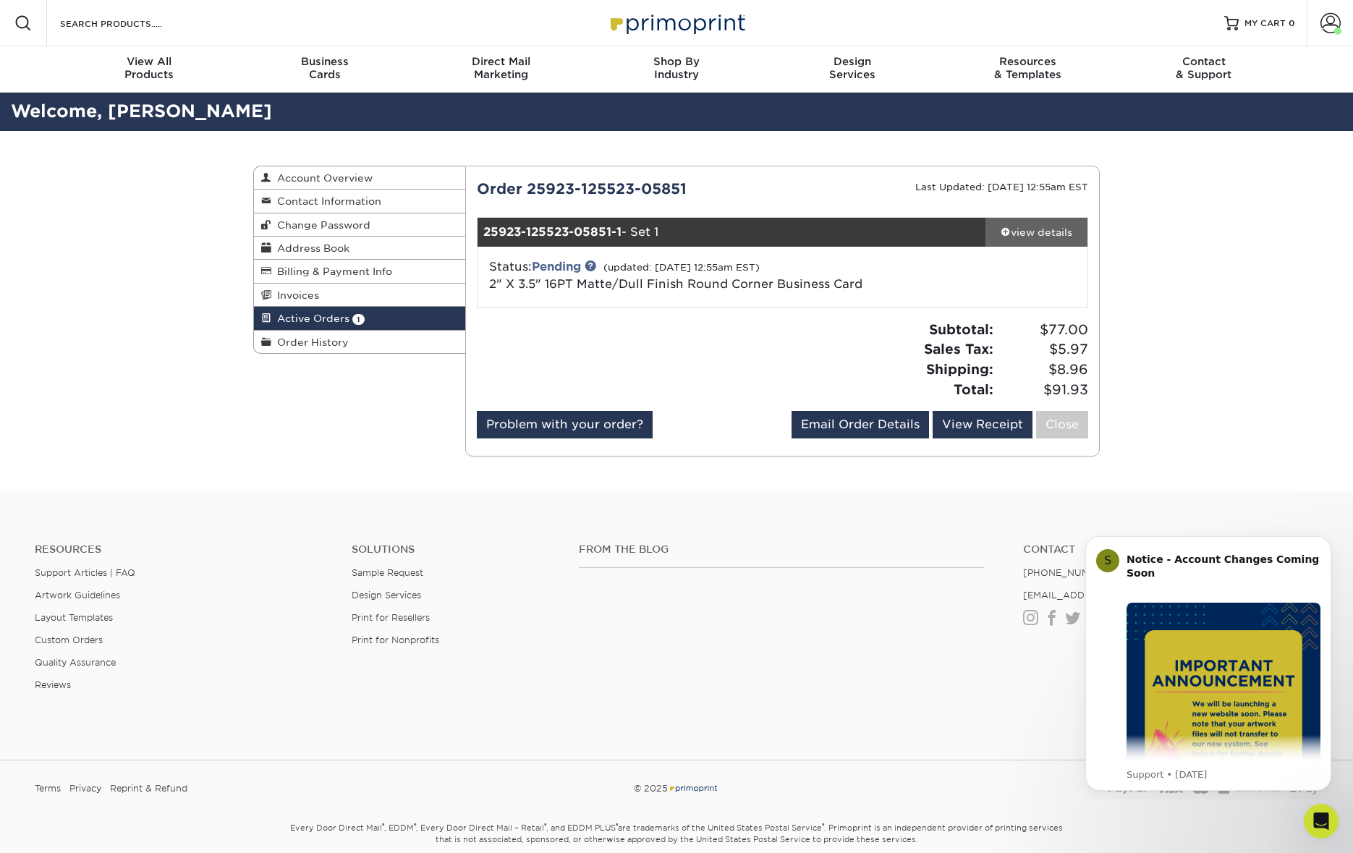
click at [1041, 229] on div "view details" at bounding box center [1037, 232] width 102 height 14
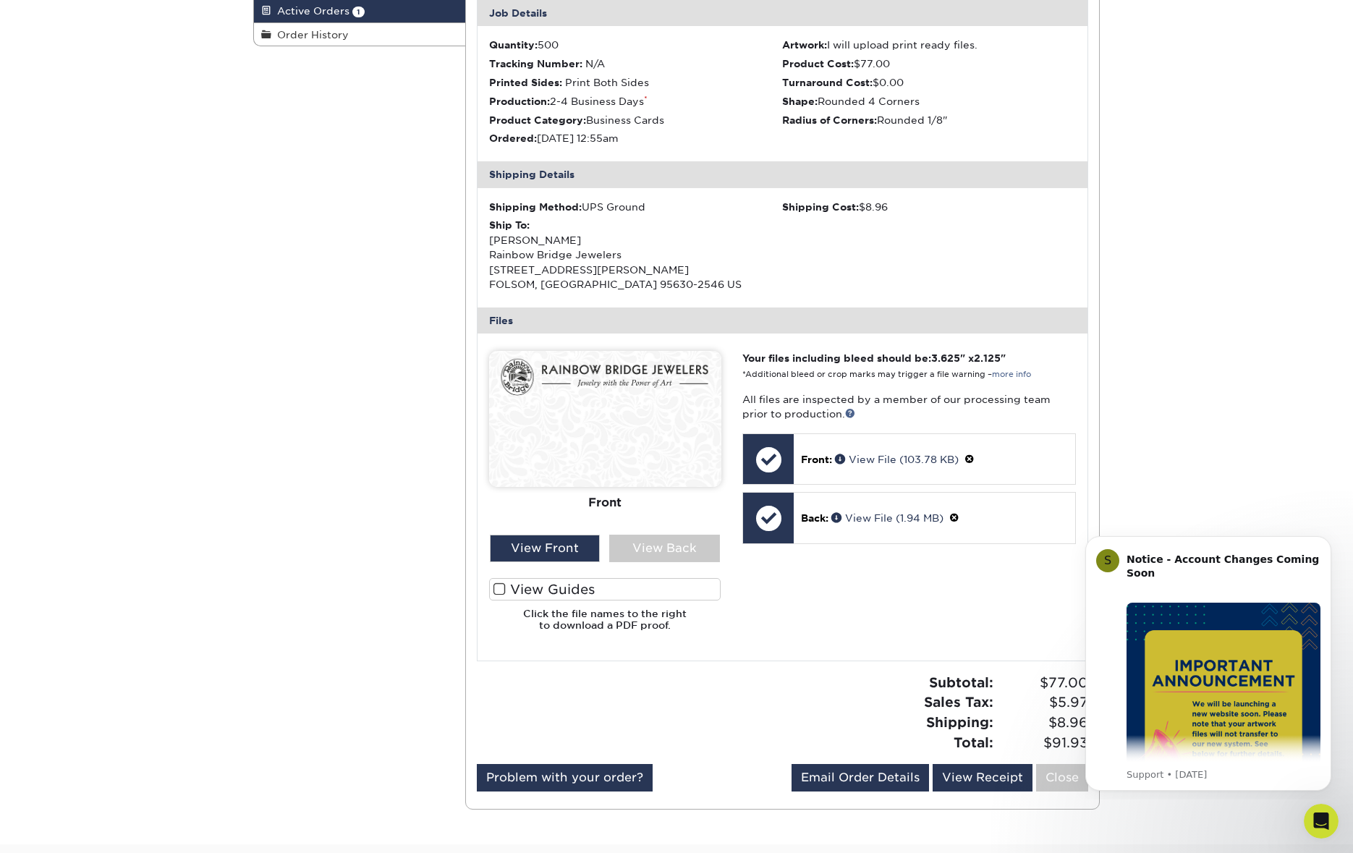
scroll to position [310, 0]
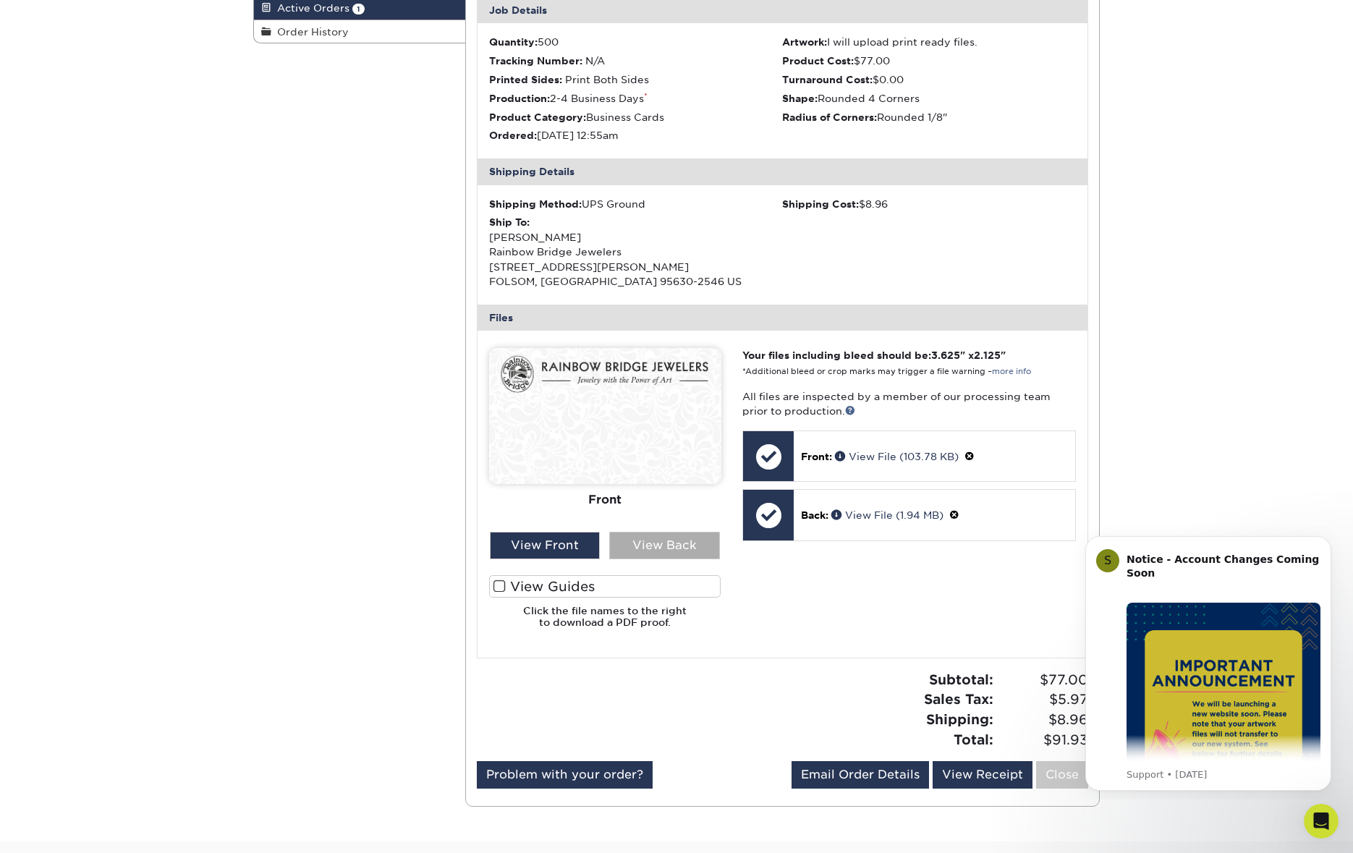
click at [686, 547] on div "View Back" at bounding box center [664, 545] width 111 height 27
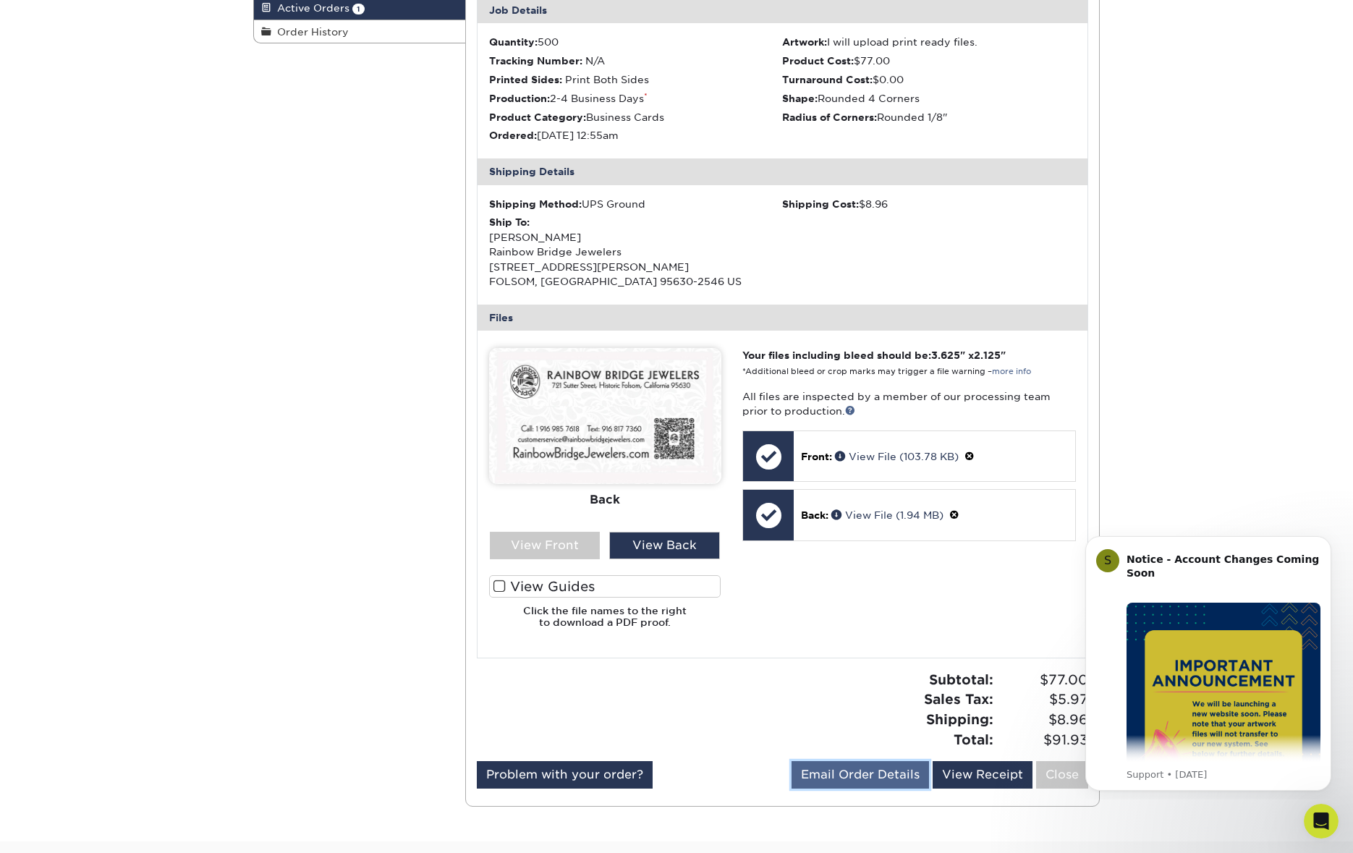
click at [902, 786] on link "Email Order Details" at bounding box center [860, 774] width 137 height 27
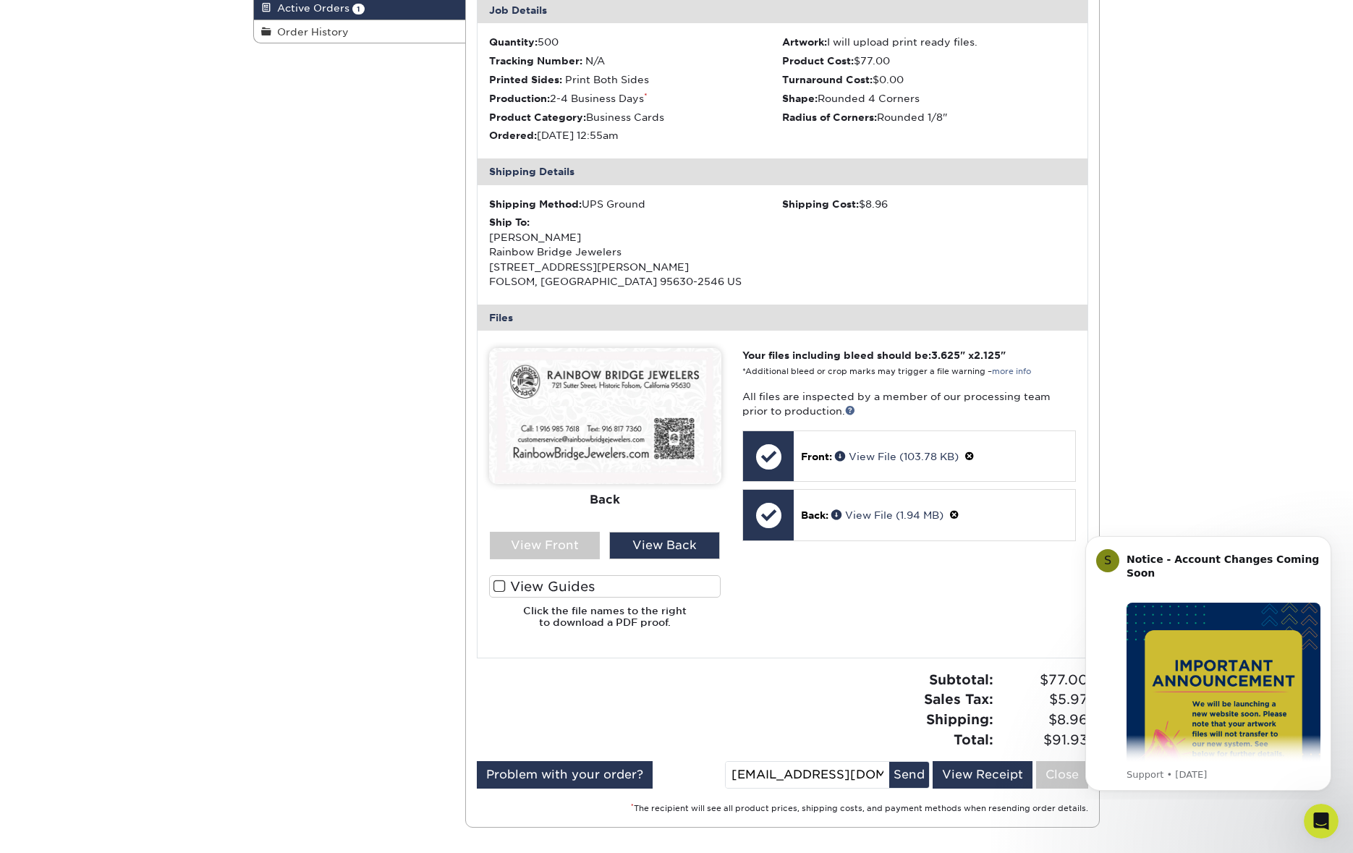
click at [979, 550] on div "Your files including bleed should be: 3.625 " x 2.125 " *Additional bleed or cr…" at bounding box center [909, 494] width 355 height 292
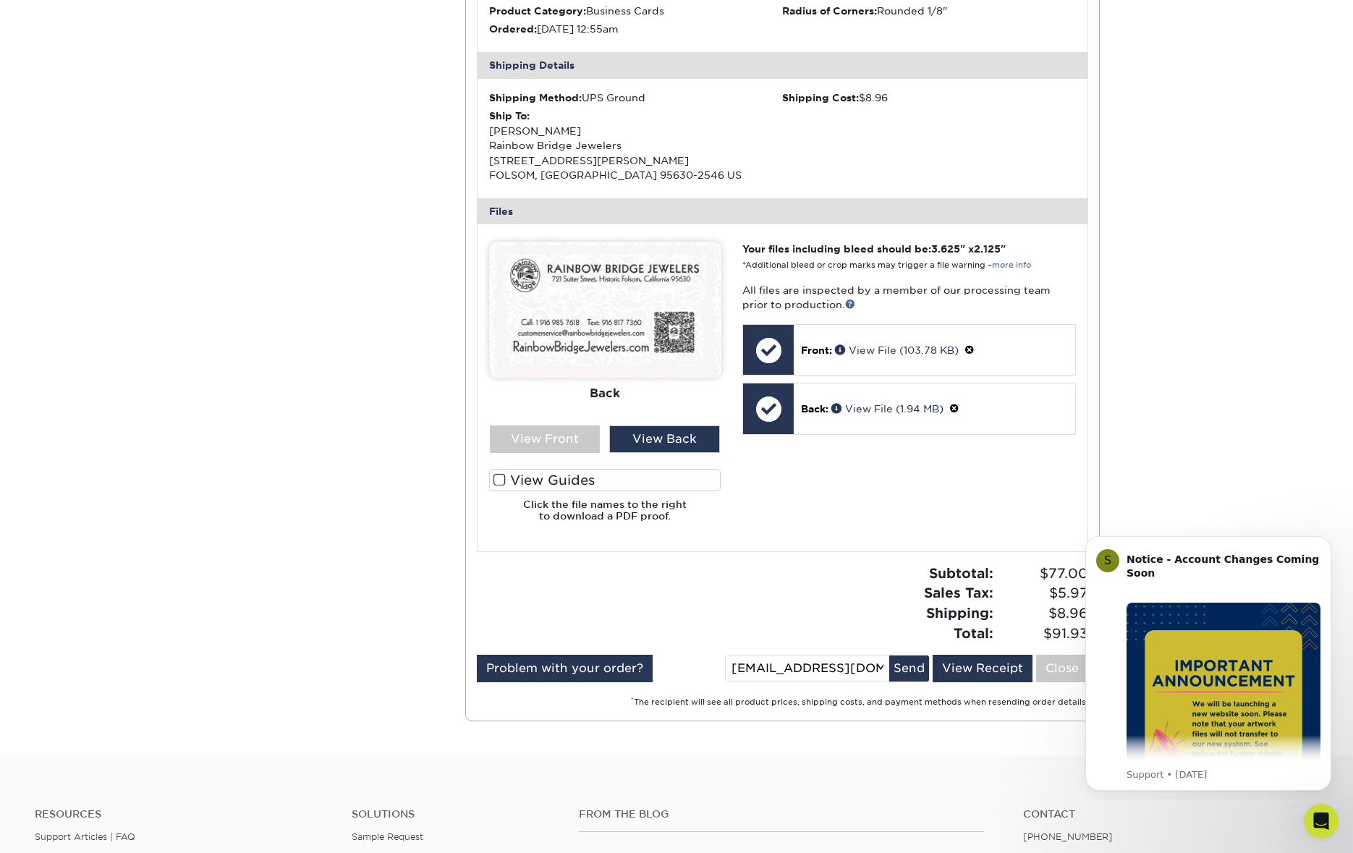
scroll to position [423, 0]
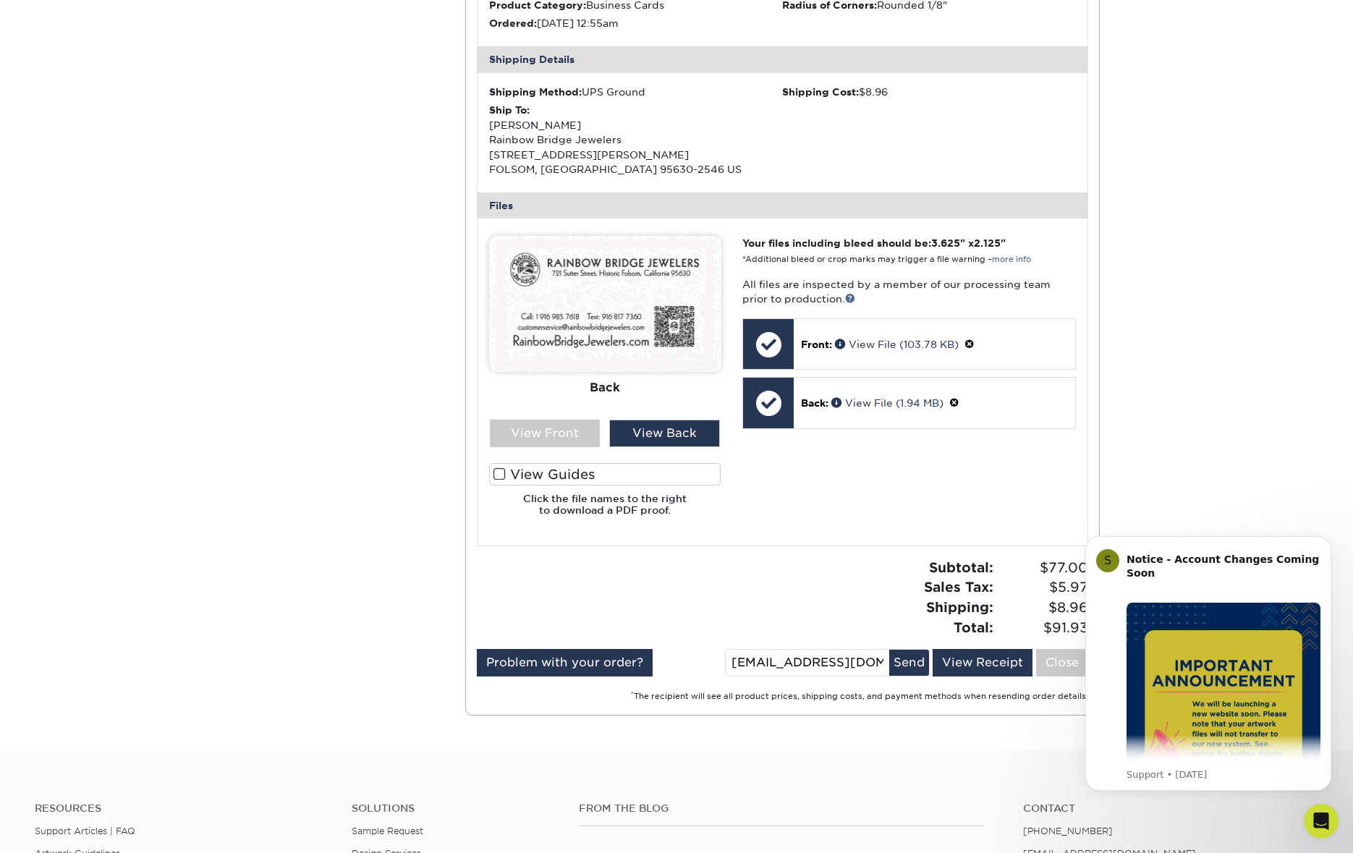
click at [492, 474] on label "View Guides" at bounding box center [605, 474] width 232 height 22
click at [0, 0] on input "View Guides" at bounding box center [0, 0] width 0 height 0
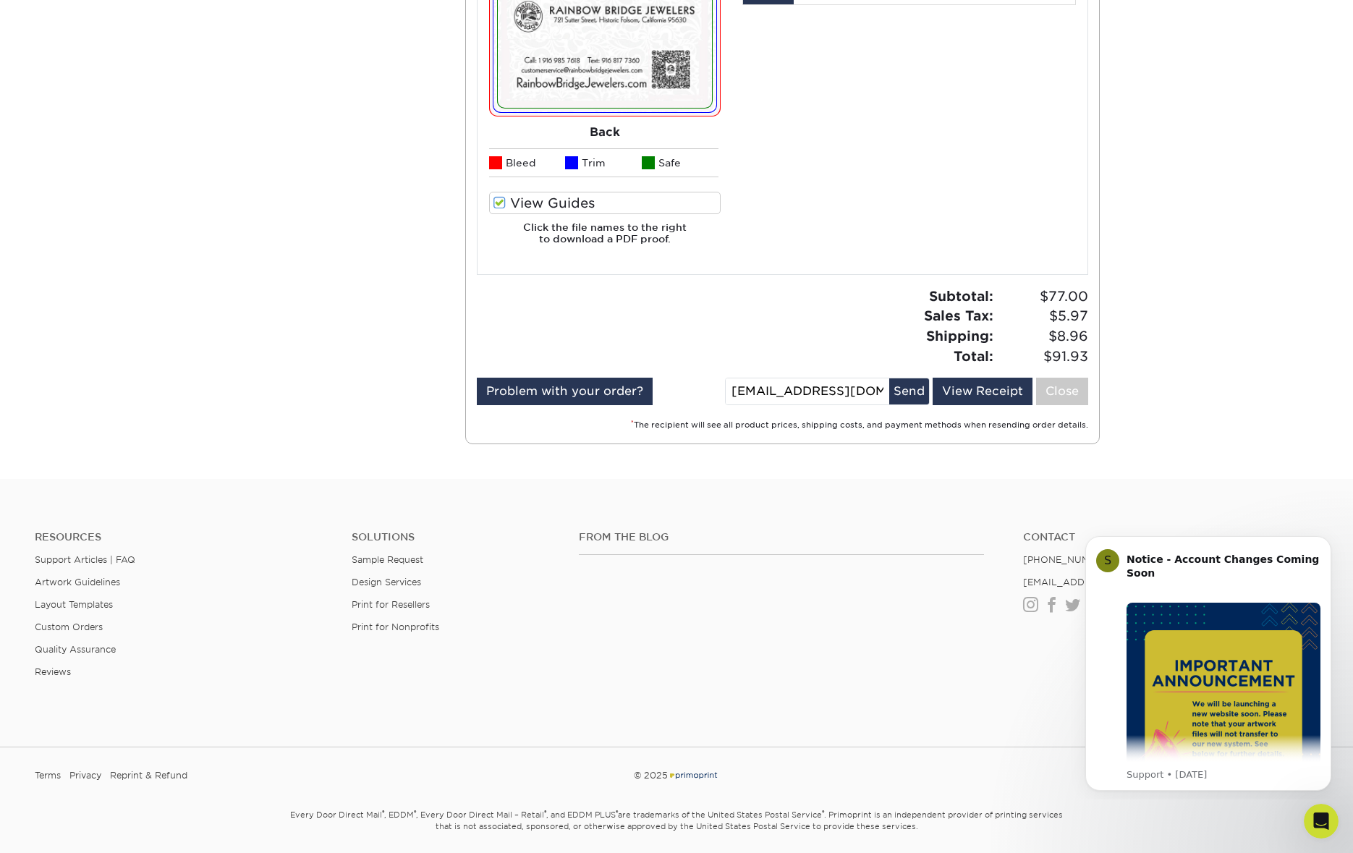
scroll to position [863, 0]
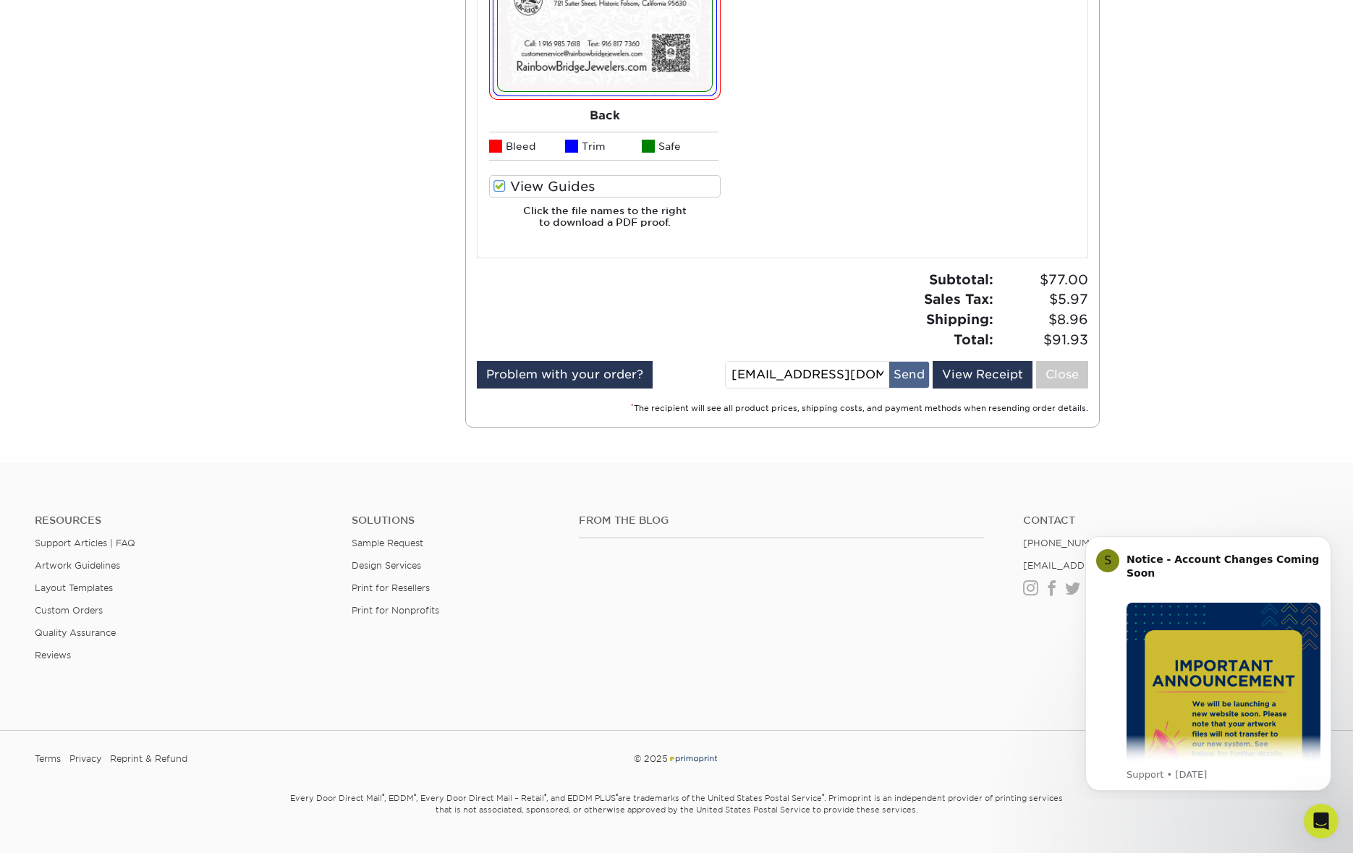
click at [905, 379] on button "Send" at bounding box center [909, 375] width 40 height 26
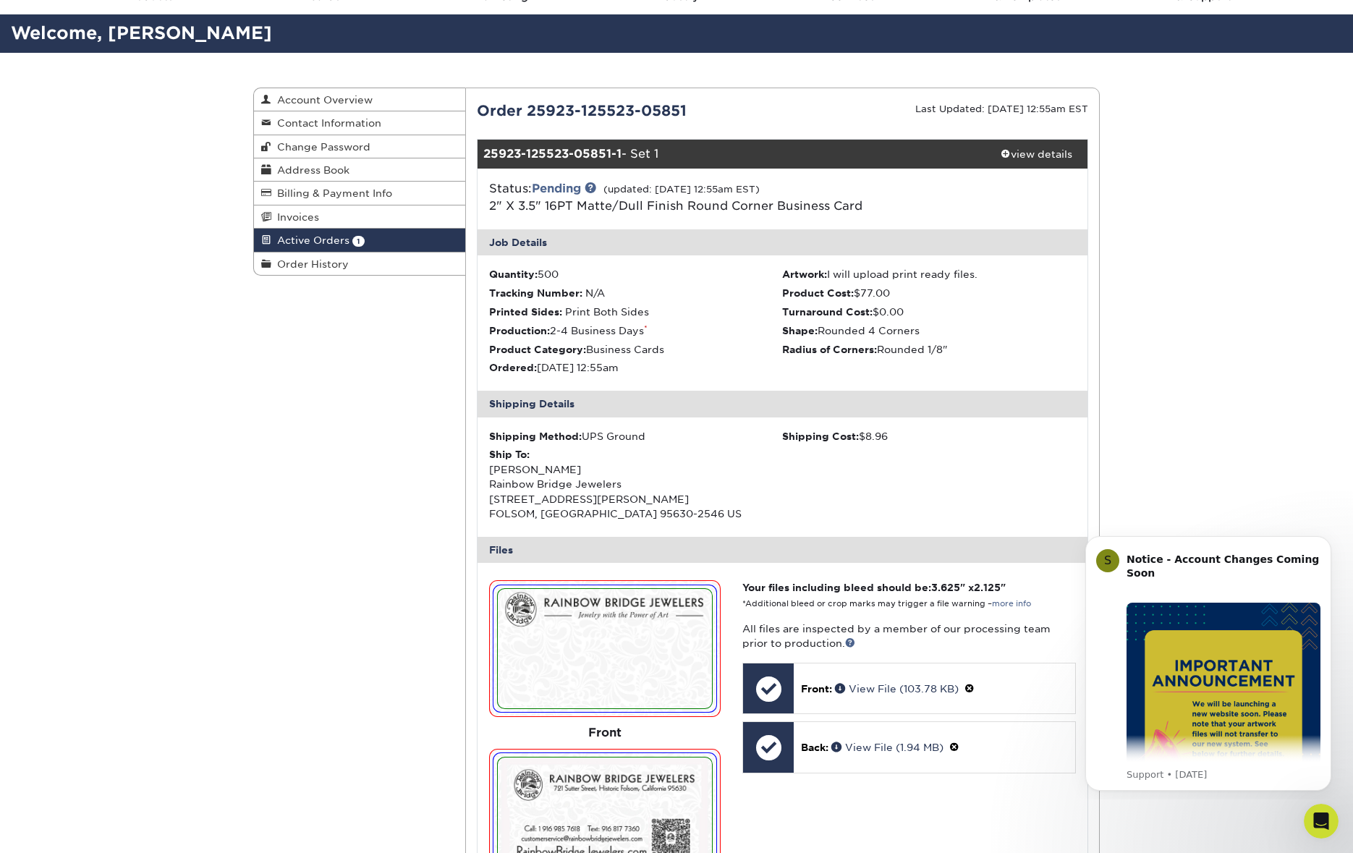
scroll to position [0, 0]
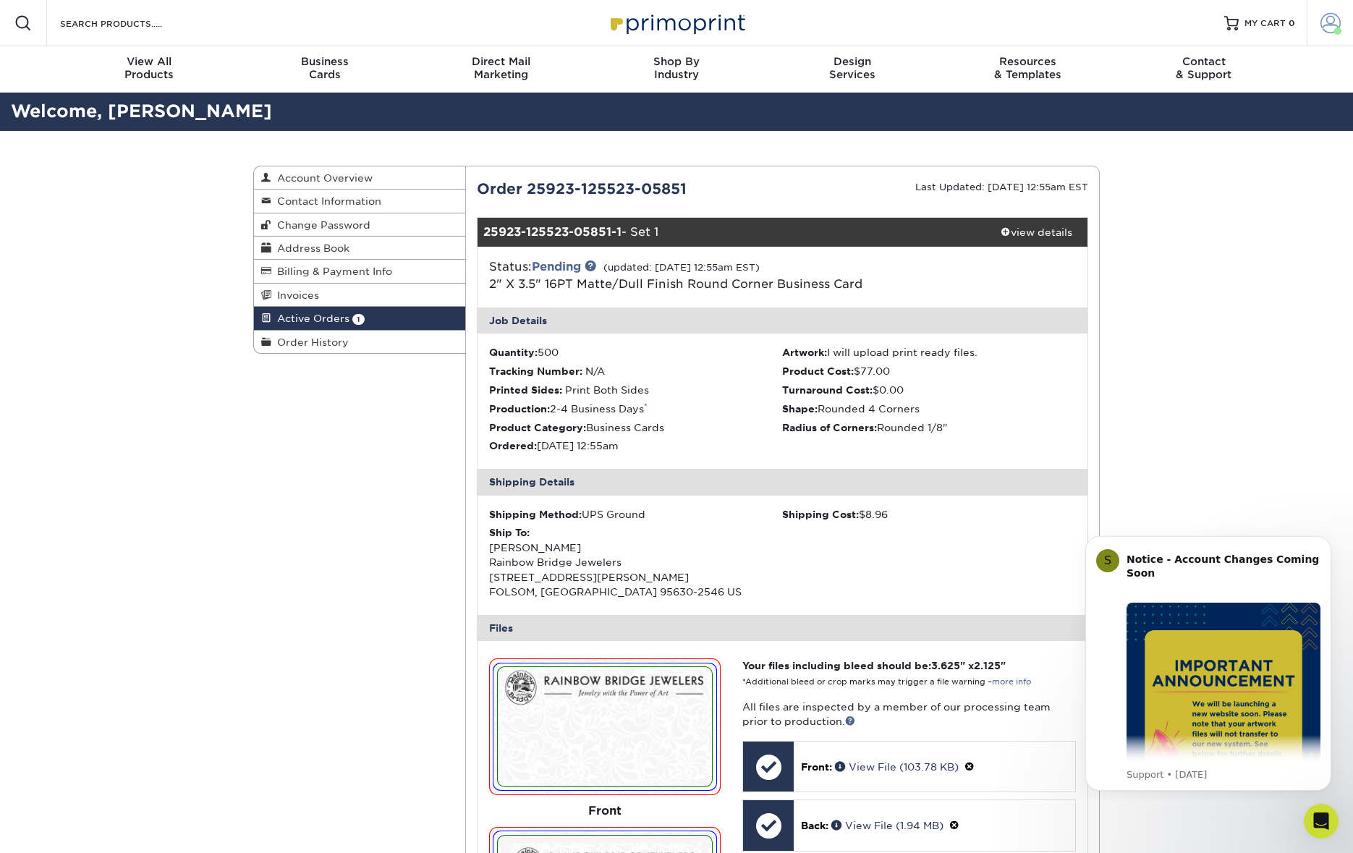
click at [1330, 21] on span at bounding box center [1331, 23] width 20 height 20
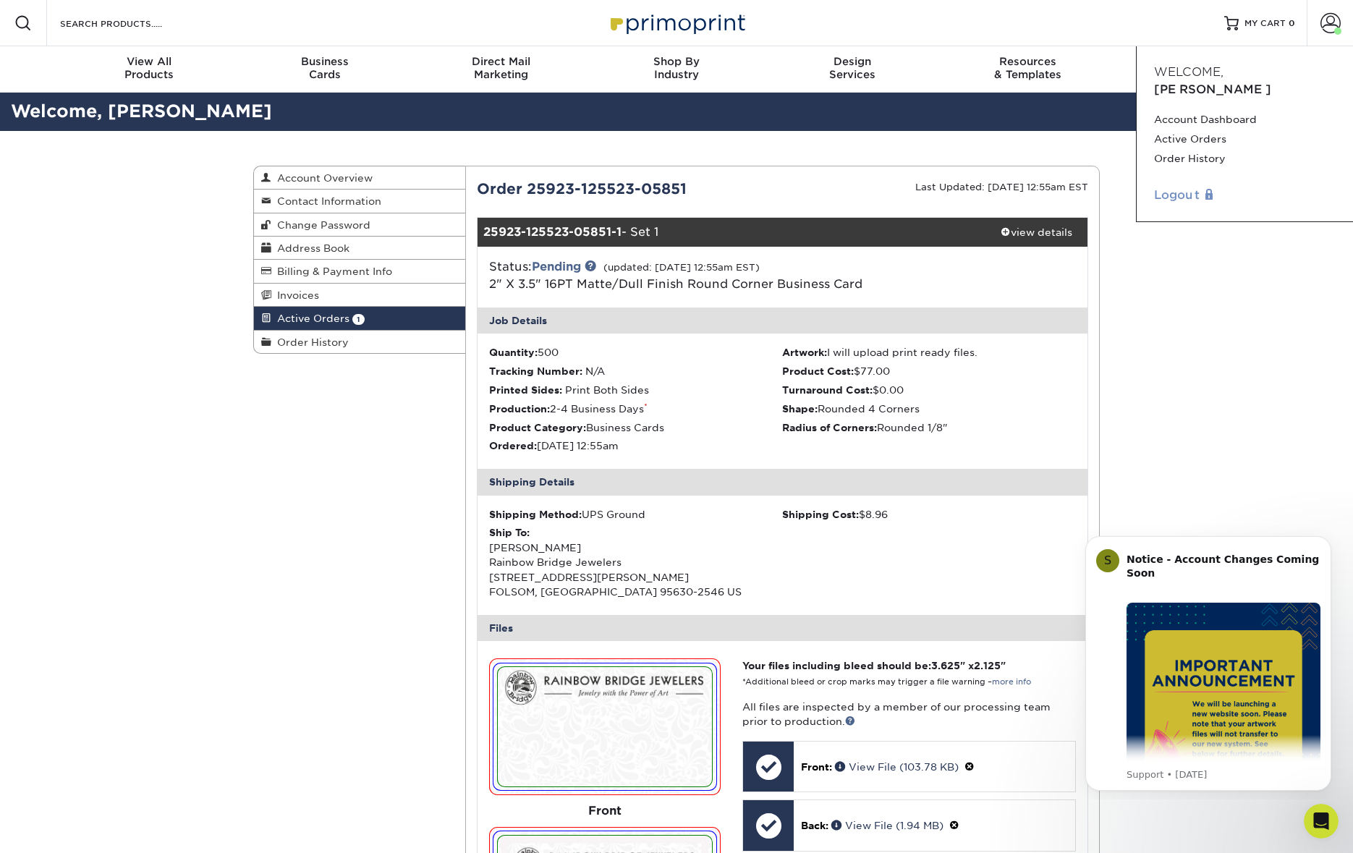
click at [1197, 187] on link "Logout" at bounding box center [1245, 195] width 182 height 17
